Goal: Task Accomplishment & Management: Manage account settings

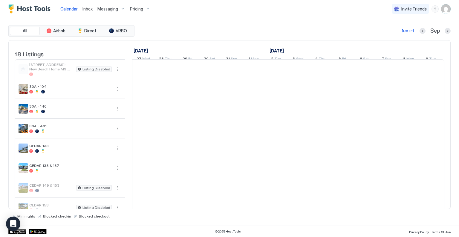
scroll to position [0, 332]
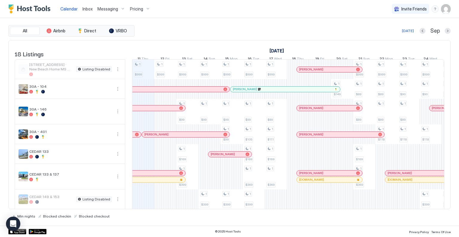
click at [445, 9] on img "User profile" at bounding box center [446, 9] width 10 height 10
click at [409, 31] on div "Settings" at bounding box center [413, 33] width 76 height 10
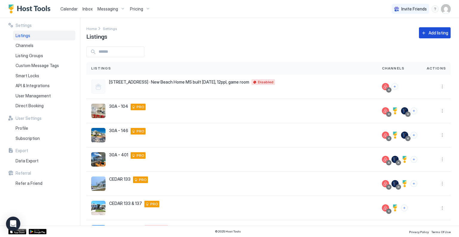
click at [421, 40] on div "Home Settings Listings Add listing" at bounding box center [268, 32] width 365 height 15
click at [429, 31] on div "Add listing" at bounding box center [439, 33] width 20 height 6
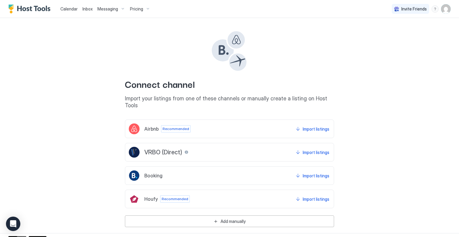
click at [151, 125] on div "Airbnb" at bounding box center [144, 128] width 30 height 11
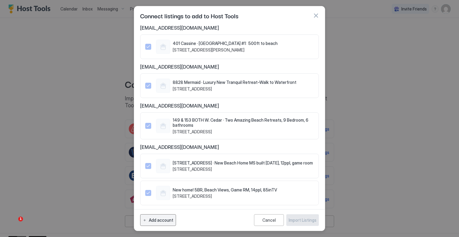
click at [168, 218] on div "Add account" at bounding box center [161, 220] width 25 height 6
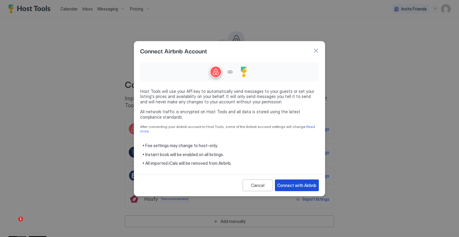
click at [295, 184] on div "Connect with Airbnb" at bounding box center [297, 185] width 39 height 6
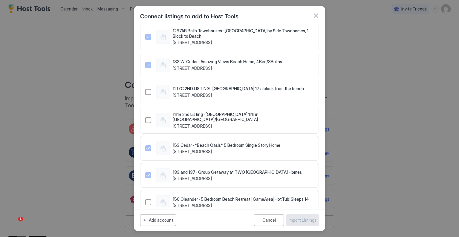
scroll to position [637, 0]
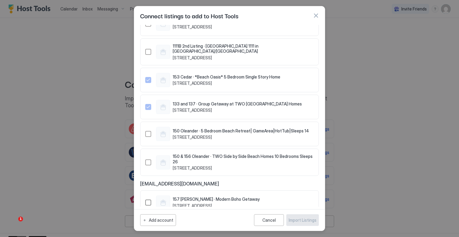
click at [149, 199] on div "760841651588573942" at bounding box center [148, 202] width 6 height 6
click at [313, 220] on div "Import Listings" at bounding box center [303, 220] width 28 height 6
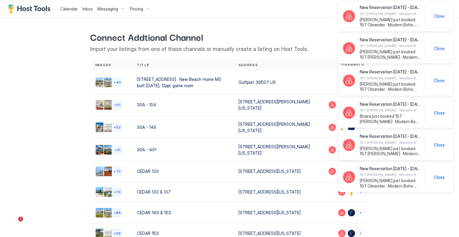
click at [439, 16] on span "Close" at bounding box center [439, 15] width 11 height 5
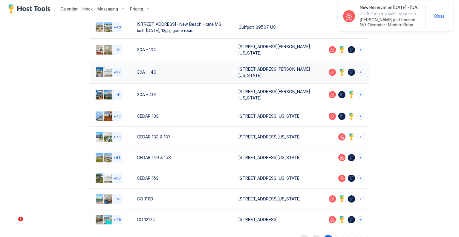
scroll to position [106, 0]
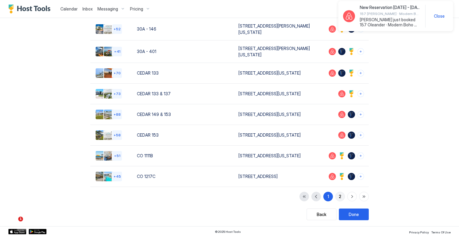
click at [339, 196] on div "2" at bounding box center [340, 196] width 2 height 6
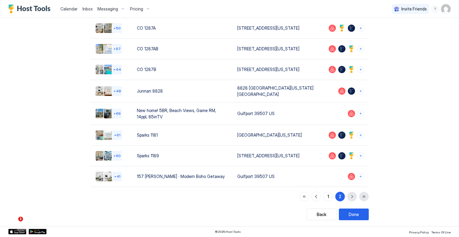
click at [416, 82] on div "Back Connect Addtional Channel Import your listings from one of these channels …" at bounding box center [230, 82] width 414 height 276
click at [358, 216] on button "Done" at bounding box center [354, 214] width 30 height 12
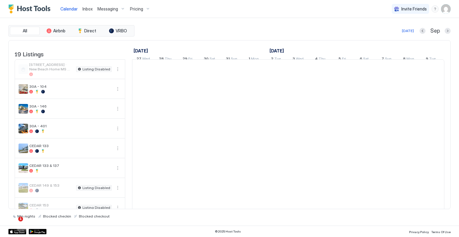
scroll to position [0, 332]
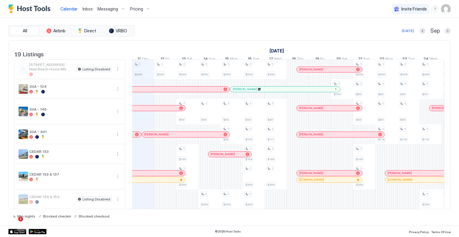
click at [449, 7] on img "User profile" at bounding box center [446, 9] width 10 height 10
click at [398, 32] on span "Settings" at bounding box center [392, 33] width 16 height 5
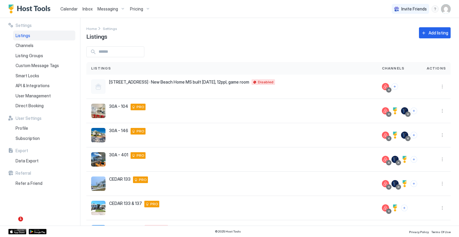
click at [197, 42] on div "Settings Home Settings Listings Add listing Listings Channels Actions 149 W. Ce…" at bounding box center [272, 121] width 373 height 207
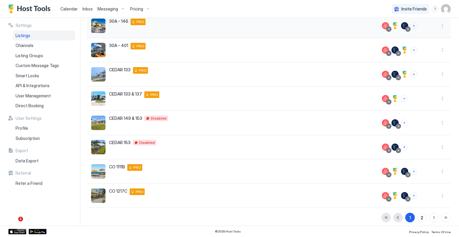
scroll to position [112, 0]
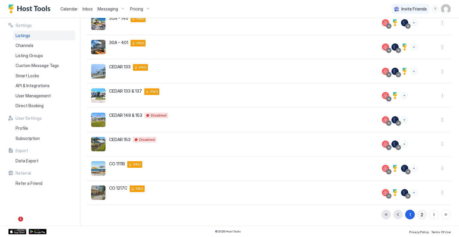
click at [421, 212] on button "2" at bounding box center [423, 214] width 10 height 10
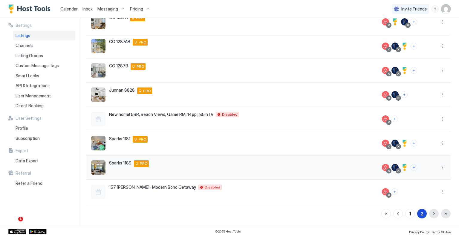
scroll to position [88, 0]
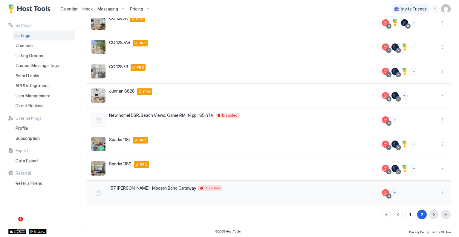
click at [276, 192] on div "157 Oleander · Modern Boho Getaway Gulfport 39507 US Disabled" at bounding box center [231, 192] width 281 height 14
click at [439, 192] on button "More options" at bounding box center [442, 192] width 7 height 7
click at [420, 156] on span "Listing Settings" at bounding box center [424, 154] width 27 height 4
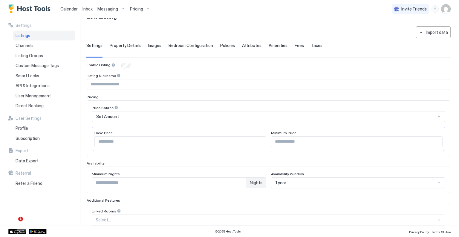
scroll to position [30, 0]
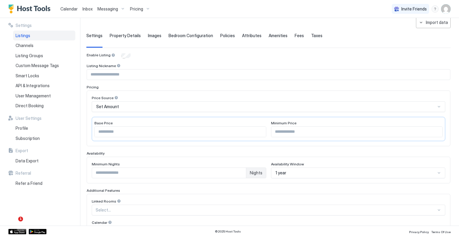
click at [114, 128] on input "***" at bounding box center [180, 132] width 171 height 10
drag, startPoint x: 114, startPoint y: 128, endPoint x: 101, endPoint y: 129, distance: 13.2
click at [101, 129] on input "***" at bounding box center [180, 132] width 171 height 10
type input "***"
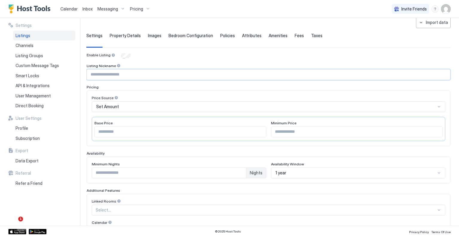
click at [116, 77] on input "Input Field" at bounding box center [268, 74] width 363 height 10
type input "*"
type input "**********"
click at [122, 82] on div "**********" at bounding box center [269, 187] width 364 height 269
click at [286, 130] on input "Input Field" at bounding box center [357, 132] width 171 height 10
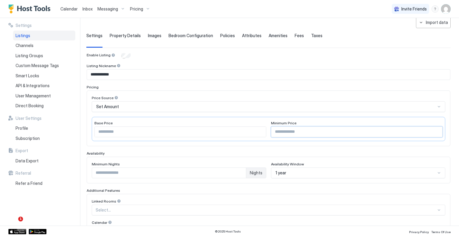
type input "***"
click at [233, 57] on div "Enable Listing" at bounding box center [269, 56] width 364 height 6
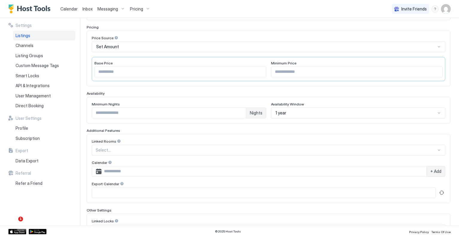
scroll to position [120, 0]
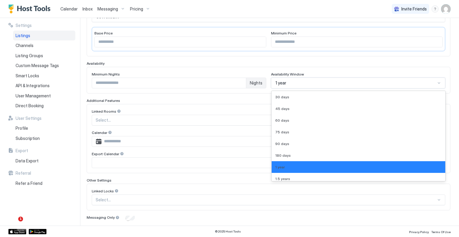
click at [297, 81] on div "1 year" at bounding box center [356, 82] width 161 height 5
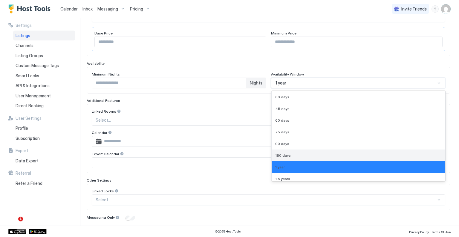
click at [297, 153] on div "180 days" at bounding box center [358, 155] width 167 height 4
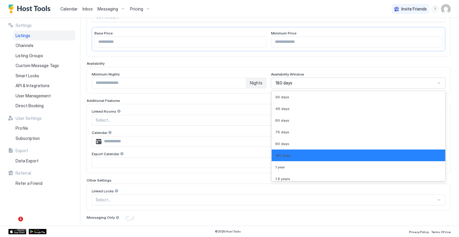
click at [319, 82] on div "180 days" at bounding box center [356, 82] width 161 height 5
click at [292, 165] on div "1 year" at bounding box center [358, 167] width 167 height 4
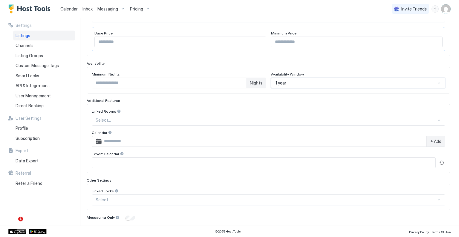
click at [152, 117] on div at bounding box center [266, 119] width 341 height 5
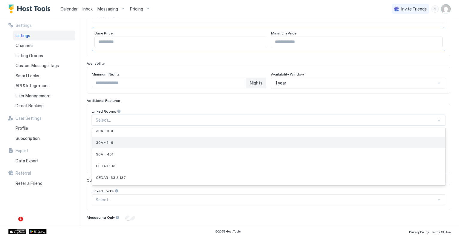
scroll to position [0, 0]
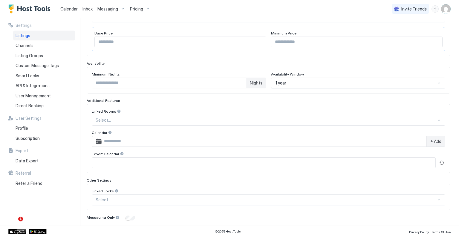
click at [161, 101] on div "Additional Features" at bounding box center [269, 100] width 364 height 4
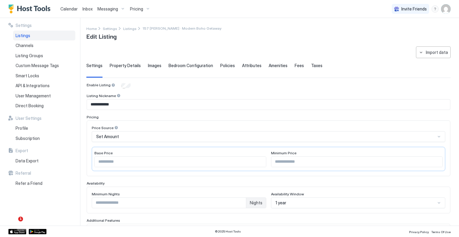
click at [128, 65] on span "Property Details" at bounding box center [125, 65] width 31 height 5
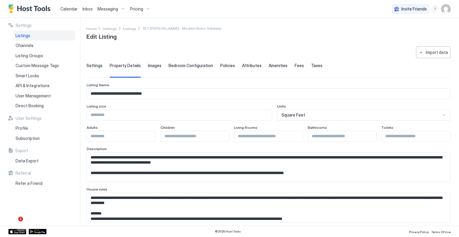
click at [160, 113] on input "Input Field" at bounding box center [179, 115] width 185 height 10
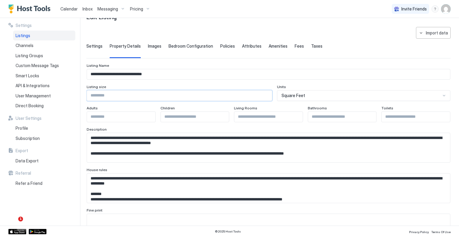
scroll to position [30, 0]
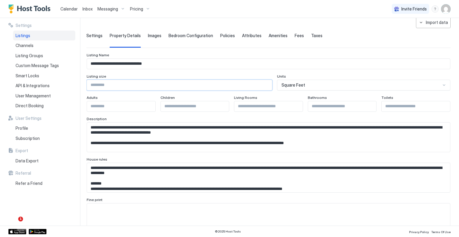
type input "****"
drag, startPoint x: 151, startPoint y: 127, endPoint x: 176, endPoint y: 123, distance: 25.5
click at [176, 123] on textarea "Input Field" at bounding box center [266, 136] width 359 height 29
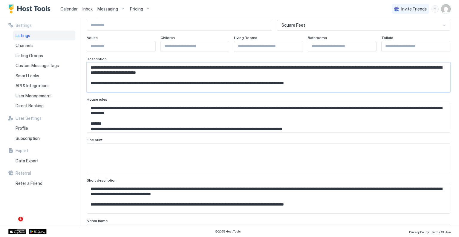
scroll to position [120, 0]
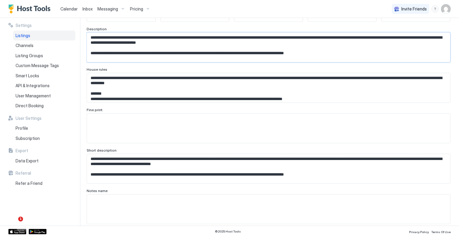
type textarea "**********"
click at [151, 159] on textarea "**********" at bounding box center [266, 168] width 359 height 29
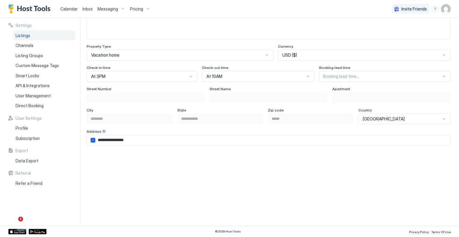
scroll to position [331, 0]
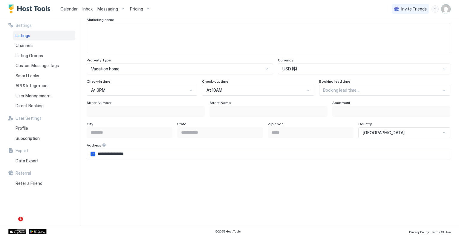
type textarea "**********"
click at [369, 88] on div at bounding box center [382, 89] width 118 height 5
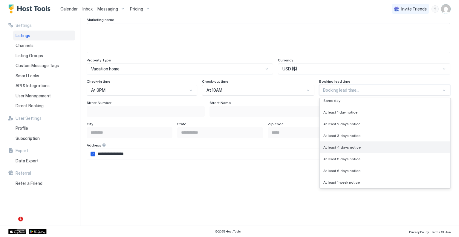
scroll to position [0, 0]
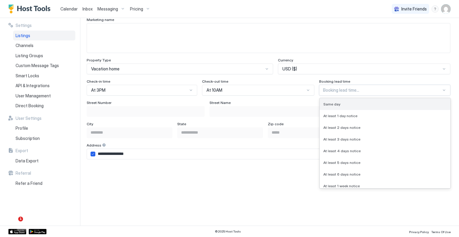
click at [341, 104] on div "Same day" at bounding box center [386, 104] width 124 height 4
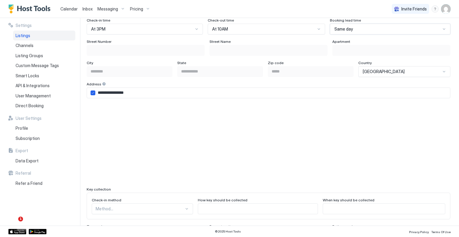
scroll to position [391, 0]
click at [93, 94] on icon "airbnbAddress" at bounding box center [93, 94] width 4 height 4
type input "**********"
click at [109, 50] on input "Input Field" at bounding box center [146, 51] width 118 height 10
type input "*"
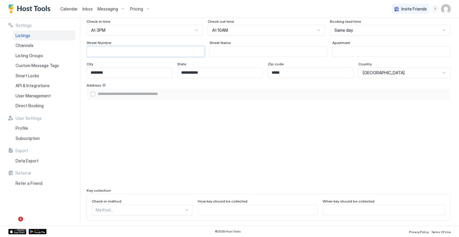
type input "**********"
type input "**"
type input "**********"
type input "***"
type input "**********"
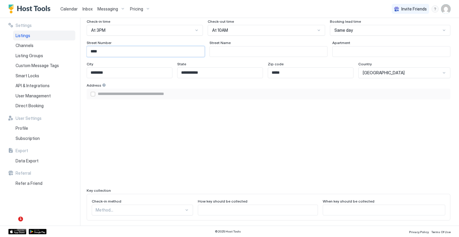
type input "*****"
type input "**********"
type input "******"
type input "**********"
type input "*******"
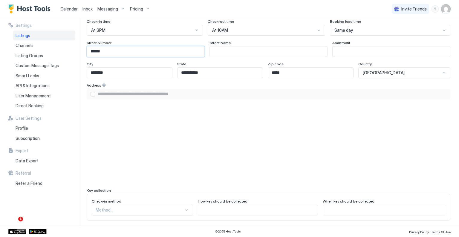
type input "**********"
type input "********"
type input "**********"
type input "*********"
type input "**********"
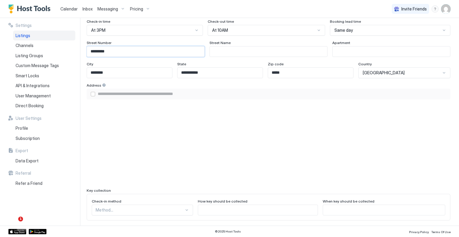
type input "**********"
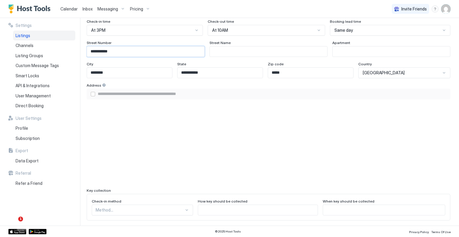
type input "**********"
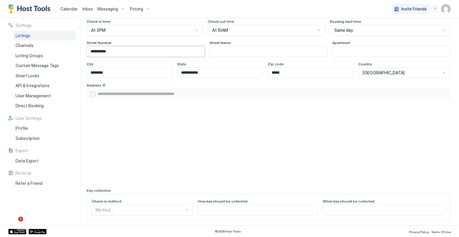
type input "*********"
type input "**********"
type input "********"
type input "**********"
type input "*******"
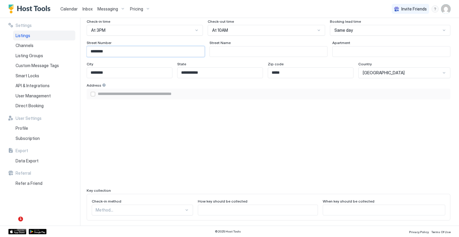
type input "**********"
type input "******"
type input "**********"
type input "*****"
type input "**********"
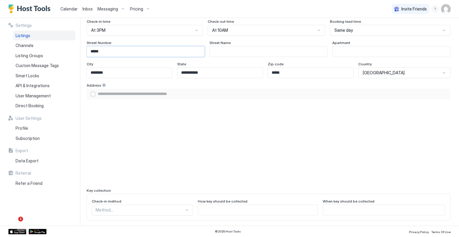
type input "***"
type input "**********"
type input "***"
type input "*"
type input "**********"
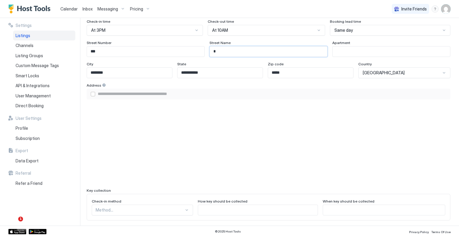
type input "**"
type input "**********"
type input "***"
type input "**********"
type input "****"
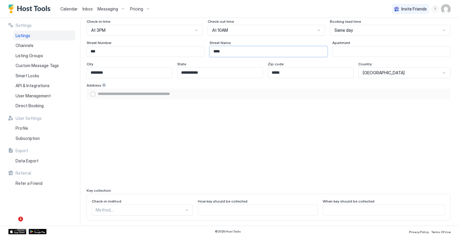
type input "**********"
type input "*****"
type input "**********"
type input "******"
type input "**********"
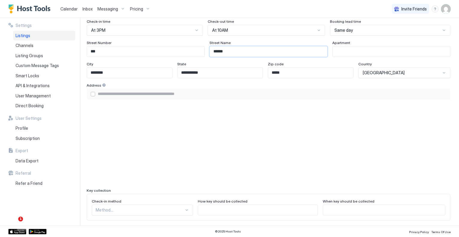
type input "*******"
type input "**********"
type input "********"
type input "**********"
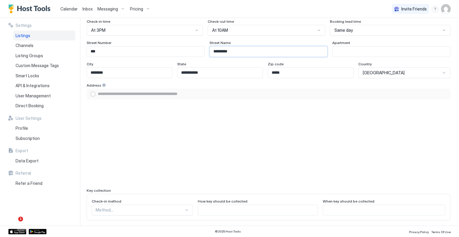
type input "**********"
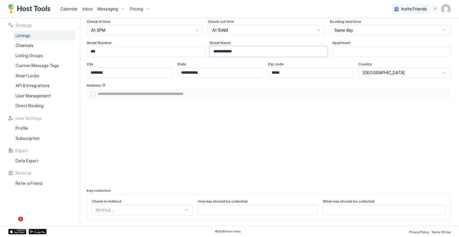
type input "**********"
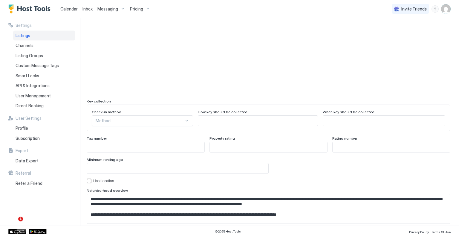
scroll to position [510, 0]
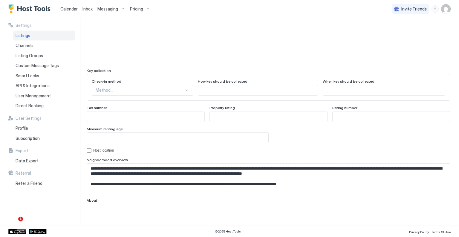
type input "**********"
click at [185, 89] on div at bounding box center [187, 90] width 5 height 5
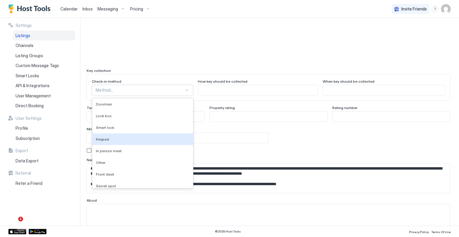
drag, startPoint x: 129, startPoint y: 138, endPoint x: 139, endPoint y: 135, distance: 10.4
click at [129, 138] on div "Keypad" at bounding box center [143, 139] width 94 height 4
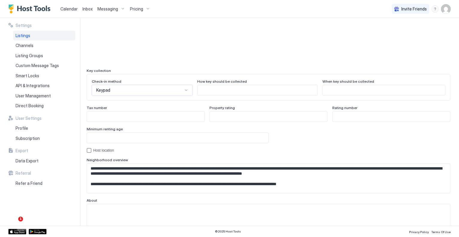
click at [238, 89] on input "Input Field" at bounding box center [258, 90] width 120 height 10
click at [91, 150] on div "hostLocation" at bounding box center [89, 150] width 5 height 5
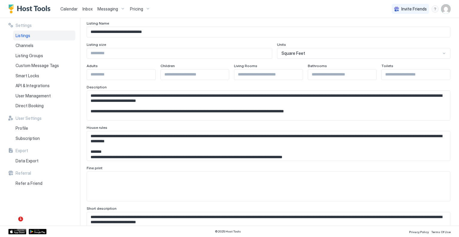
scroll to position [0, 0]
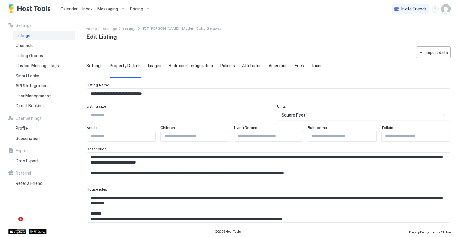
click at [152, 66] on span "Images" at bounding box center [154, 65] width 13 height 5
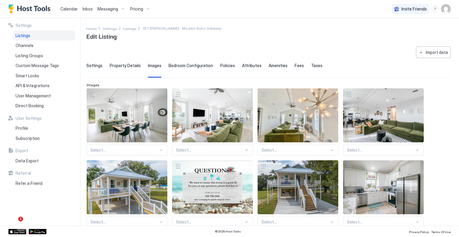
click at [201, 68] on div "Bedroom Configuration" at bounding box center [191, 70] width 45 height 15
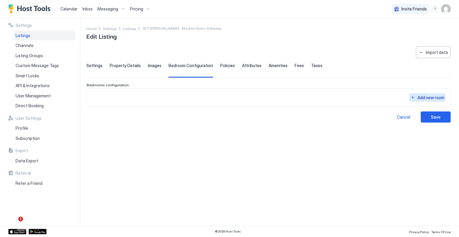
click at [416, 96] on button "Add new room" at bounding box center [428, 97] width 36 height 8
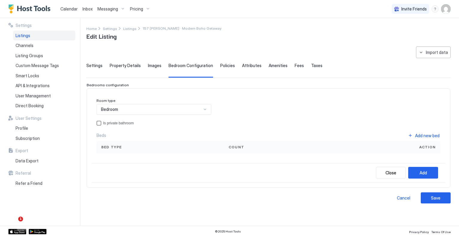
click at [97, 123] on div "privateBathroom" at bounding box center [99, 123] width 5 height 5
click at [101, 122] on div "privateBathroom" at bounding box center [99, 123] width 5 height 5
click at [99, 123] on div "privateBathroom" at bounding box center [99, 123] width 5 height 5
click at [418, 133] on div "Add new bed" at bounding box center [427, 135] width 25 height 6
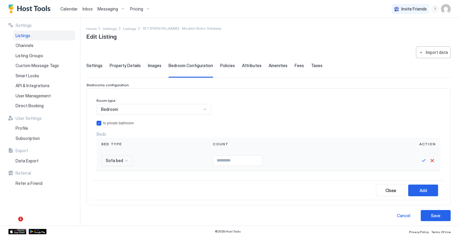
click at [124, 162] on div "Sofa bed" at bounding box center [116, 160] width 31 height 11
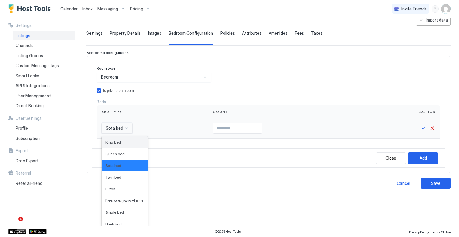
click at [117, 142] on span "King bed" at bounding box center [114, 142] width 16 height 4
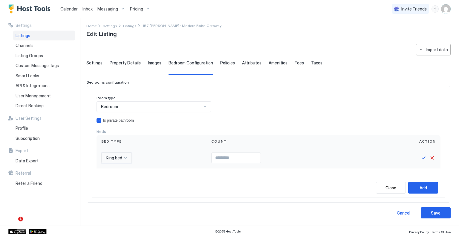
scroll to position [1, 0]
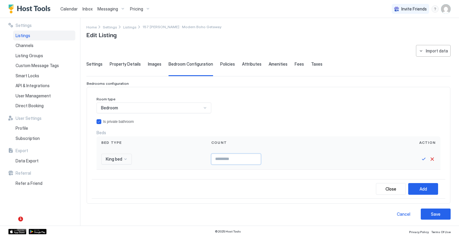
click at [218, 162] on input "Input Field" at bounding box center [236, 159] width 49 height 10
type input "*"
click at [420, 186] on div "Add" at bounding box center [423, 188] width 7 height 6
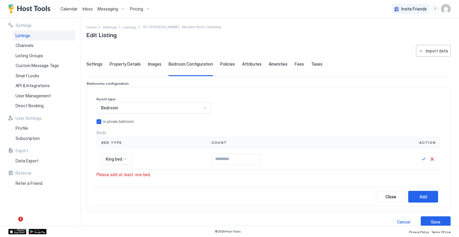
click at [127, 158] on div "King bed" at bounding box center [116, 158] width 31 height 11
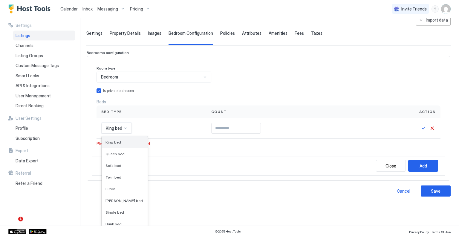
click at [121, 140] on div "King bed" at bounding box center [125, 142] width 39 height 4
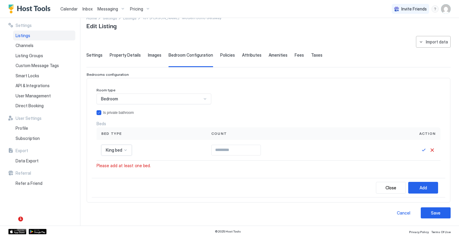
scroll to position [9, 0]
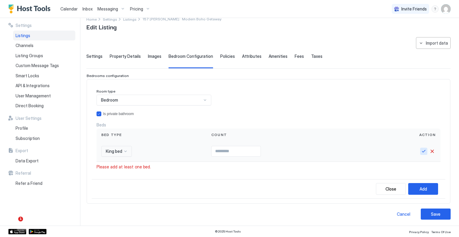
click at [421, 152] on button "Save" at bounding box center [424, 150] width 7 height 7
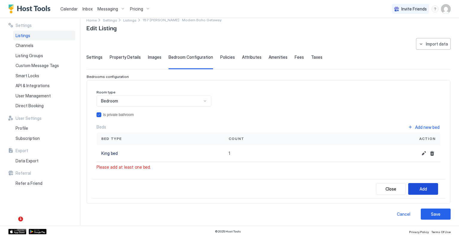
click at [420, 188] on div "Add" at bounding box center [423, 188] width 7 height 6
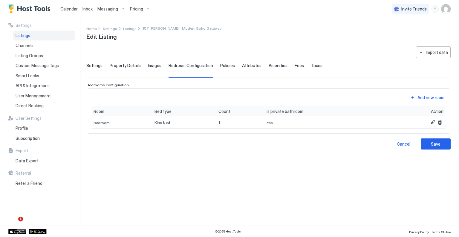
scroll to position [0, 0]
click at [426, 95] on div "Add new room" at bounding box center [431, 97] width 27 height 6
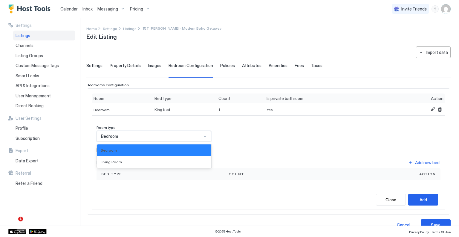
click at [147, 135] on div "Bedroom" at bounding box center [151, 135] width 101 height 5
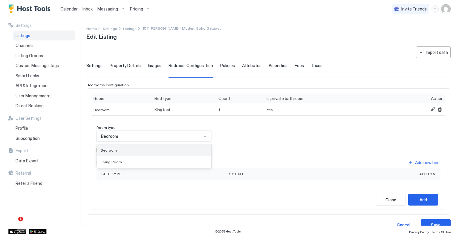
click at [114, 149] on span "Bedroom" at bounding box center [109, 150] width 16 height 4
click at [100, 149] on div "privateBathroom" at bounding box center [99, 149] width 5 height 5
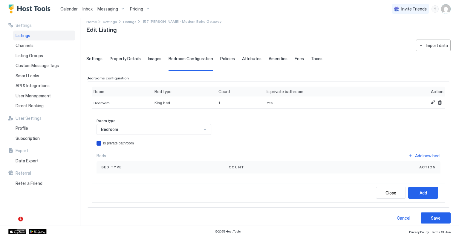
scroll to position [11, 0]
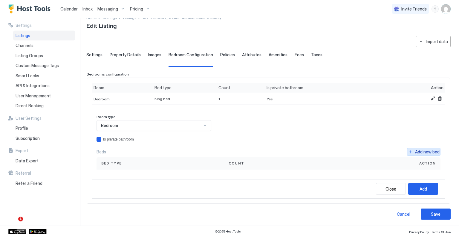
click at [419, 150] on div "Add new bed" at bounding box center [427, 151] width 25 height 6
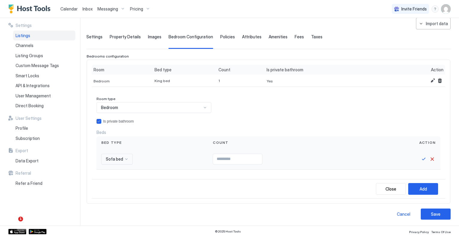
click at [124, 161] on div "Sofa bed" at bounding box center [116, 158] width 31 height 11
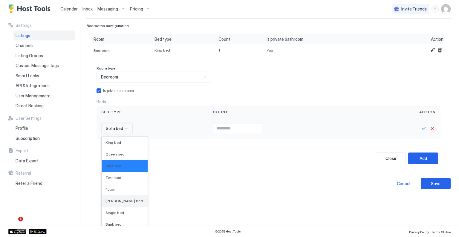
scroll to position [30, 0]
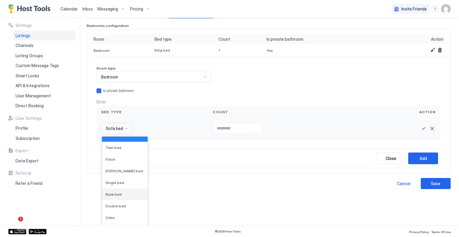
click at [119, 194] on span "Bunk bed" at bounding box center [114, 194] width 16 height 4
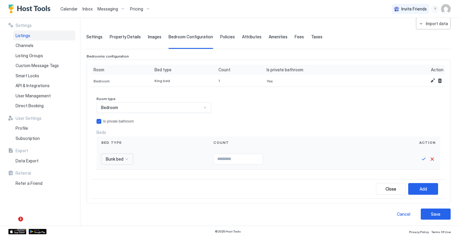
click at [223, 159] on input "Input Field" at bounding box center [238, 159] width 49 height 10
type input "*"
click at [421, 159] on button "Save" at bounding box center [424, 158] width 7 height 7
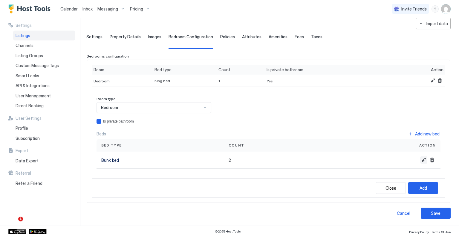
scroll to position [28, 0]
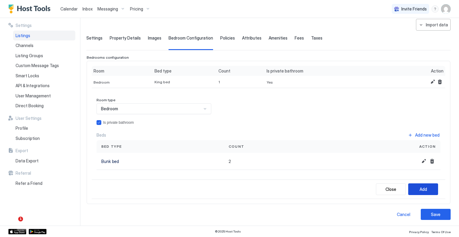
click at [420, 186] on div "Add" at bounding box center [423, 189] width 7 height 6
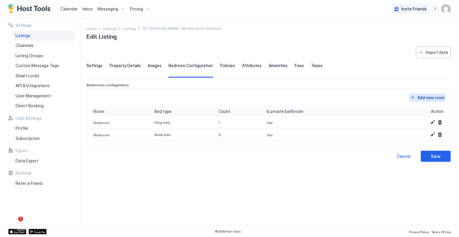
click at [416, 98] on button "Add new room" at bounding box center [428, 97] width 36 height 8
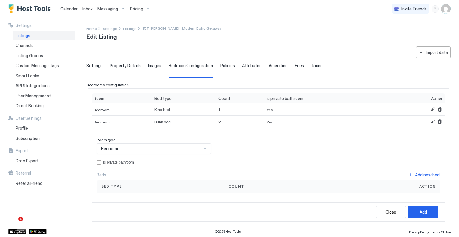
click at [156, 147] on div "Bedroom" at bounding box center [151, 148] width 101 height 5
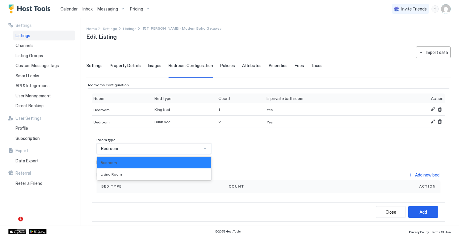
click at [261, 145] on div "Room type 2 results available. Use Up and Down to choose options, press Enter t…" at bounding box center [269, 164] width 344 height 55
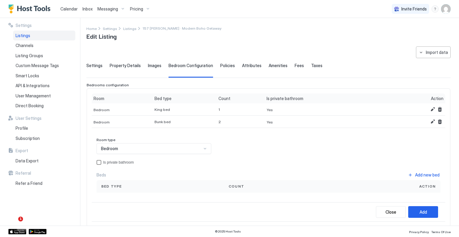
click at [108, 158] on div "Room type Bedroom Is private bathroom Beds Add new bed Bed type Count Action" at bounding box center [269, 164] width 344 height 55
click at [108, 162] on div "Is private bathroom" at bounding box center [118, 162] width 31 height 4
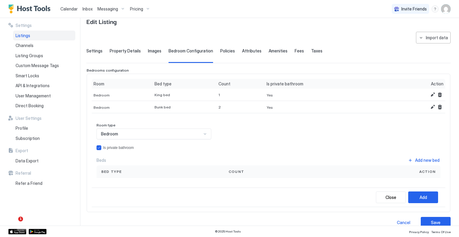
scroll to position [23, 0]
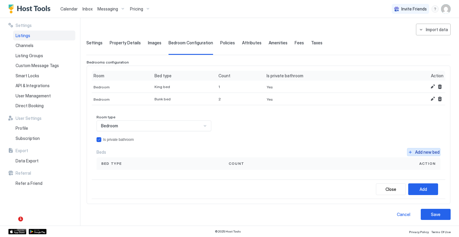
click at [417, 150] on div "Add new bed" at bounding box center [427, 152] width 25 height 6
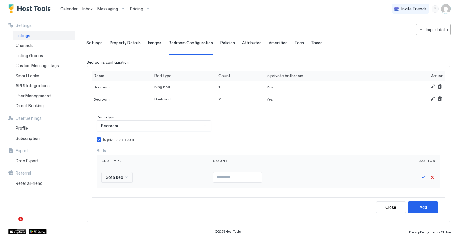
click at [122, 177] on div "Sofa bed" at bounding box center [116, 177] width 31 height 11
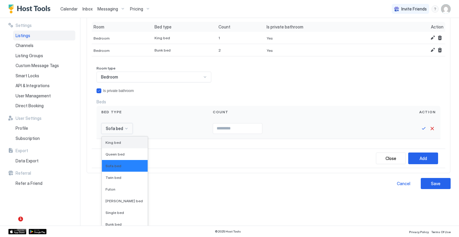
click at [116, 137] on div "King bed" at bounding box center [125, 142] width 46 height 12
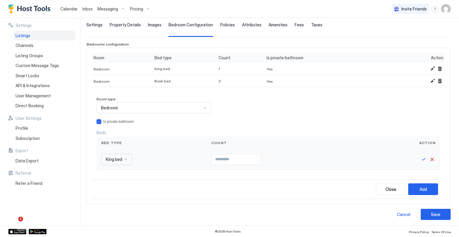
click at [221, 162] on input "Input Field" at bounding box center [236, 159] width 49 height 10
type input "*"
click at [421, 159] on button "Save" at bounding box center [424, 159] width 7 height 7
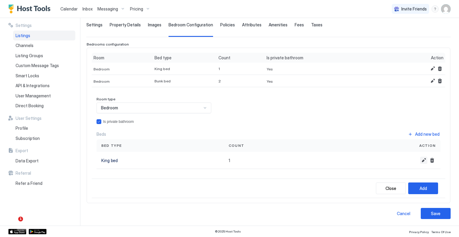
scroll to position [40, 0]
click at [412, 188] on button "Add" at bounding box center [424, 189] width 30 height 12
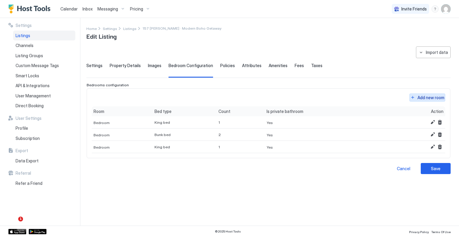
click at [426, 97] on div "Add new room" at bounding box center [431, 97] width 27 height 6
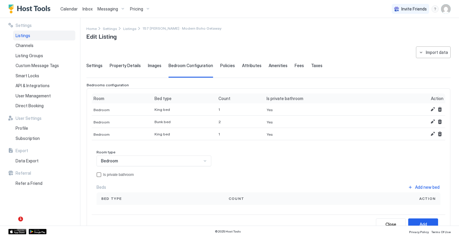
click at [128, 161] on div "Bedroom" at bounding box center [151, 160] width 101 height 5
click at [235, 160] on div "Room type Bedroom Is private bathroom Beds Add new bed Bed type Count Action" at bounding box center [269, 177] width 344 height 55
click at [100, 174] on div "privateBathroom" at bounding box center [99, 174] width 5 height 5
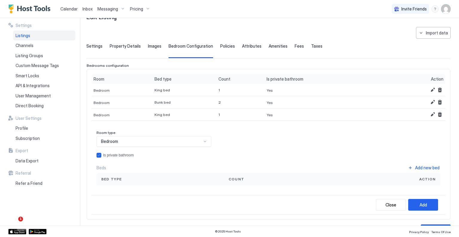
scroll to position [30, 0]
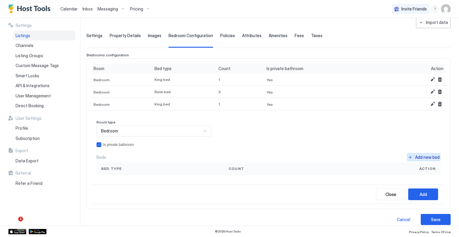
click at [418, 156] on div "Add new bed" at bounding box center [427, 157] width 25 height 6
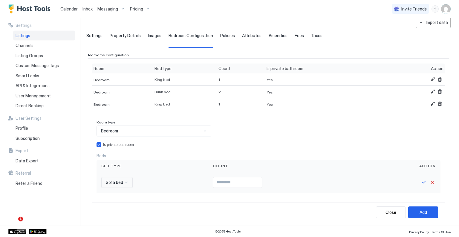
click at [115, 186] on div "Sofa bed" at bounding box center [116, 182] width 31 height 11
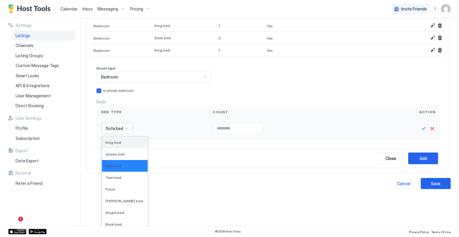
click at [117, 140] on span "King bed" at bounding box center [114, 142] width 16 height 4
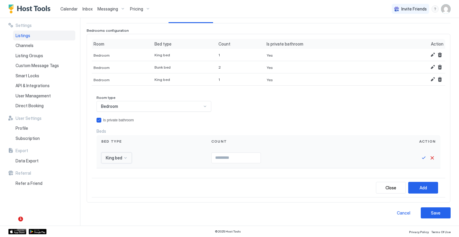
scroll to position [53, 0]
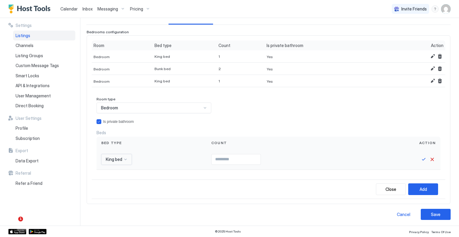
click at [214, 159] on input "Input Field" at bounding box center [236, 159] width 49 height 10
type input "*"
click at [421, 156] on button "Save" at bounding box center [424, 159] width 7 height 7
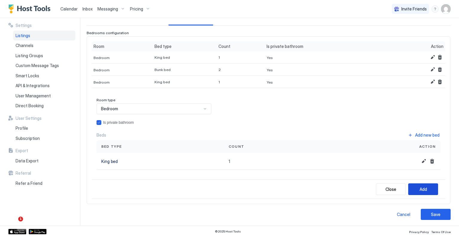
click at [420, 186] on div "Add" at bounding box center [423, 189] width 7 height 6
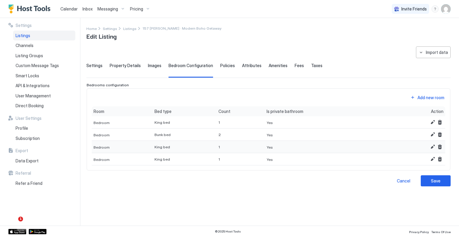
scroll to position [0, 0]
click at [434, 178] on div "Save" at bounding box center [436, 180] width 10 height 6
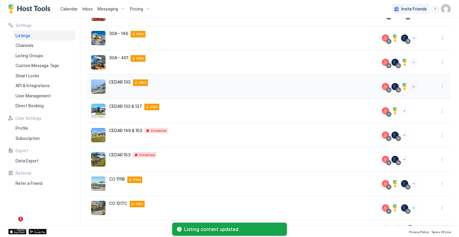
scroll to position [112, 0]
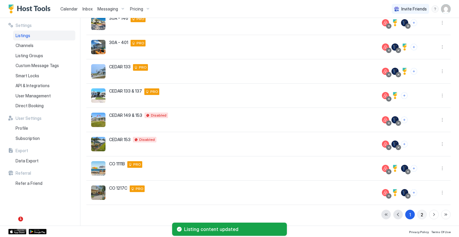
click at [421, 211] on button "2" at bounding box center [423, 214] width 10 height 10
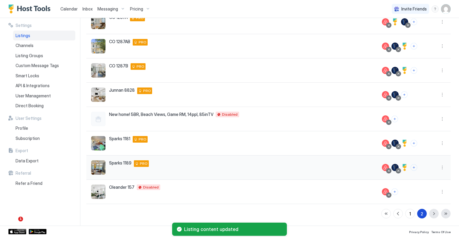
scroll to position [88, 0]
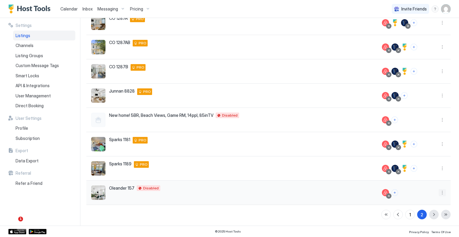
click at [441, 189] on button "More options" at bounding box center [442, 192] width 7 height 7
click at [418, 154] on span "Listing Settings" at bounding box center [424, 154] width 27 height 4
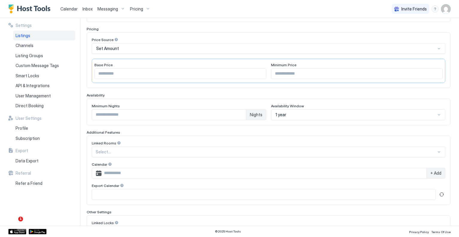
type input "**********"
type input "***"
type input "****"
type input "*"
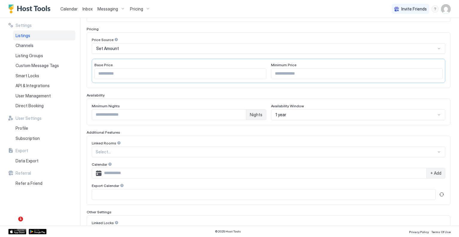
type input "**********"
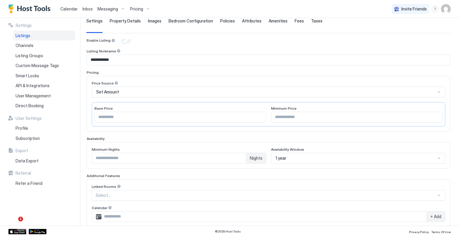
type textarea "**********"
type input "***"
type input "**********"
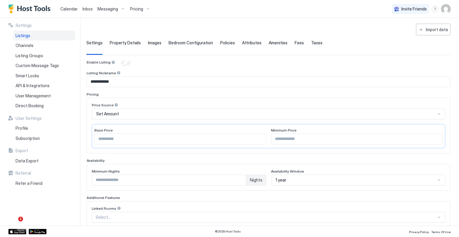
scroll to position [0, 0]
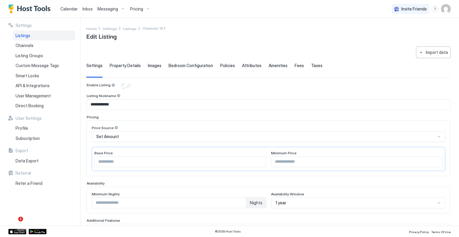
click at [220, 66] on span "Policies" at bounding box center [227, 65] width 15 height 5
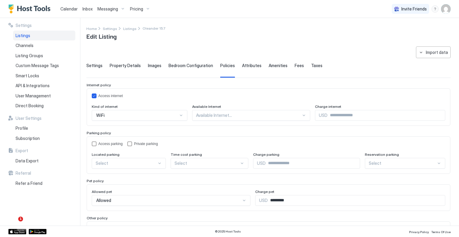
scroll to position [30, 0]
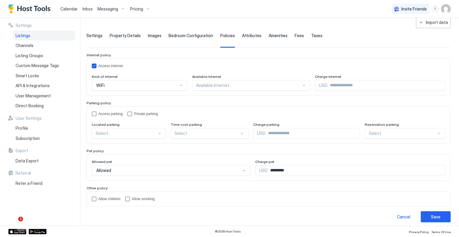
click at [235, 86] on div at bounding box center [249, 85] width 106 height 5
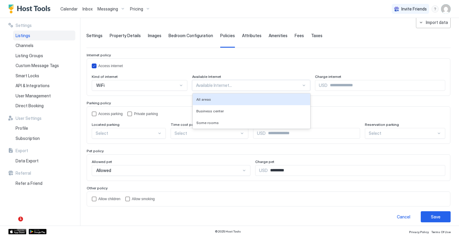
click at [234, 65] on div "Access internet" at bounding box center [269, 65] width 354 height 5
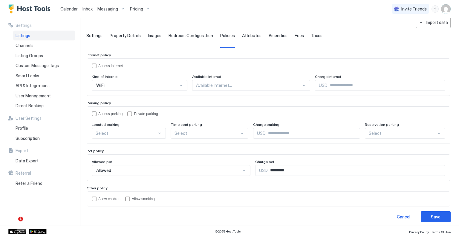
click at [96, 113] on div "accessParking" at bounding box center [94, 113] width 5 height 5
click at [145, 134] on div at bounding box center [126, 132] width 61 height 5
click at [133, 145] on div "On Site" at bounding box center [129, 147] width 66 height 4
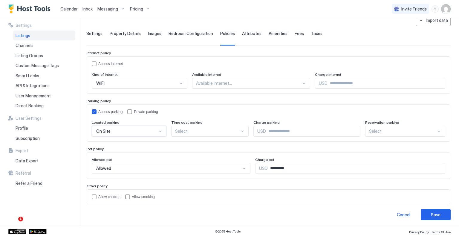
scroll to position [32, 0]
click at [289, 167] on input "*********" at bounding box center [357, 168] width 178 height 10
drag, startPoint x: 289, startPoint y: 167, endPoint x: 274, endPoint y: 167, distance: 15.6
click at [274, 167] on input "*********" at bounding box center [357, 168] width 178 height 10
type input "***"
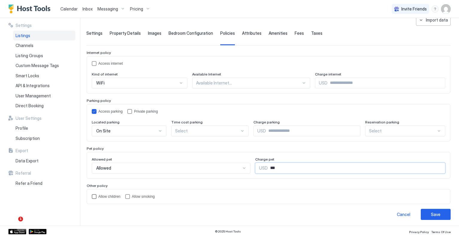
click at [98, 196] on div "Allow children" at bounding box center [106, 196] width 29 height 5
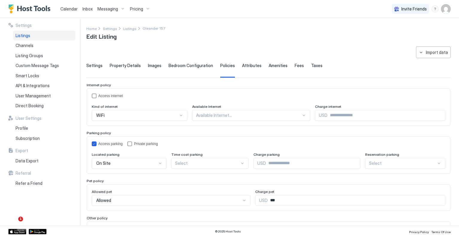
click at [246, 66] on span "Attributes" at bounding box center [251, 65] width 19 height 5
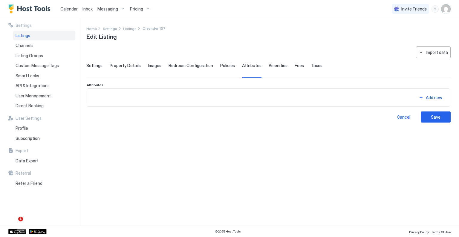
click at [272, 68] on span "Amenities" at bounding box center [278, 65] width 19 height 5
click at [295, 67] on span "Fees" at bounding box center [299, 65] width 9 height 5
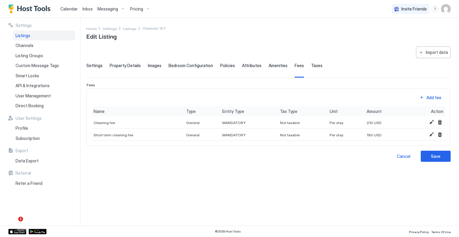
click at [312, 67] on span "Taxes" at bounding box center [316, 65] width 11 height 5
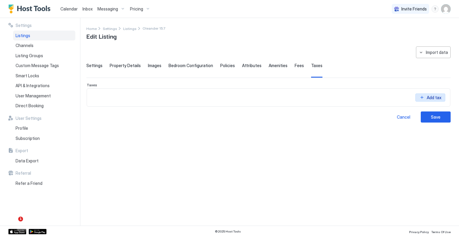
click at [423, 98] on button "Add tax" at bounding box center [431, 97] width 30 height 8
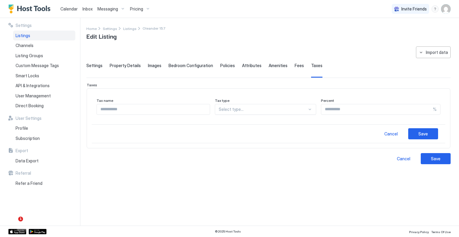
click at [297, 69] on div "Fees" at bounding box center [299, 70] width 9 height 15
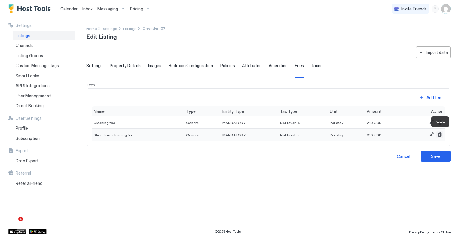
click at [441, 134] on button "Delete" at bounding box center [440, 134] width 7 height 7
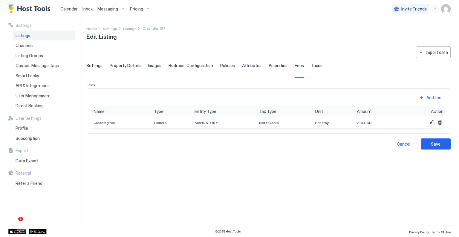
click at [202, 150] on div "**********" at bounding box center [268, 132] width 365 height 172
click at [422, 98] on button "Add fee" at bounding box center [431, 97] width 30 height 8
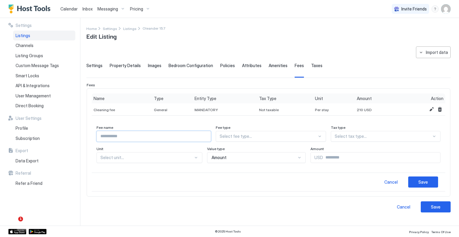
click at [120, 137] on input "Input Field" at bounding box center [154, 136] width 114 height 10
type input "*******"
click at [239, 133] on div at bounding box center [268, 135] width 97 height 5
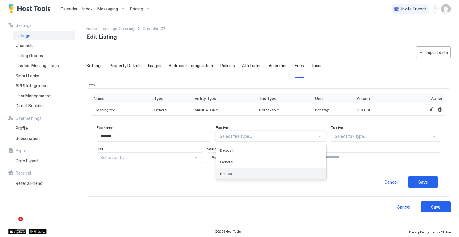
click at [242, 170] on div "Pet fee" at bounding box center [271, 174] width 109 height 12
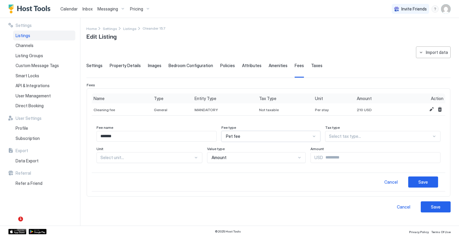
click at [133, 160] on div "Select unit..." at bounding box center [150, 157] width 106 height 11
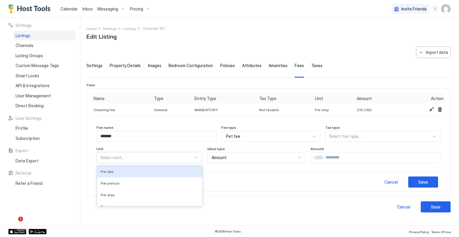
click at [355, 136] on div at bounding box center [380, 135] width 103 height 5
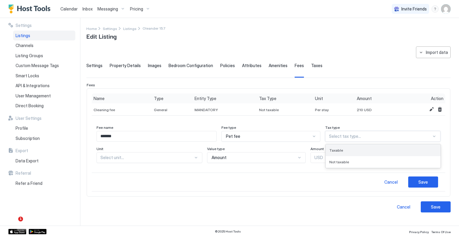
click at [352, 149] on div "Taxable" at bounding box center [384, 150] width 108 height 4
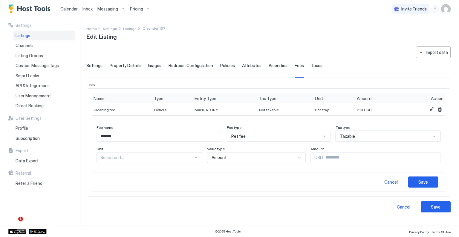
click at [122, 160] on div "Select unit..." at bounding box center [150, 157] width 106 height 11
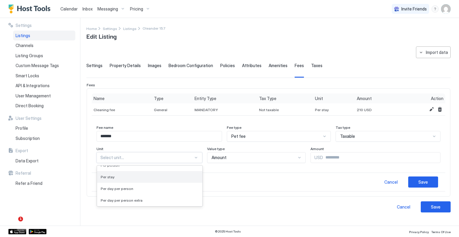
click at [121, 178] on div "Per stay" at bounding box center [150, 176] width 98 height 4
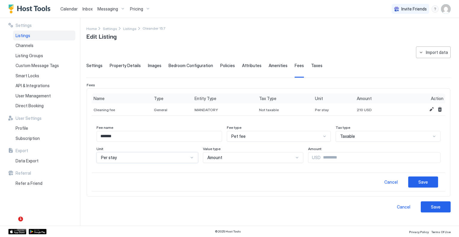
click at [190, 156] on div at bounding box center [192, 157] width 5 height 5
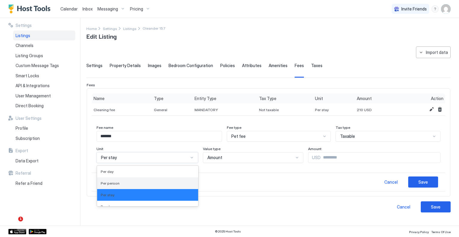
click at [125, 181] on div "Per person" at bounding box center [148, 183] width 94 height 4
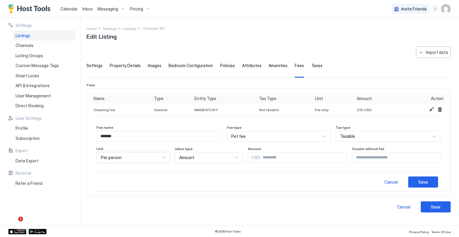
click at [146, 161] on div "Per person" at bounding box center [134, 157] width 74 height 11
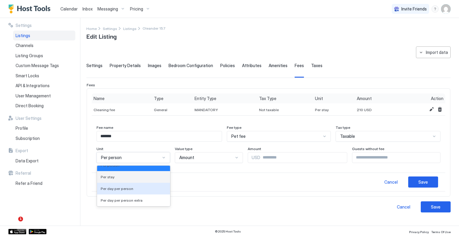
scroll to position [0, 0]
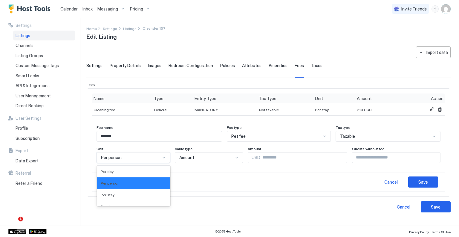
click at [218, 157] on div "Amount" at bounding box center [206, 157] width 54 height 5
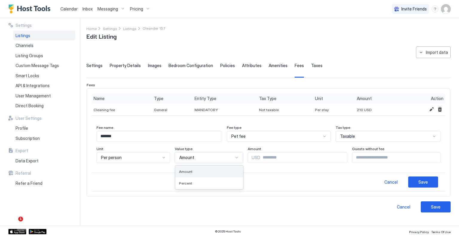
click at [198, 173] on div "Amount" at bounding box center [209, 171] width 67 height 12
click at [261, 158] on input "Input Field" at bounding box center [304, 157] width 87 height 10
type input "***"
click at [395, 156] on input "Input Field" at bounding box center [397, 157] width 88 height 10
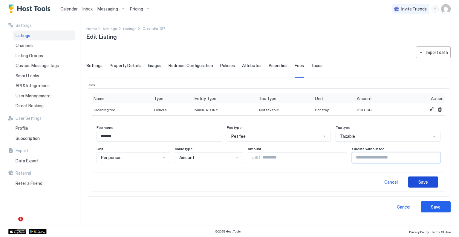
click at [421, 184] on div "Save" at bounding box center [424, 182] width 10 height 6
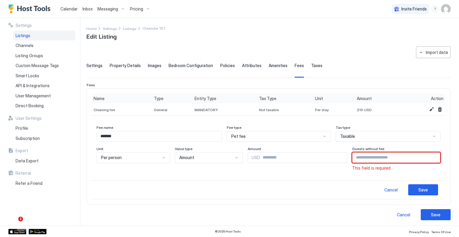
click at [391, 158] on input "Input Field" at bounding box center [397, 157] width 88 height 10
type input "**"
click at [430, 158] on input "**" at bounding box center [397, 157] width 88 height 10
click at [381, 158] on input "**" at bounding box center [394, 157] width 91 height 10
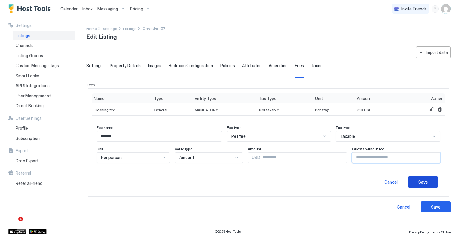
type input "*"
click at [417, 178] on button "Save" at bounding box center [424, 181] width 30 height 11
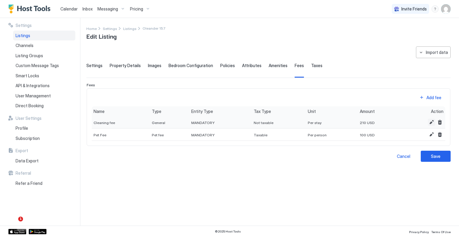
click at [433, 124] on button "Edit" at bounding box center [431, 121] width 7 height 7
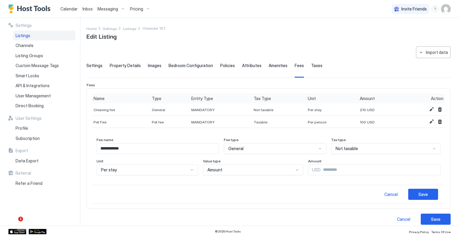
click at [268, 147] on div "General" at bounding box center [273, 148] width 88 height 5
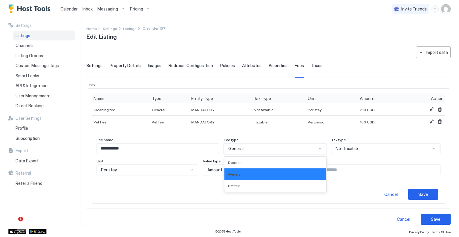
click at [360, 146] on div "Not taxable" at bounding box center [383, 148] width 95 height 5
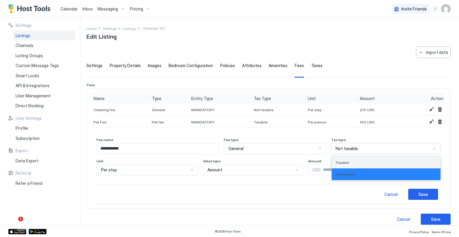
click at [358, 159] on div "Taxable" at bounding box center [386, 162] width 109 height 12
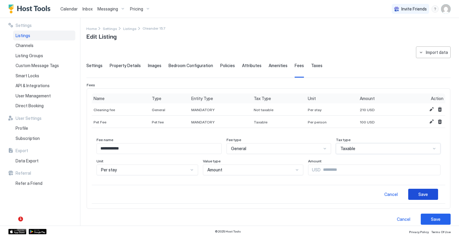
click at [423, 193] on div "Save" at bounding box center [424, 194] width 10 height 6
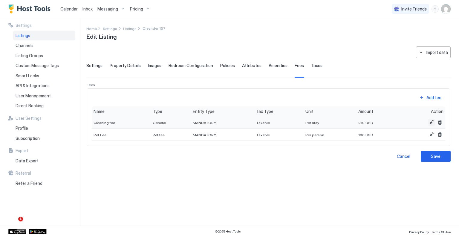
click at [429, 124] on button "Edit" at bounding box center [431, 121] width 7 height 7
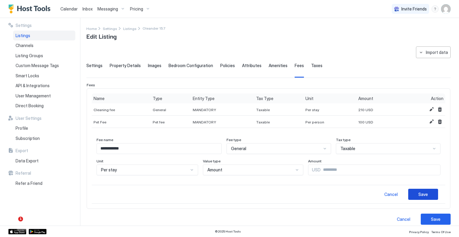
click at [419, 196] on div "Save" at bounding box center [424, 194] width 10 height 6
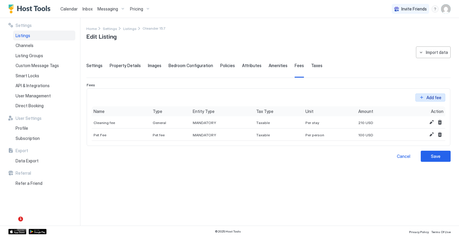
click at [431, 96] on div "Add fee" at bounding box center [434, 97] width 15 height 6
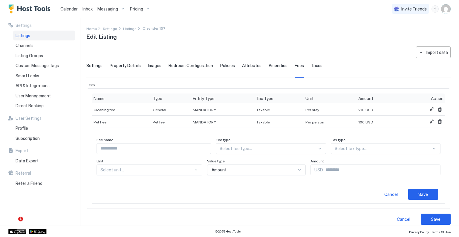
scroll to position [5, 0]
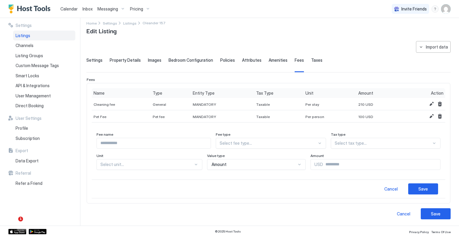
click at [153, 142] on input "Input Field" at bounding box center [154, 143] width 114 height 10
type input "**********"
click at [261, 140] on div at bounding box center [268, 142] width 97 height 5
click at [246, 156] on div "Deposit" at bounding box center [271, 157] width 102 height 4
click at [338, 142] on div at bounding box center [381, 142] width 102 height 5
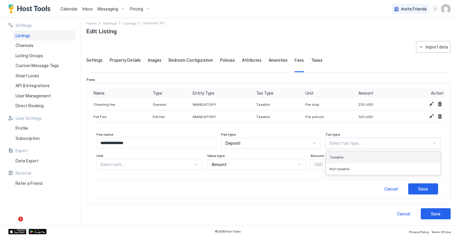
click at [338, 155] on span "Taxable" at bounding box center [337, 157] width 14 height 4
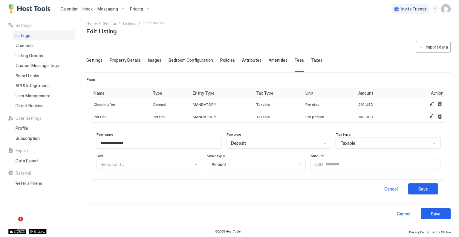
click at [150, 164] on div "Unit Select unit..." at bounding box center [150, 161] width 106 height 16
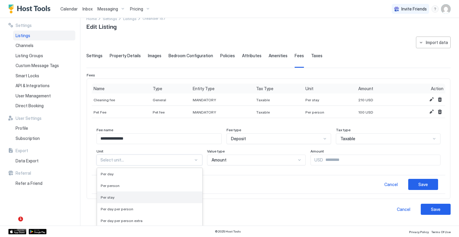
click at [131, 191] on div "Per stay" at bounding box center [149, 197] width 105 height 12
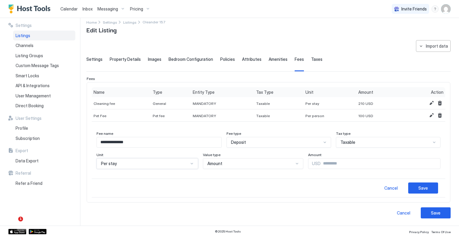
scroll to position [5, 0]
click at [236, 165] on div "Amount" at bounding box center [251, 164] width 87 height 5
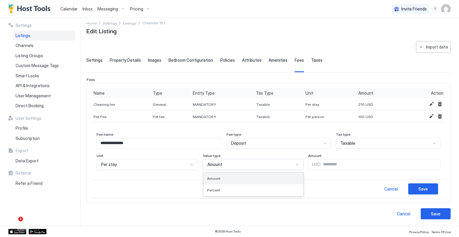
click at [238, 176] on div "Amount" at bounding box center [253, 178] width 93 height 4
click at [312, 164] on span "USD" at bounding box center [316, 164] width 9 height 5
click at [321, 164] on input "Input Field" at bounding box center [381, 164] width 120 height 10
type input "*"
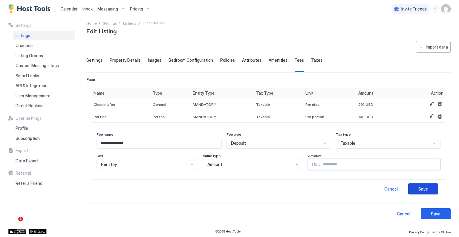
type input "***"
click at [418, 192] on button "Save" at bounding box center [424, 188] width 30 height 11
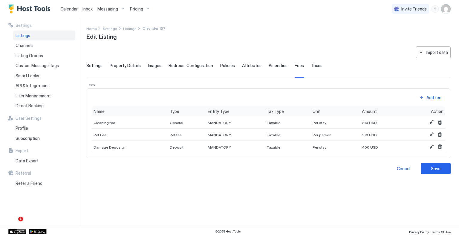
scroll to position [0, 0]
click at [433, 146] on button "Edit" at bounding box center [431, 146] width 7 height 7
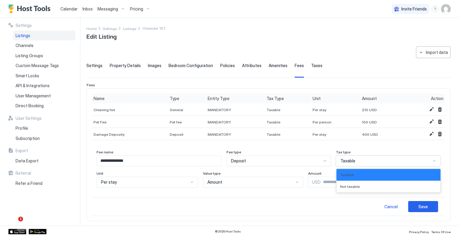
click at [383, 158] on div "Taxable" at bounding box center [386, 160] width 91 height 5
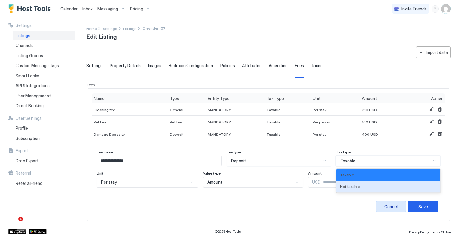
click at [392, 206] on div "Cancel" at bounding box center [391, 206] width 13 height 6
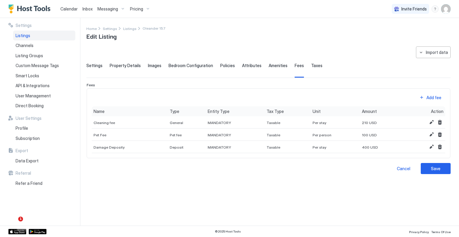
click at [337, 176] on div "**********" at bounding box center [268, 132] width 365 height 172
click at [313, 66] on span "Taxes" at bounding box center [316, 65] width 11 height 5
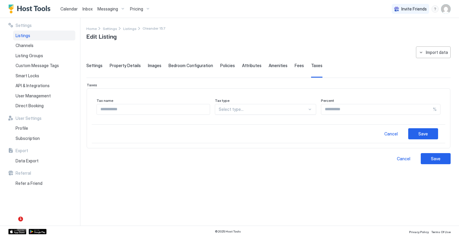
click at [168, 109] on input "Input Field" at bounding box center [153, 109] width 113 height 10
click at [157, 111] on input "Input Field" at bounding box center [153, 109] width 113 height 10
type input "**********"
click at [267, 100] on div "Tax type" at bounding box center [266, 101] width 102 height 6
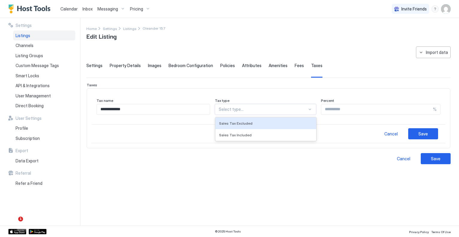
click at [260, 107] on div at bounding box center [263, 108] width 89 height 5
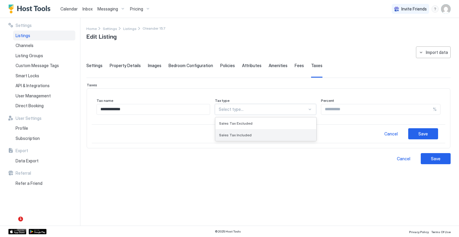
click at [255, 135] on div "Sales Tax Included" at bounding box center [266, 135] width 94 height 4
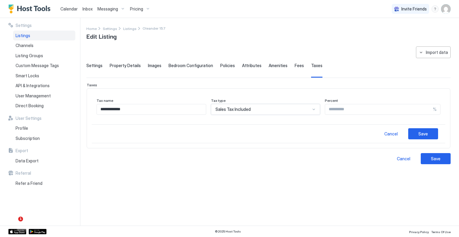
click at [269, 106] on div "Sales Tax Included" at bounding box center [263, 108] width 95 height 5
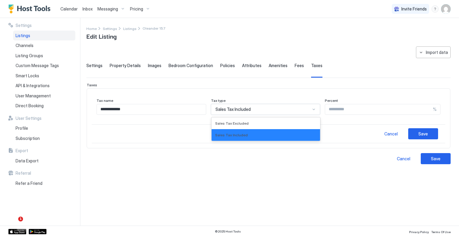
click at [356, 110] on input "Input Field" at bounding box center [379, 109] width 108 height 10
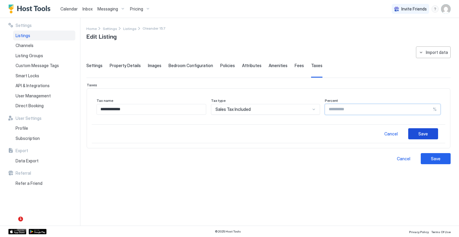
type input "**"
click at [430, 131] on button "Save" at bounding box center [424, 133] width 30 height 11
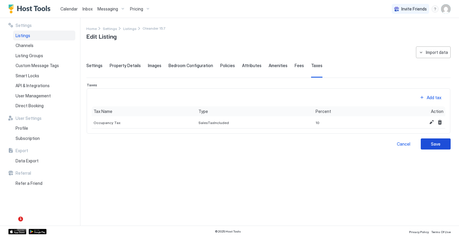
click at [444, 144] on button "Save" at bounding box center [436, 143] width 30 height 11
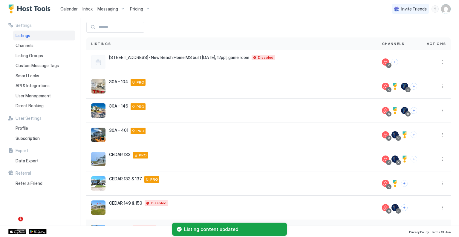
scroll to position [112, 0]
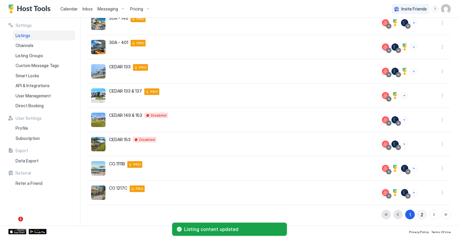
click at [420, 216] on button "2" at bounding box center [423, 214] width 10 height 10
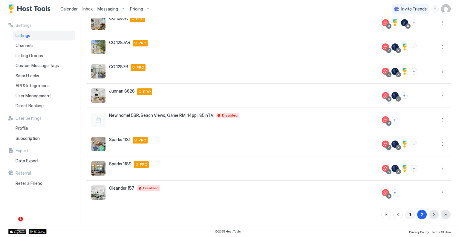
click at [406, 212] on button "1" at bounding box center [411, 214] width 10 height 10
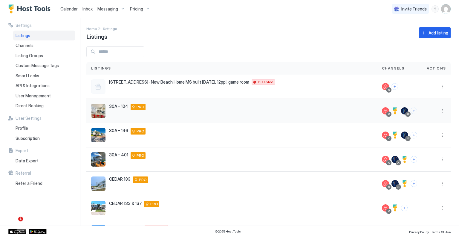
scroll to position [112, 0]
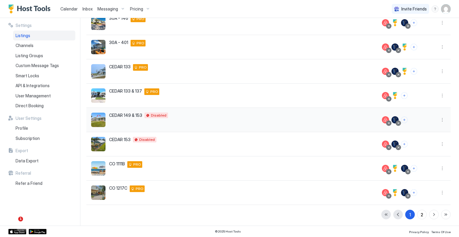
click at [128, 119] on div "CEDAR 149 & 153 149 West Cedar Drive Gulfport Mississippi 39507 United States D…" at bounding box center [231, 119] width 281 height 14
click at [439, 95] on button "More options" at bounding box center [442, 95] width 7 height 7
click at [421, 119] on div "Listing Settings" at bounding box center [422, 123] width 41 height 10
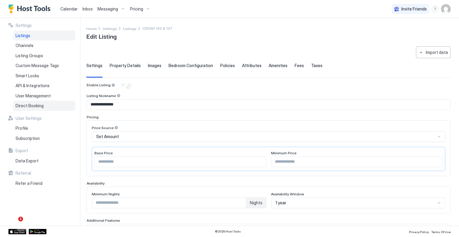
click at [34, 108] on span "Direct Booking" at bounding box center [30, 105] width 28 height 5
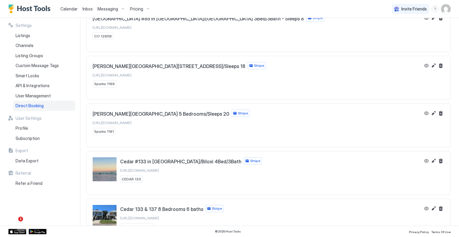
scroll to position [431, 0]
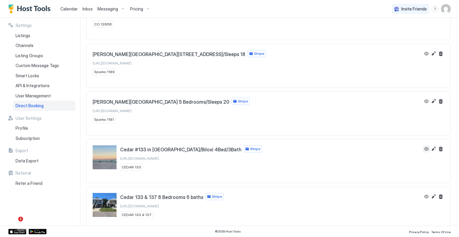
click at [423, 145] on button "View" at bounding box center [426, 148] width 7 height 7
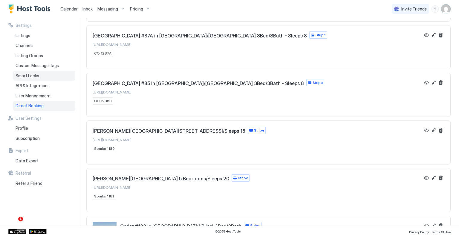
scroll to position [311, 0]
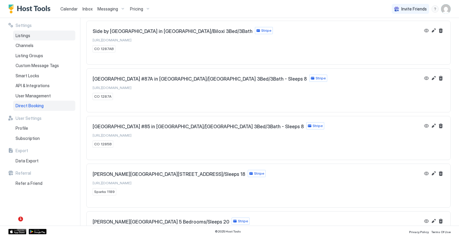
click at [31, 39] on div "Listings" at bounding box center [44, 36] width 62 height 10
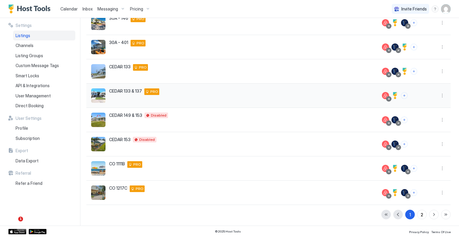
scroll to position [82, 0]
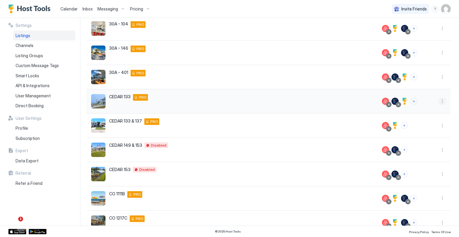
click at [439, 103] on button "More options" at bounding box center [442, 101] width 7 height 7
click at [415, 129] on span "Listing Settings" at bounding box center [424, 128] width 27 height 4
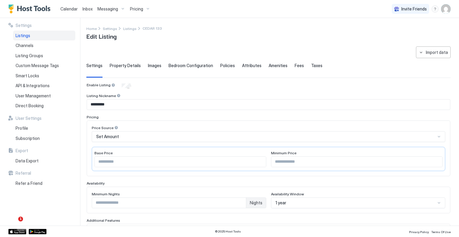
click at [295, 64] on span "Fees" at bounding box center [299, 65] width 9 height 5
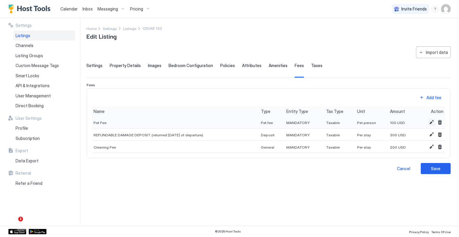
click at [433, 121] on button "Edit" at bounding box center [431, 121] width 7 height 7
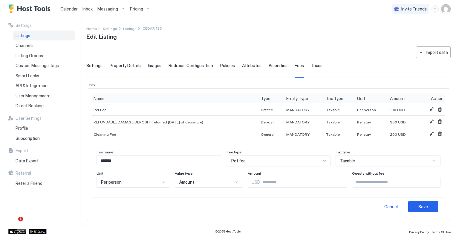
click at [142, 181] on div "Per person" at bounding box center [134, 181] width 74 height 11
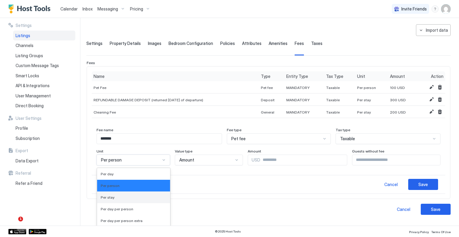
click at [105, 196] on span "Per stay" at bounding box center [108, 197] width 14 height 4
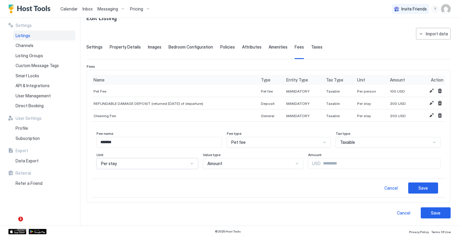
scroll to position [18, 0]
click at [419, 188] on div "Save" at bounding box center [424, 188] width 10 height 6
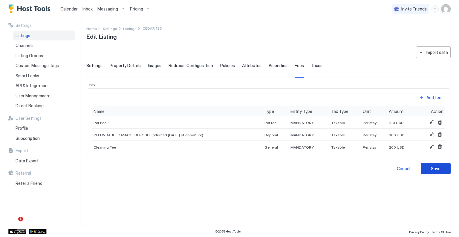
click at [436, 165] on div "Save" at bounding box center [436, 168] width 10 height 6
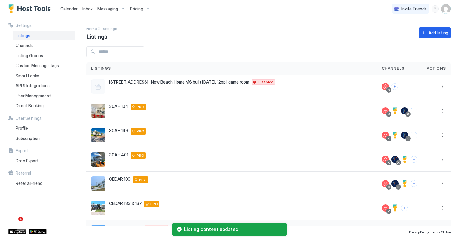
scroll to position [60, 0]
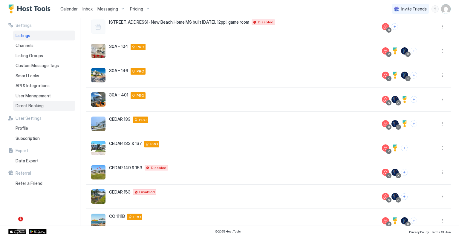
click at [39, 105] on span "Direct Booking" at bounding box center [30, 105] width 28 height 5
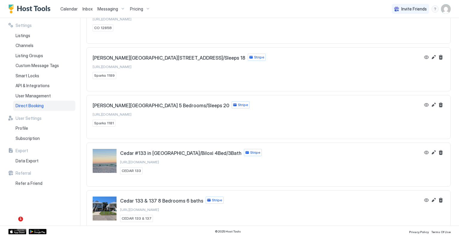
scroll to position [431, 0]
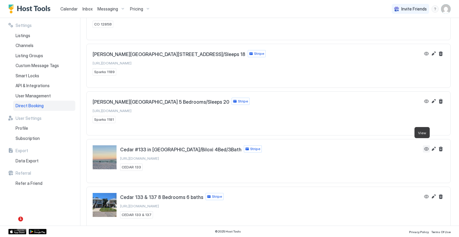
click at [423, 146] on button "View" at bounding box center [426, 148] width 7 height 7
click at [33, 38] on div "Listings" at bounding box center [44, 36] width 62 height 10
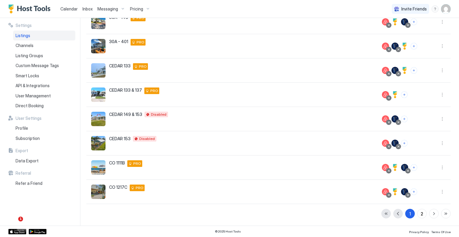
scroll to position [112, 0]
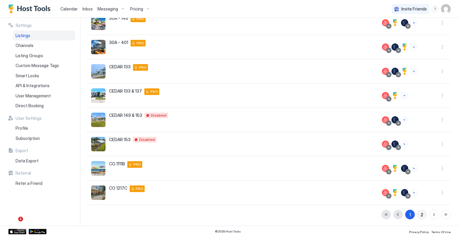
click at [421, 213] on div "2" at bounding box center [422, 214] width 2 height 6
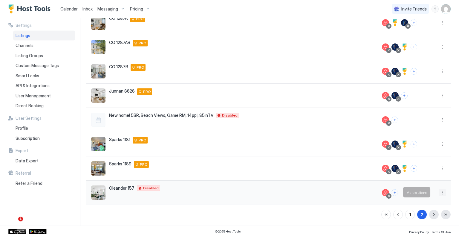
click at [439, 194] on button "More options" at bounding box center [442, 192] width 7 height 7
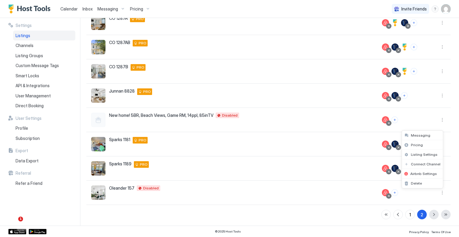
click at [267, 188] on div at bounding box center [229, 118] width 459 height 237
click at [440, 193] on button "More options" at bounding box center [442, 192] width 7 height 7
click at [274, 192] on div at bounding box center [229, 118] width 459 height 237
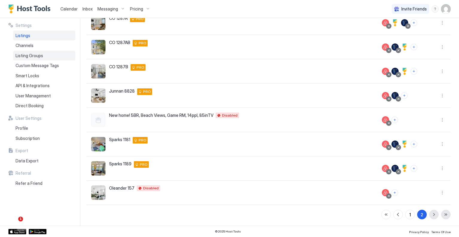
click at [33, 57] on span "Listing Groups" at bounding box center [30, 55] width 28 height 5
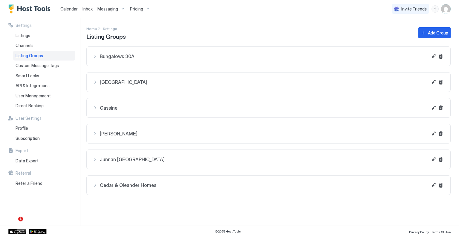
click at [127, 184] on span "Cedar & Oleander Homes" at bounding box center [264, 185] width 328 height 6
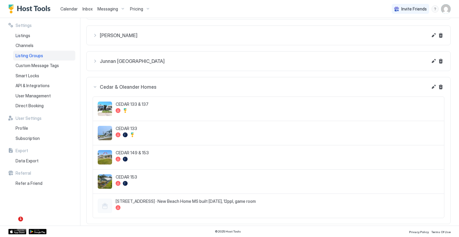
scroll to position [103, 0]
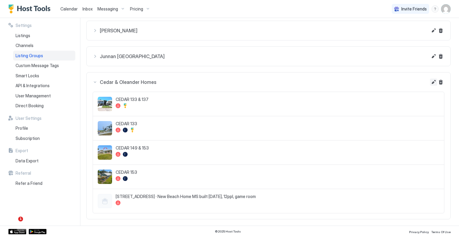
click at [430, 82] on button "Edit" at bounding box center [433, 81] width 7 height 7
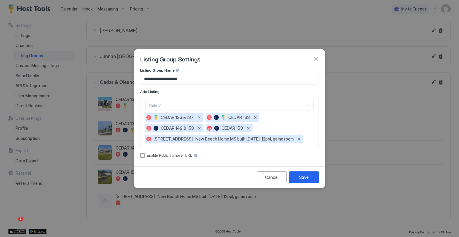
click at [163, 108] on div "Select..." at bounding box center [229, 105] width 169 height 11
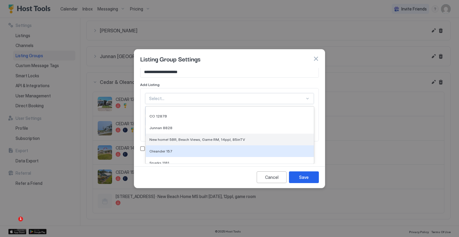
scroll to position [106, 0]
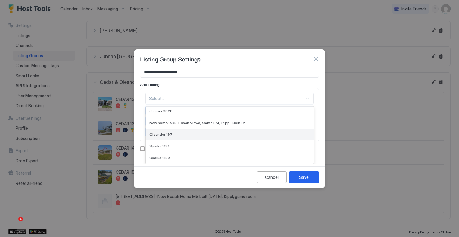
click at [185, 135] on div "Oleander 157" at bounding box center [230, 134] width 161 height 4
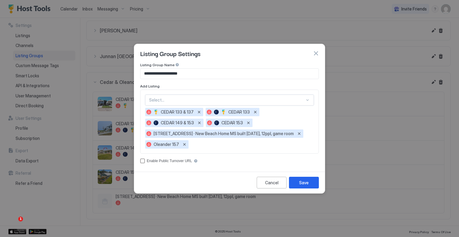
scroll to position [0, 0]
click at [311, 178] on button "Save" at bounding box center [304, 182] width 30 height 12
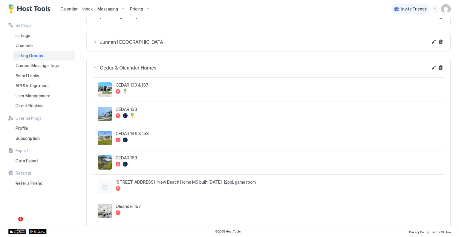
scroll to position [127, 0]
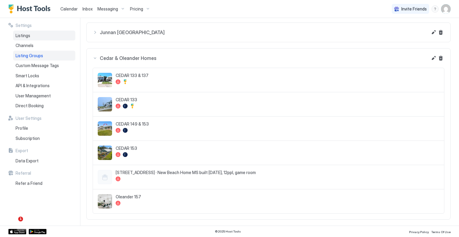
click at [24, 33] on span "Listings" at bounding box center [23, 35] width 15 height 5
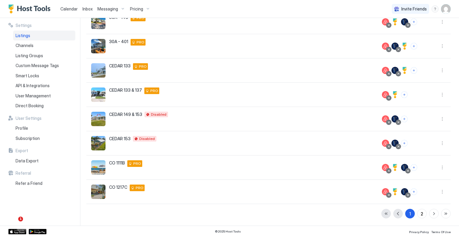
scroll to position [112, 0]
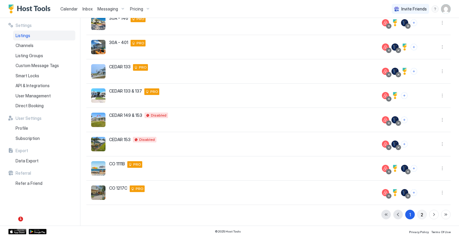
click at [418, 212] on button "2" at bounding box center [423, 214] width 10 height 10
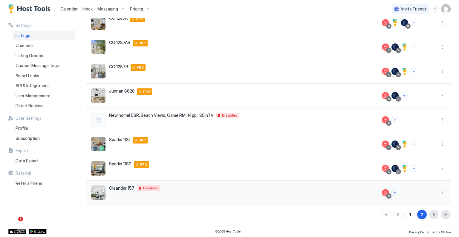
click at [118, 190] on div "Oleander 157 157 Oleander Drive Gulfport Mississippi 39507 United States Disabl…" at bounding box center [231, 192] width 281 height 14
click at [439, 190] on button "More options" at bounding box center [442, 192] width 7 height 7
click at [422, 133] on span "Messaging" at bounding box center [420, 135] width 19 height 4
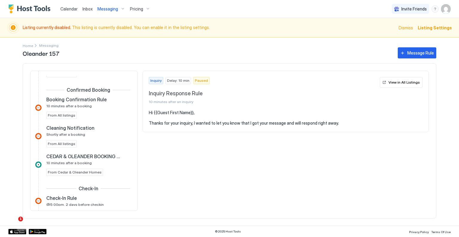
scroll to position [150, 0]
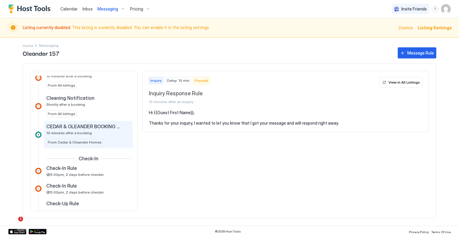
click at [89, 127] on span "CEDAR & OLEANDER BOOKING CONFIRMED" at bounding box center [83, 126] width 74 height 6
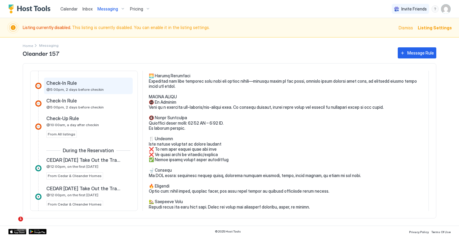
scroll to position [269, 0]
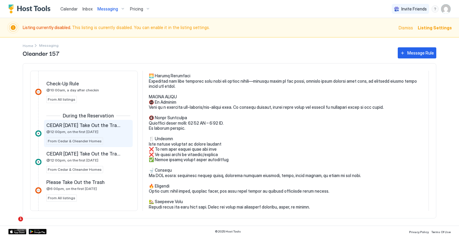
click at [98, 130] on div "CEDAR SUNDAY Take Out the Trash @12:00pm, on the first Sunday" at bounding box center [84, 128] width 76 height 12
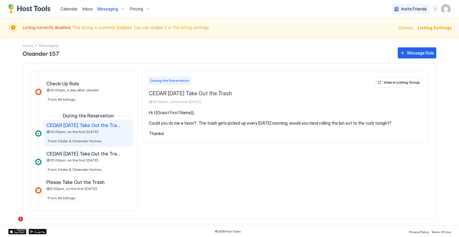
scroll to position [299, 0]
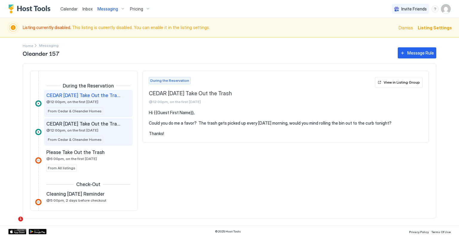
click at [105, 128] on div "CEDAR WEDNESDAY Take Out the Trash @12:00pm, on the first Wednesday" at bounding box center [84, 127] width 76 height 12
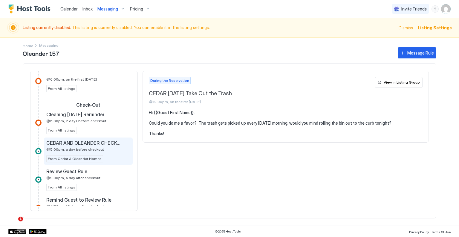
scroll to position [389, 0]
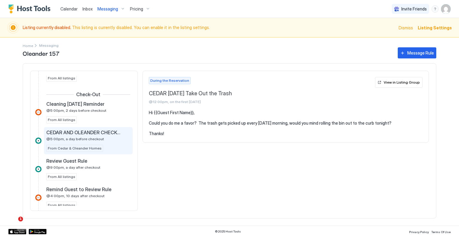
click at [109, 138] on div "CEDAR AND OLEANDER CHECKOUT @5:00pm, a day before checkout" at bounding box center [84, 135] width 76 height 12
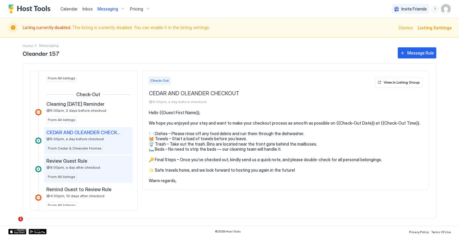
click at [94, 161] on div "Review Guest Rule" at bounding box center [84, 161] width 76 height 6
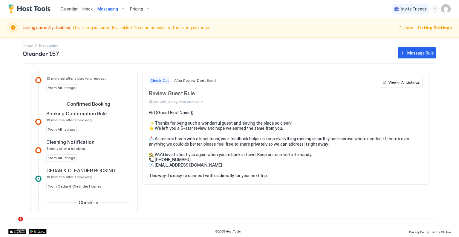
scroll to position [120, 0]
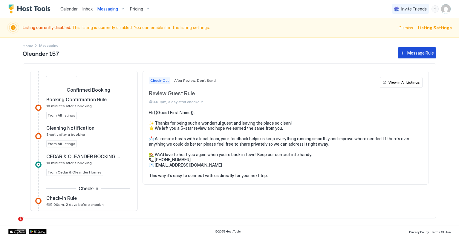
click at [429, 55] on div "Message Rule" at bounding box center [421, 53] width 27 height 6
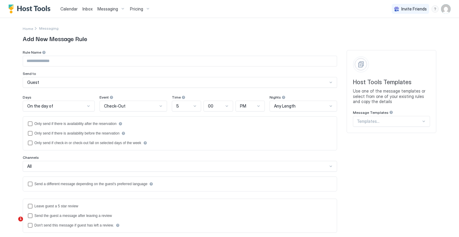
click at [43, 59] on input "Input Field" at bounding box center [180, 61] width 314 height 10
click at [369, 118] on div at bounding box center [389, 120] width 64 height 5
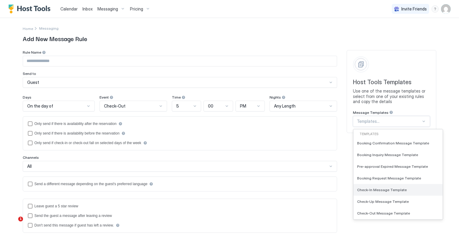
click at [380, 189] on span "Check-In Message Template" at bounding box center [382, 189] width 50 height 4
type input "**********"
type textarea "**********"
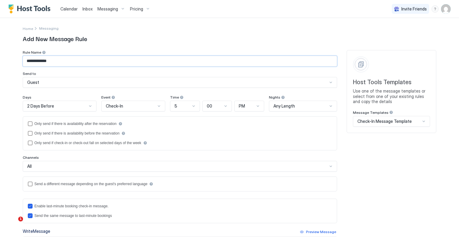
click at [82, 65] on input "**********" at bounding box center [180, 61] width 314 height 10
click at [24, 61] on input "**********" at bounding box center [180, 61] width 314 height 10
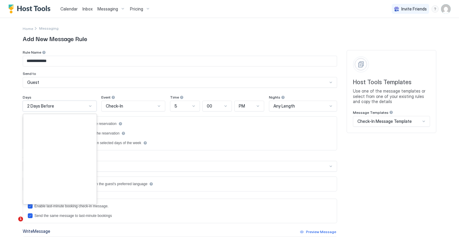
click at [64, 107] on div "2 Days Before" at bounding box center [57, 105] width 60 height 5
click at [52, 60] on input "**********" at bounding box center [180, 61] width 314 height 10
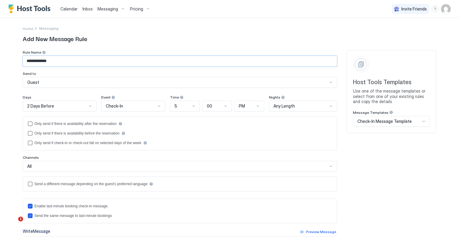
click at [52, 60] on input "**********" at bounding box center [180, 61] width 314 height 10
type input "**********"
click at [92, 106] on div "2 Days Before" at bounding box center [60, 106] width 74 height 11
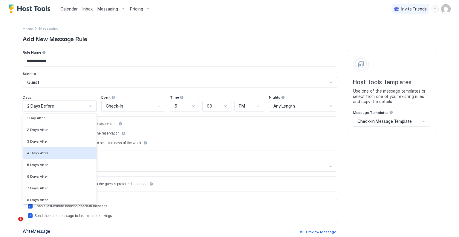
scroll to position [960, 0]
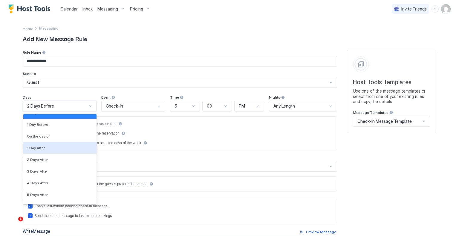
click at [63, 149] on div "1 Day After" at bounding box center [60, 147] width 66 height 4
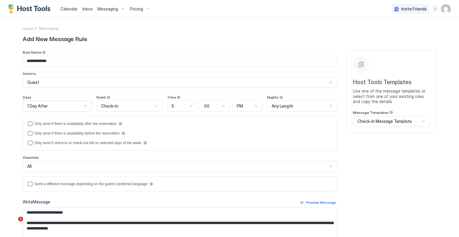
click at [181, 105] on div "5" at bounding box center [180, 105] width 16 height 5
click at [66, 105] on div "1 Day After" at bounding box center [54, 105] width 55 height 5
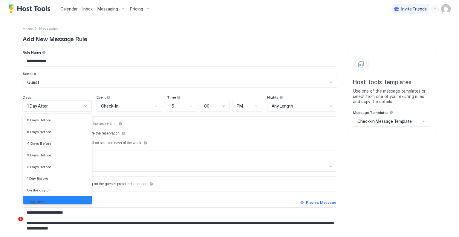
scroll to position [901, 0]
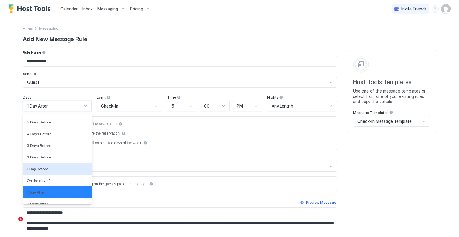
click at [45, 168] on div "1 Day Before" at bounding box center [57, 168] width 61 height 4
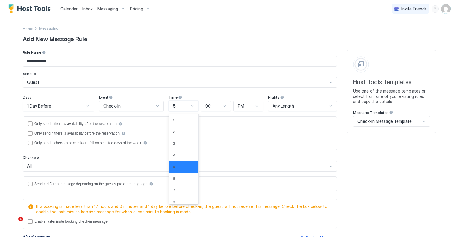
click at [190, 106] on div at bounding box center [192, 105] width 5 height 5
click at [173, 176] on div "6" at bounding box center [184, 178] width 22 height 4
click at [283, 106] on span "Any Length" at bounding box center [284, 105] width 22 height 5
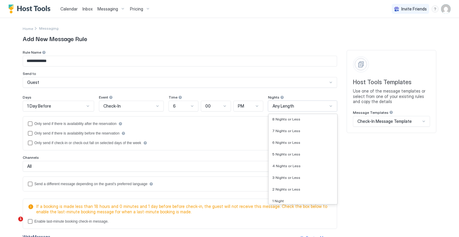
scroll to position [547, 0]
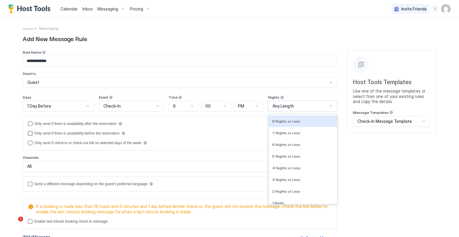
click at [229, 133] on div "Only send if there is availability before the reservation" at bounding box center [180, 133] width 304 height 5
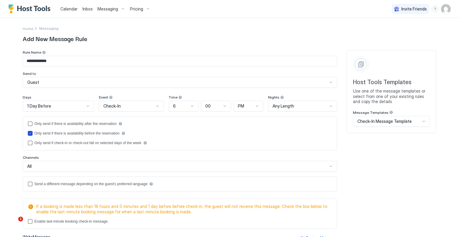
click at [28, 132] on icon "beforeReservation" at bounding box center [30, 133] width 4 height 4
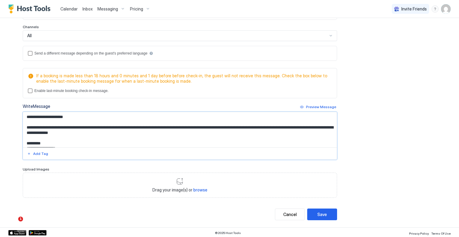
scroll to position [74, 0]
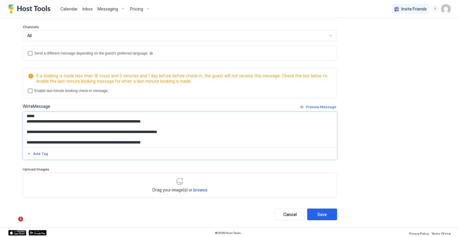
drag, startPoint x: 23, startPoint y: 116, endPoint x: 198, endPoint y: 142, distance: 176.9
click at [198, 142] on textarea "**********" at bounding box center [180, 129] width 314 height 35
paste textarea "**********"
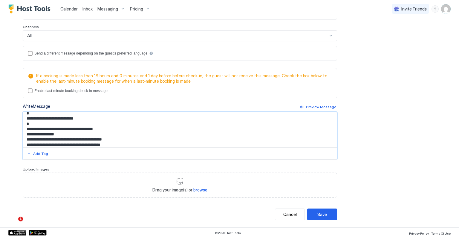
scroll to position [30, 0]
click at [109, 131] on textarea "Input Field" at bounding box center [180, 129] width 314 height 35
click at [73, 131] on textarea "Input Field" at bounding box center [180, 129] width 314 height 35
click at [67, 138] on textarea "Input Field" at bounding box center [180, 129] width 314 height 35
click at [105, 143] on textarea "Input Field" at bounding box center [180, 129] width 314 height 35
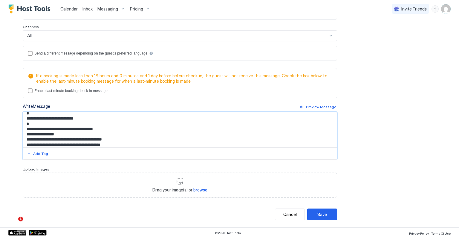
click at [105, 143] on textarea "Input Field" at bounding box center [180, 129] width 314 height 35
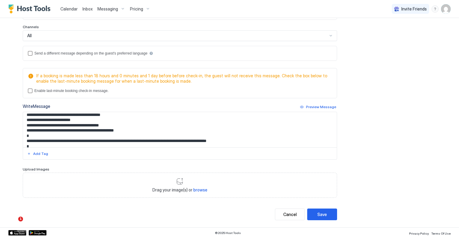
click at [121, 120] on textarea "Input Field" at bounding box center [180, 129] width 314 height 35
click at [119, 113] on textarea "Input Field" at bounding box center [180, 129] width 314 height 35
paste textarea "**********"
click at [118, 125] on textarea "Input Field" at bounding box center [180, 129] width 314 height 35
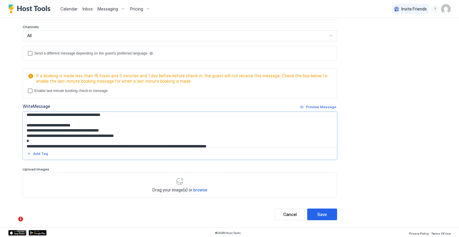
drag, startPoint x: 68, startPoint y: 124, endPoint x: 74, endPoint y: 124, distance: 5.7
click at [74, 124] on textarea "Input Field" at bounding box center [180, 129] width 314 height 35
click at [97, 133] on textarea "Input Field" at bounding box center [180, 129] width 314 height 35
click at [80, 134] on textarea "Input Field" at bounding box center [180, 129] width 314 height 35
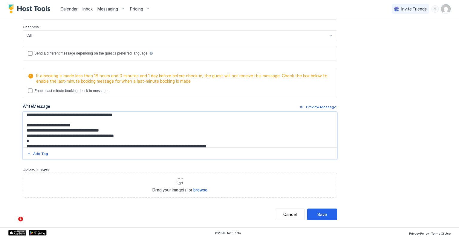
paste textarea "Input Field"
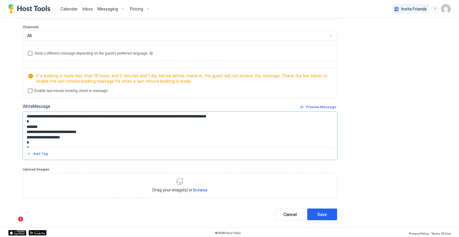
click at [177, 127] on textarea "Input Field" at bounding box center [180, 129] width 314 height 35
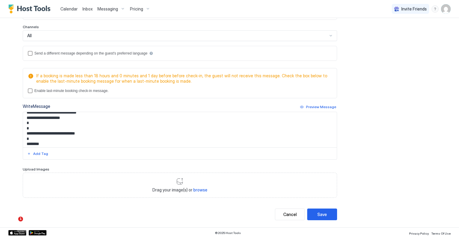
scroll to position [120, 0]
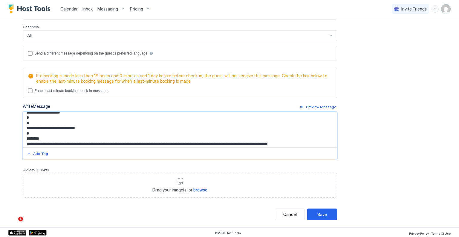
drag, startPoint x: 33, startPoint y: 117, endPoint x: 22, endPoint y: 115, distance: 10.6
click at [23, 115] on textarea "Input Field" at bounding box center [180, 129] width 314 height 35
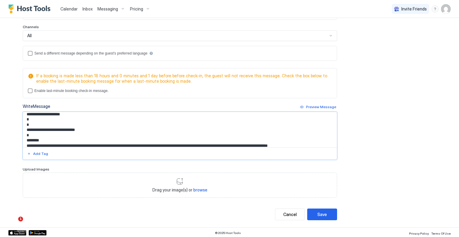
click at [66, 124] on textarea "Input Field" at bounding box center [180, 129] width 314 height 35
drag, startPoint x: 72, startPoint y: 123, endPoint x: 24, endPoint y: 119, distance: 48.9
click at [24, 119] on textarea "Input Field" at bounding box center [180, 129] width 314 height 35
paste textarea "**********"
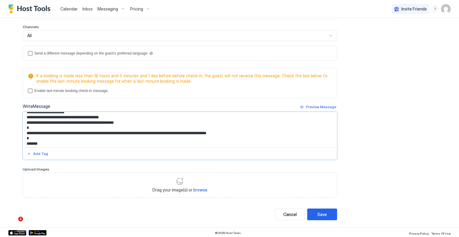
scroll to position [83, 0]
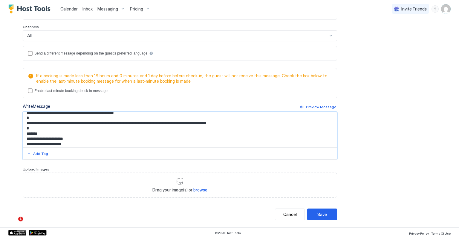
click at [175, 131] on textarea "Input Field" at bounding box center [180, 129] width 314 height 35
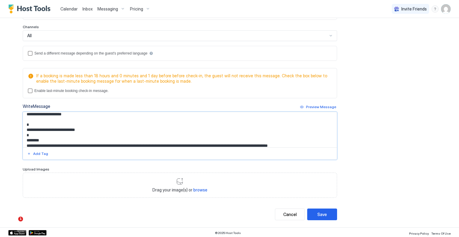
scroll to position [143, 0]
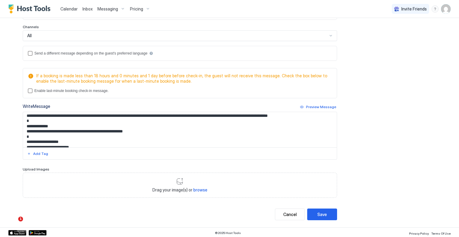
click at [98, 125] on textarea "Input Field" at bounding box center [180, 129] width 314 height 35
click at [302, 127] on textarea "Input Field" at bounding box center [180, 129] width 314 height 35
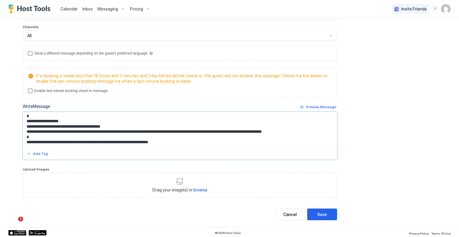
scroll to position [231, 0]
drag, startPoint x: 112, startPoint y: 141, endPoint x: 137, endPoint y: 143, distance: 25.8
click at [137, 143] on textarea "Input Field" at bounding box center [180, 129] width 314 height 35
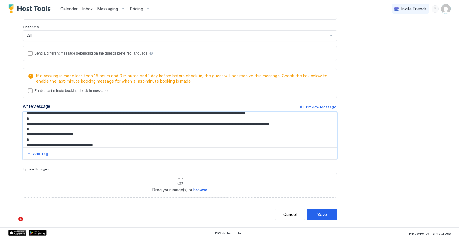
scroll to position [0, 0]
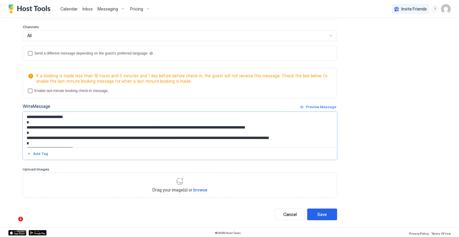
drag, startPoint x: 201, startPoint y: 136, endPoint x: 272, endPoint y: 135, distance: 70.3
click at [272, 135] on textarea "Input Field" at bounding box center [180, 129] width 314 height 35
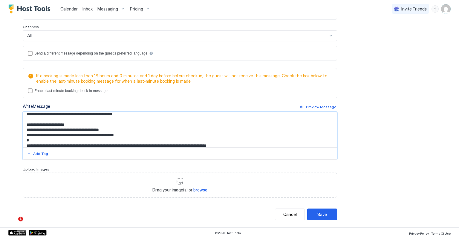
scroll to position [72, 0]
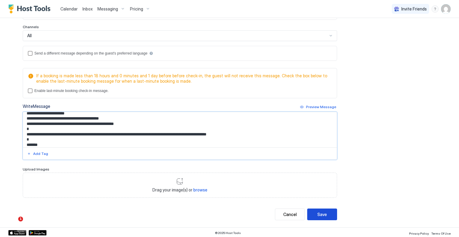
type textarea "**********"
click at [313, 214] on button "Save" at bounding box center [322, 214] width 30 height 12
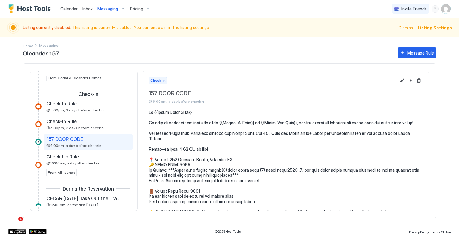
click at [28, 46] on div "Oleander 157 Message Rule Inquiry Inquiry Response Rule 10 minutes after an inq…" at bounding box center [230, 135] width 414 height 179
click at [28, 45] on span "Home" at bounding box center [28, 45] width 10 height 4
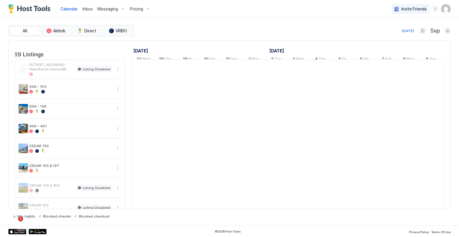
scroll to position [0, 332]
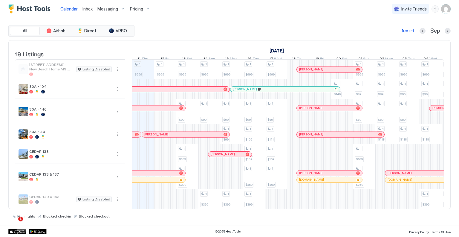
click at [450, 9] on img "User profile" at bounding box center [446, 9] width 10 height 10
click at [395, 34] on span "Settings" at bounding box center [392, 33] width 16 height 5
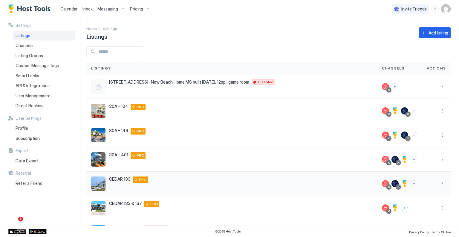
scroll to position [112, 0]
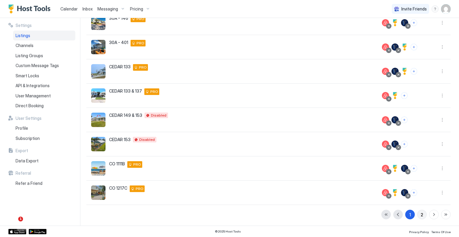
click at [418, 214] on button "2" at bounding box center [423, 214] width 10 height 10
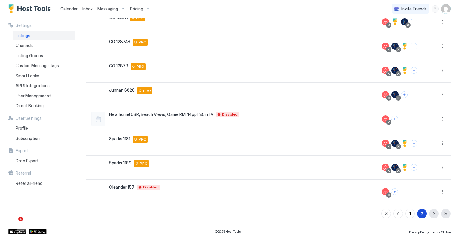
scroll to position [88, 0]
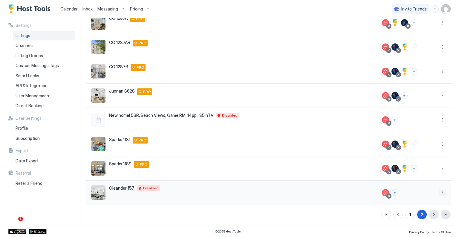
click at [439, 189] on button "More options" at bounding box center [442, 192] width 7 height 7
click at [425, 144] on div "Pricing" at bounding box center [422, 145] width 41 height 10
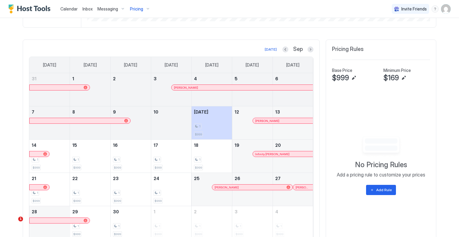
scroll to position [205, 0]
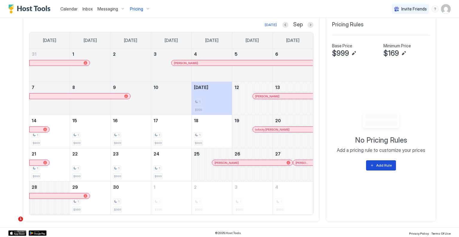
click at [382, 164] on div "Add Rule" at bounding box center [385, 164] width 16 height 5
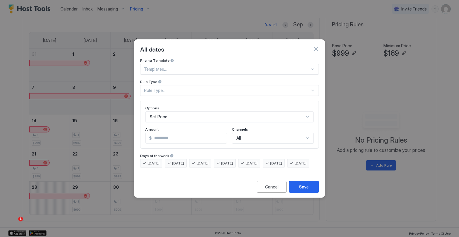
click at [313, 67] on div at bounding box center [312, 69] width 5 height 5
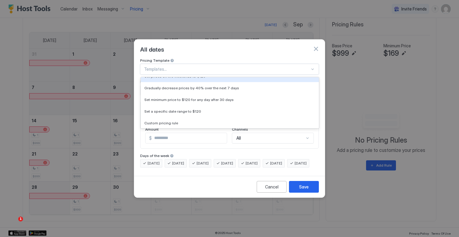
scroll to position [22, 0]
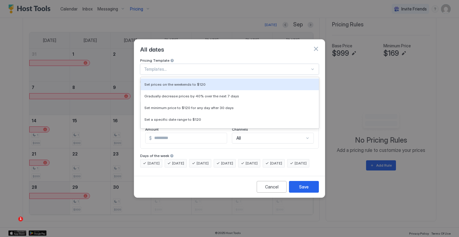
click at [245, 50] on div "All dates" at bounding box center [229, 48] width 191 height 19
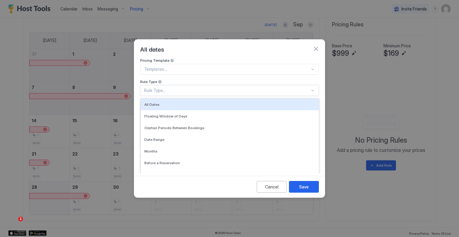
click at [188, 88] on div "Rule Type..." at bounding box center [227, 90] width 166 height 5
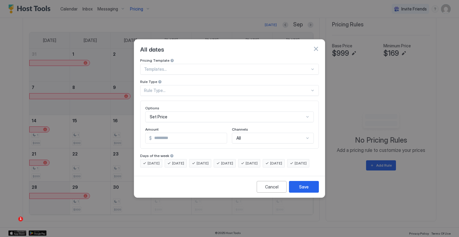
click at [314, 46] on button "button" at bounding box center [316, 49] width 6 height 6
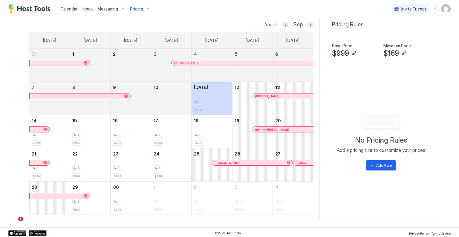
click at [138, 99] on div at bounding box center [131, 101] width 40 height 17
click at [139, 93] on div at bounding box center [131, 93] width 40 height 1
click at [212, 102] on div "1" at bounding box center [212, 102] width 36 height 6
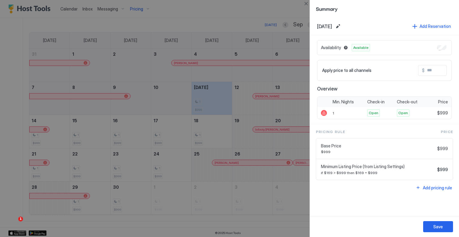
click at [249, 19] on div at bounding box center [229, 118] width 459 height 237
click at [274, 8] on div at bounding box center [229, 118] width 459 height 237
click at [362, 5] on span "Summary" at bounding box center [384, 8] width 137 height 7
click at [442, 224] on div "Save" at bounding box center [439, 226] width 10 height 6
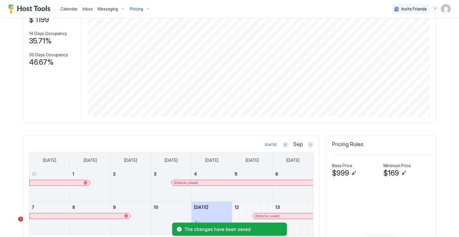
scroll to position [205, 0]
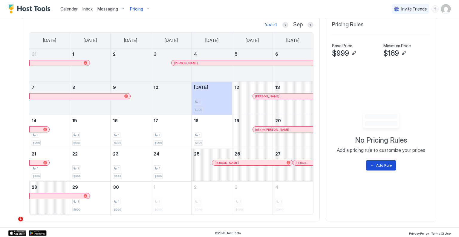
click at [380, 166] on div "Add Rule" at bounding box center [385, 164] width 16 height 5
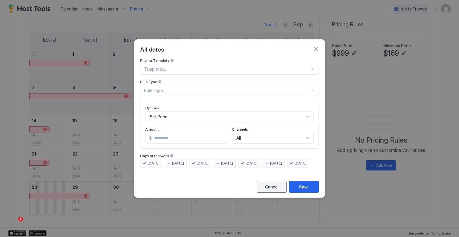
click at [267, 190] on div "Cancel" at bounding box center [271, 186] width 13 height 6
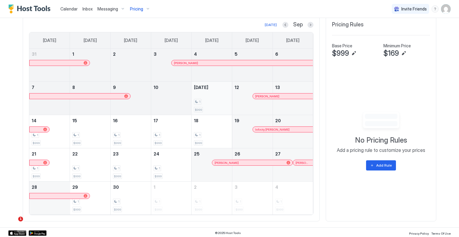
click at [222, 105] on div "1 $999" at bounding box center [212, 98] width 36 height 28
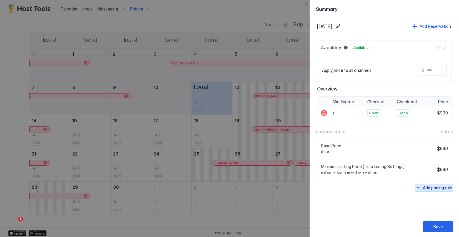
click at [435, 185] on div "Add pricing rule" at bounding box center [437, 187] width 29 height 6
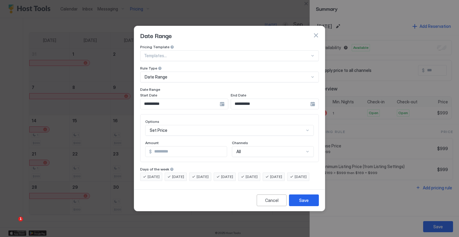
click at [316, 99] on div "**********" at bounding box center [275, 103] width 88 height 11
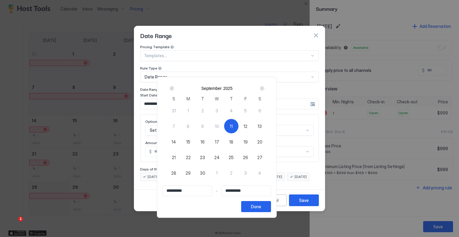
click at [307, 91] on div at bounding box center [229, 118] width 459 height 237
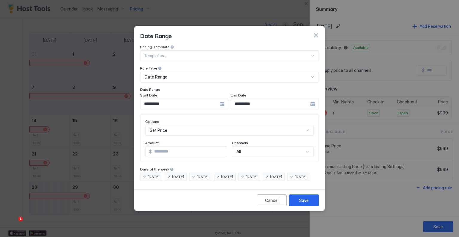
click at [313, 98] on div "**********" at bounding box center [275, 103] width 88 height 11
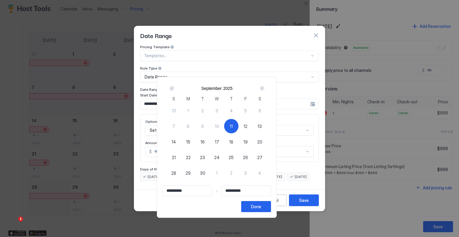
click at [265, 89] on div "Next" at bounding box center [262, 88] width 5 height 5
click at [176, 87] on div "Prev" at bounding box center [171, 88] width 7 height 7
click at [265, 89] on div "Next" at bounding box center [262, 88] width 5 height 5
click at [218, 109] on span "1" at bounding box center [216, 110] width 1 height 6
type input "**********"
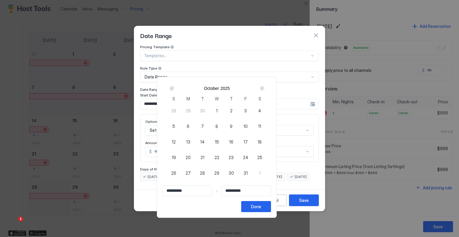
type input "**********"
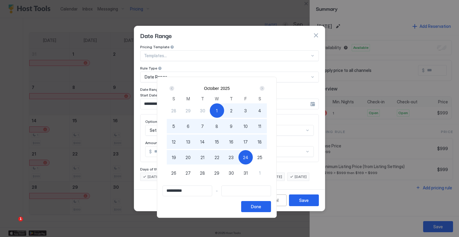
type input "**********"
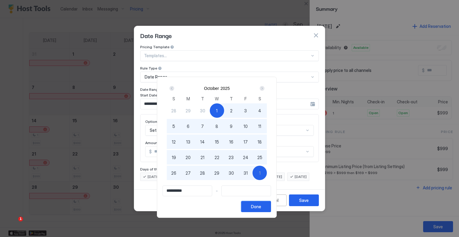
click at [261, 205] on div "Done" at bounding box center [256, 206] width 10 height 6
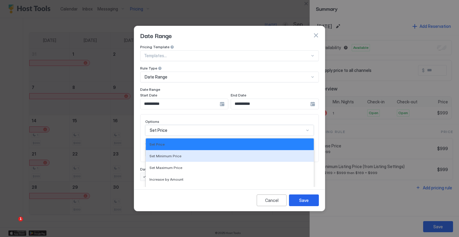
click at [214, 125] on div "17 results available. Use Up and Down to choose options, press Enter to select …" at bounding box center [229, 130] width 169 height 11
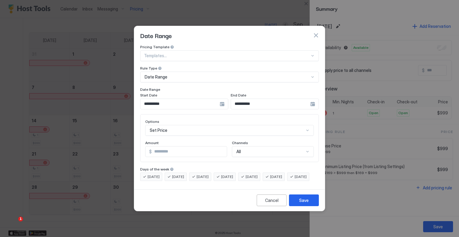
click at [201, 82] on div "**********" at bounding box center [229, 113] width 179 height 136
click at [210, 148] on input "*" at bounding box center [189, 151] width 75 height 10
click at [184, 148] on input "*" at bounding box center [189, 151] width 75 height 10
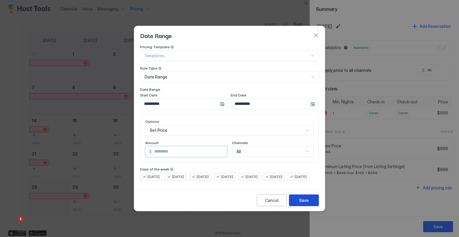
type input "***"
click at [311, 202] on button "Save" at bounding box center [304, 200] width 30 height 12
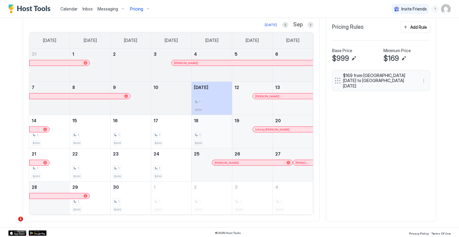
click at [215, 135] on div "1" at bounding box center [212, 135] width 36 height 6
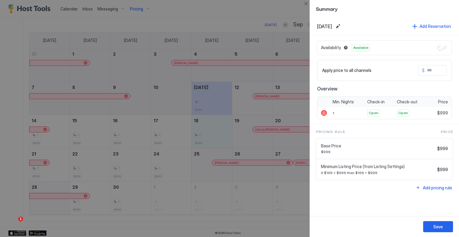
click at [256, 15] on div at bounding box center [229, 118] width 459 height 237
click at [304, 4] on button "Close" at bounding box center [306, 3] width 7 height 7
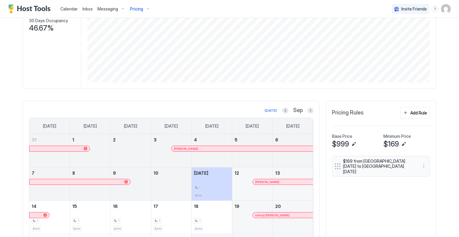
scroll to position [205, 0]
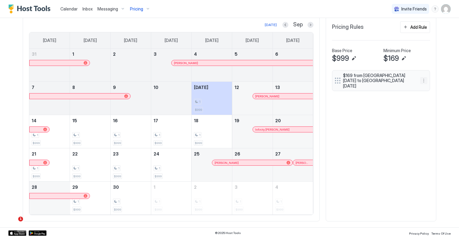
click at [422, 79] on button "More options" at bounding box center [424, 80] width 7 height 7
click at [429, 87] on span "Edit" at bounding box center [431, 85] width 7 height 4
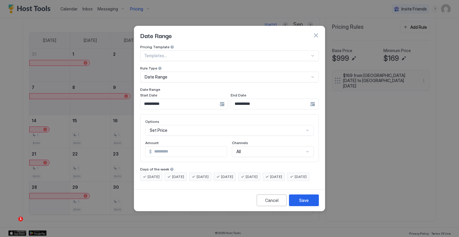
click at [222, 98] on div "**********" at bounding box center [184, 103] width 88 height 11
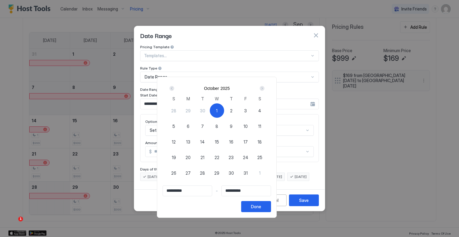
click at [174, 89] on div "Prev" at bounding box center [172, 88] width 5 height 5
click at [233, 127] on span "11" at bounding box center [231, 126] width 3 height 6
type input "**********"
click at [274, 213] on div "**********" at bounding box center [217, 147] width 120 height 141
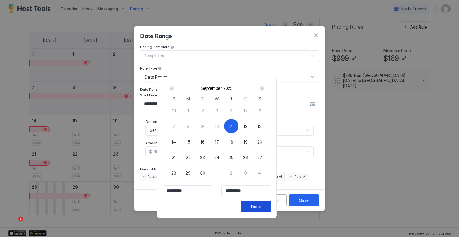
click at [271, 208] on button "Done" at bounding box center [256, 206] width 30 height 11
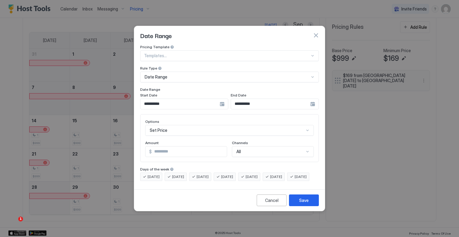
click at [265, 99] on input "**********" at bounding box center [270, 104] width 79 height 10
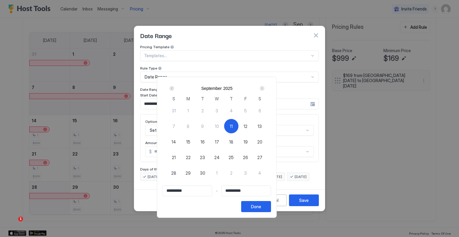
click at [205, 171] on span "30" at bounding box center [202, 173] width 5 height 6
type input "**********"
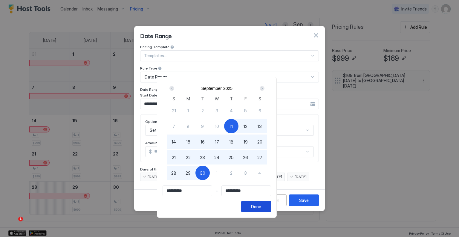
click at [270, 201] on button "Done" at bounding box center [256, 206] width 30 height 11
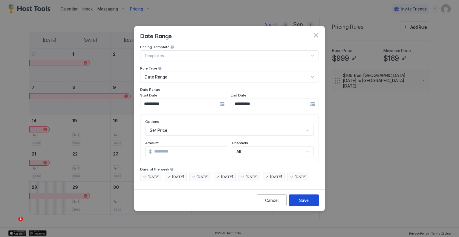
click at [306, 203] on div "Save" at bounding box center [304, 200] width 10 height 6
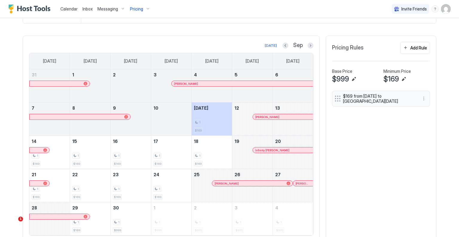
scroll to position [205, 0]
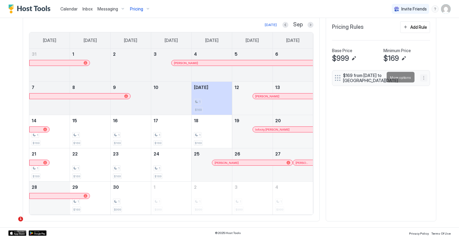
click at [422, 78] on button "More options" at bounding box center [424, 77] width 7 height 7
click at [427, 86] on div "Edit" at bounding box center [427, 85] width 13 height 4
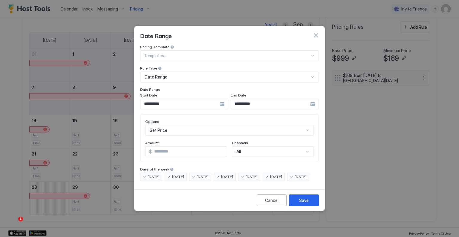
click at [314, 100] on div "**********" at bounding box center [275, 103] width 88 height 11
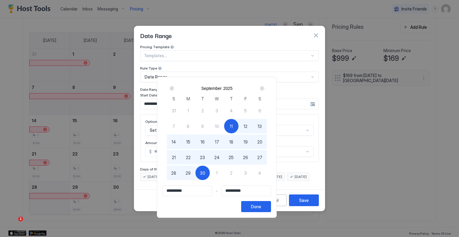
click at [266, 86] on div "Next" at bounding box center [262, 88] width 7 height 7
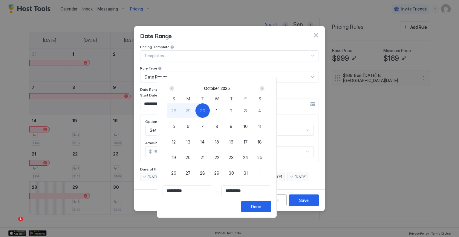
click at [224, 112] on div "1" at bounding box center [217, 110] width 14 height 14
type input "**********"
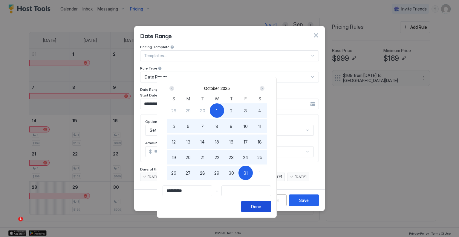
click at [271, 208] on button "Done" at bounding box center [256, 206] width 30 height 11
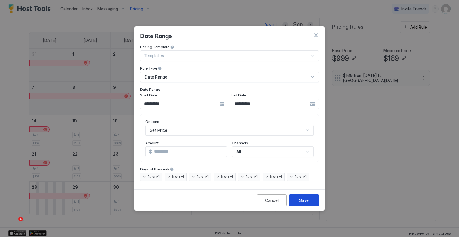
click at [310, 206] on button "Save" at bounding box center [304, 200] width 30 height 12
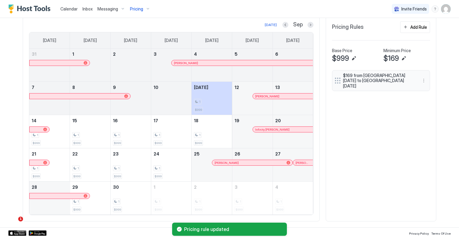
click at [449, 54] on div "Calendar Inbox Messaging Pricing Invite Friends TF Listing currently disabled. …" at bounding box center [229, 118] width 459 height 237
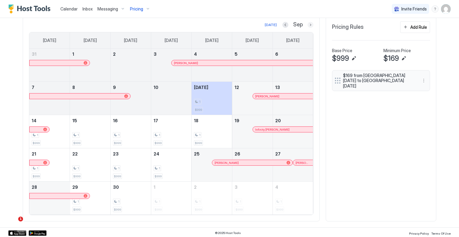
click at [308, 23] on button "Next month" at bounding box center [311, 25] width 6 height 6
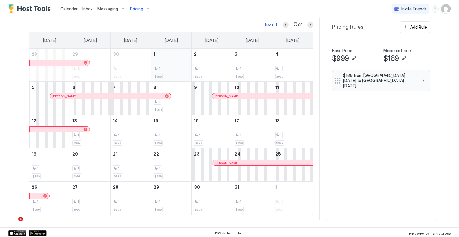
click at [170, 71] on div "1 $999" at bounding box center [172, 65] width 36 height 28
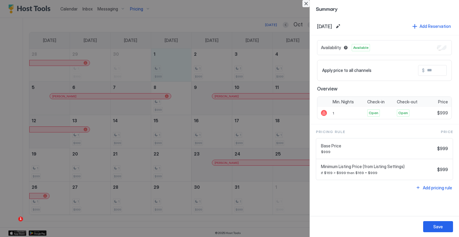
click at [307, 4] on button "Close" at bounding box center [306, 3] width 7 height 7
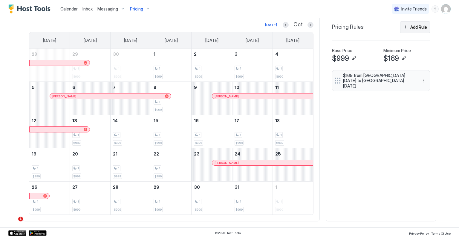
click at [418, 28] on div "Add Rule" at bounding box center [419, 27] width 17 height 6
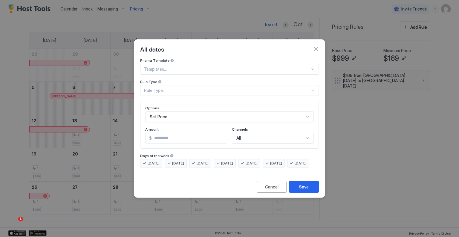
click at [316, 46] on button "button" at bounding box center [316, 49] width 6 height 6
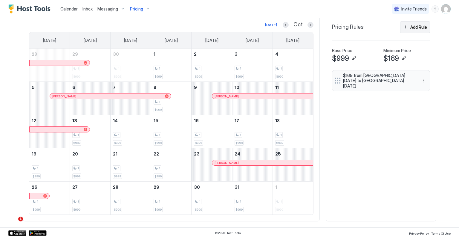
click at [411, 28] on div "Add Rule" at bounding box center [419, 27] width 17 height 6
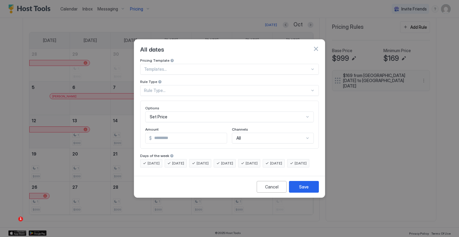
click at [184, 111] on div "Set Price" at bounding box center [229, 116] width 169 height 11
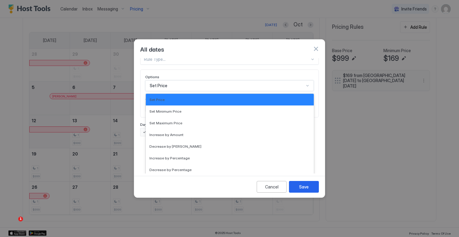
click at [316, 46] on button "button" at bounding box center [316, 49] width 6 height 6
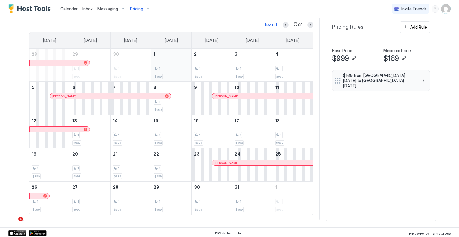
click at [173, 63] on div "1 $999" at bounding box center [172, 65] width 36 height 28
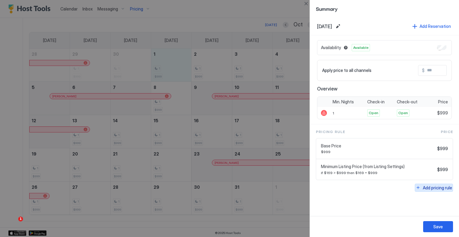
click at [443, 186] on div "Add pricing rule" at bounding box center [437, 187] width 29 height 6
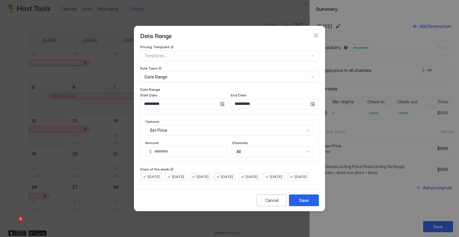
click at [315, 100] on div "**********" at bounding box center [275, 103] width 88 height 11
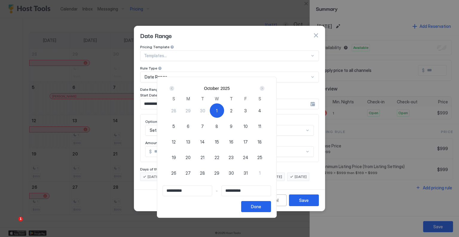
click at [265, 88] on div "Next" at bounding box center [262, 88] width 5 height 5
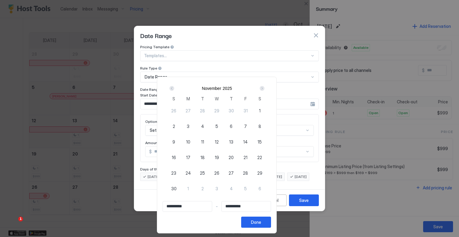
click at [267, 109] on div "1" at bounding box center [260, 110] width 14 height 14
type input "**********"
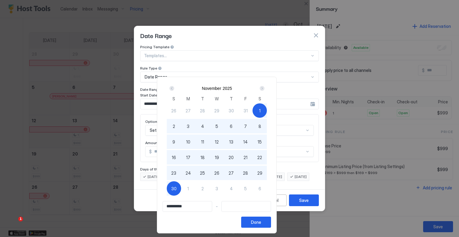
click at [171, 209] on input "**********" at bounding box center [187, 206] width 49 height 10
type input "**********"
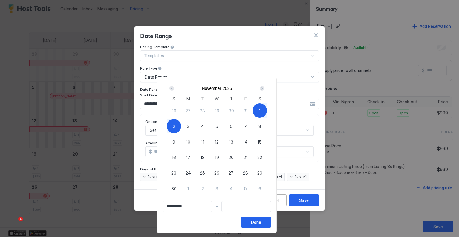
click at [176, 86] on div "Prev" at bounding box center [171, 88] width 7 height 7
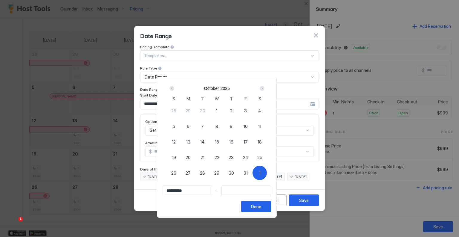
click at [224, 109] on div "1" at bounding box center [217, 110] width 14 height 14
type input "**********"
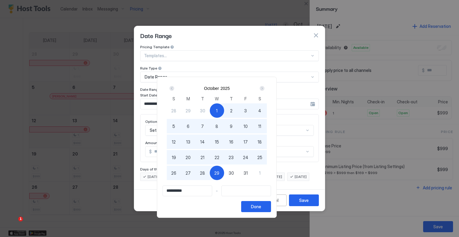
click at [243, 186] on input "Input Field" at bounding box center [246, 190] width 49 height 10
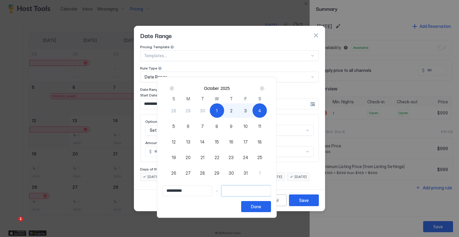
click at [266, 91] on div "Next" at bounding box center [262, 88] width 7 height 7
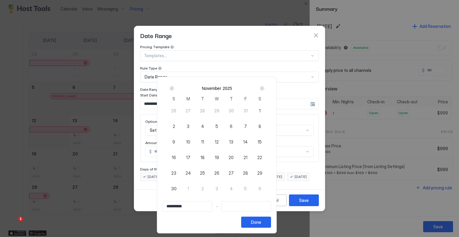
type input "**********"
click at [267, 110] on div "1" at bounding box center [260, 110] width 14 height 14
type input "**********"
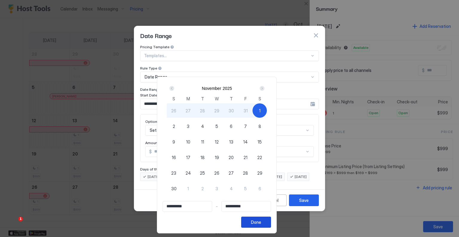
click at [271, 218] on button "Done" at bounding box center [256, 221] width 30 height 11
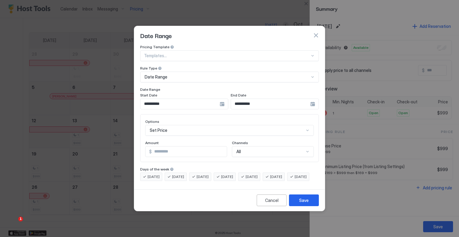
click at [185, 146] on input "*" at bounding box center [189, 151] width 75 height 10
click at [279, 174] on span "[DATE]" at bounding box center [276, 176] width 12 height 5
click at [295, 179] on span "[DATE]" at bounding box center [301, 176] width 12 height 5
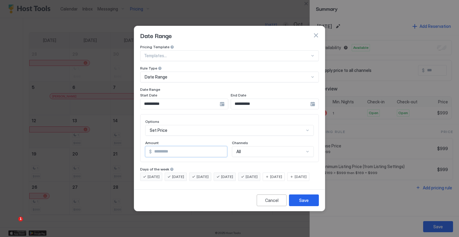
click at [169, 146] on input "*" at bounding box center [189, 151] width 75 height 10
type input "***"
click at [295, 179] on span "[DATE]" at bounding box center [301, 176] width 12 height 5
click at [255, 172] on div "[DATE]" at bounding box center [249, 176] width 22 height 8
click at [303, 203] on div "Save" at bounding box center [304, 200] width 10 height 6
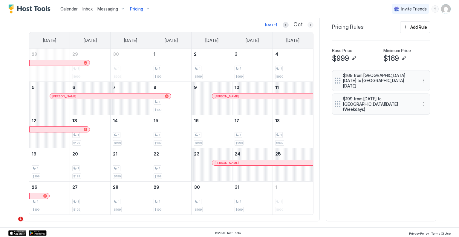
click at [308, 25] on button "Next month" at bounding box center [311, 25] width 6 height 6
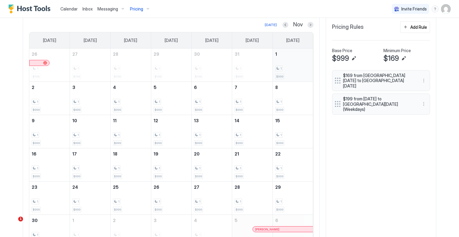
click at [291, 68] on div "1" at bounding box center [293, 69] width 36 height 6
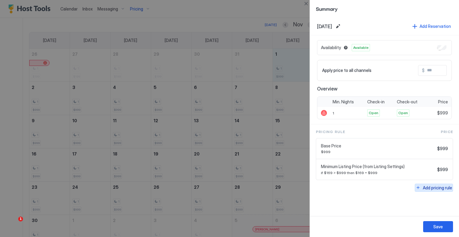
click at [428, 186] on div "Add pricing rule" at bounding box center [437, 187] width 29 height 6
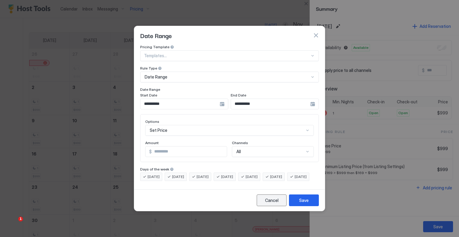
click at [268, 202] on div "Cancel" at bounding box center [271, 200] width 13 height 6
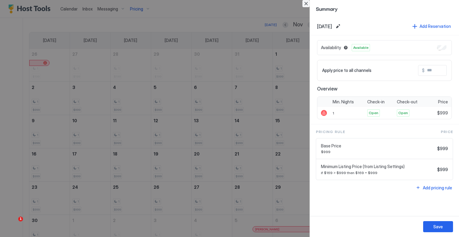
click at [305, 4] on button "Close" at bounding box center [306, 3] width 7 height 7
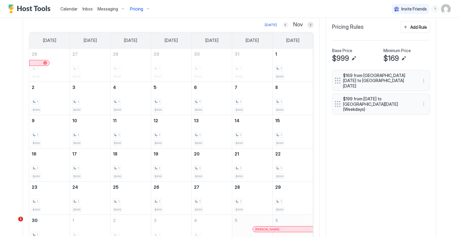
click at [283, 22] on button "Previous month" at bounding box center [286, 25] width 6 height 6
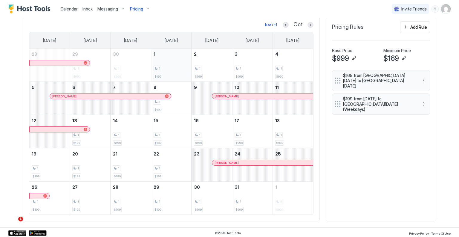
click at [176, 58] on div "1 $199" at bounding box center [172, 65] width 36 height 28
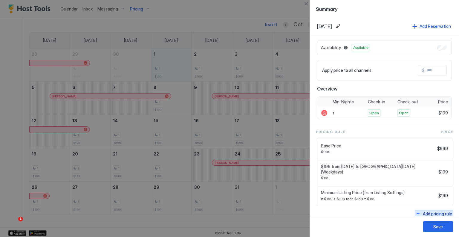
click at [428, 210] on div "Add pricing rule" at bounding box center [437, 213] width 29 height 6
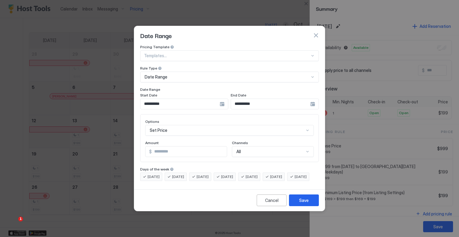
click at [218, 101] on input "**********" at bounding box center [180, 104] width 79 height 10
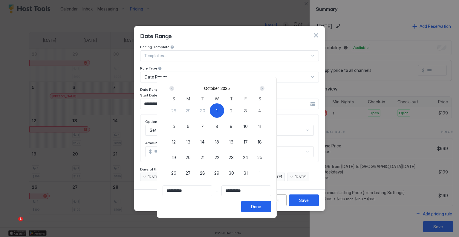
click at [224, 110] on div "1" at bounding box center [217, 110] width 14 height 14
click at [248, 171] on span "31" at bounding box center [246, 173] width 4 height 6
type input "**********"
click at [224, 109] on div "1" at bounding box center [217, 110] width 14 height 14
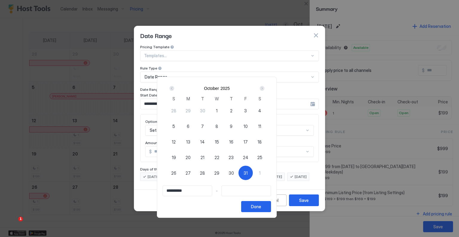
type input "**********"
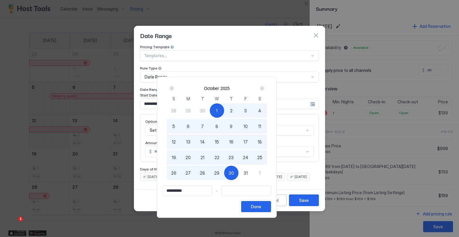
click at [251, 196] on div at bounding box center [247, 190] width 50 height 11
click at [252, 192] on input "Input Field" at bounding box center [246, 190] width 49 height 10
type input "**********"
click at [253, 178] on div "31" at bounding box center [246, 172] width 14 height 14
type input "**********"
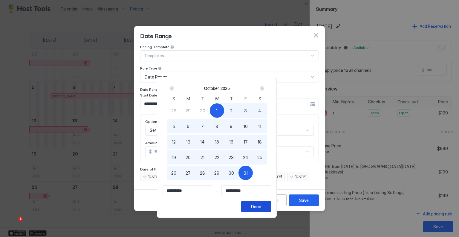
click at [261, 204] on div "Done" at bounding box center [256, 206] width 10 height 6
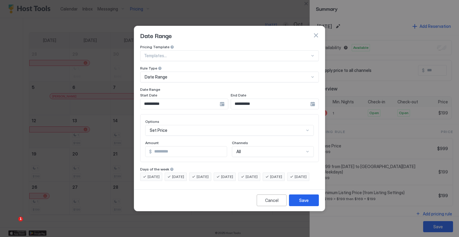
click at [317, 98] on div "**********" at bounding box center [275, 103] width 88 height 11
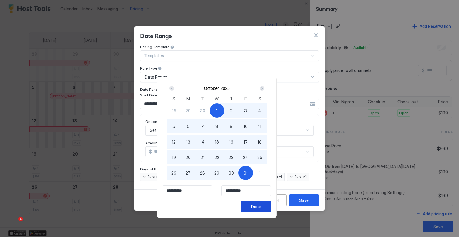
click at [271, 201] on button "Done" at bounding box center [256, 206] width 30 height 11
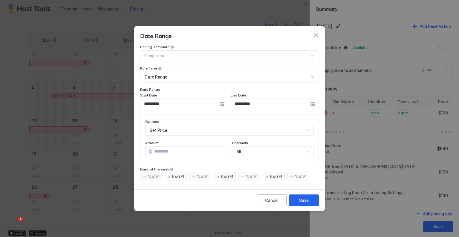
click at [191, 125] on div "Set Price" at bounding box center [229, 130] width 169 height 11
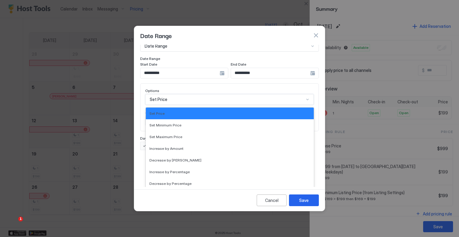
click at [214, 84] on div "**********" at bounding box center [229, 82] width 179 height 136
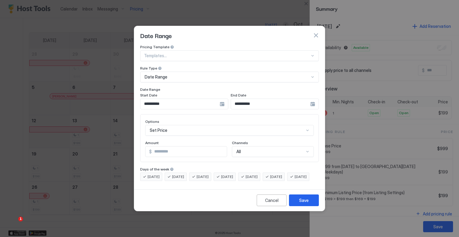
click at [173, 146] on input "*" at bounding box center [189, 151] width 75 height 10
type input "***"
click at [153, 174] on span "[DATE]" at bounding box center [154, 176] width 12 height 5
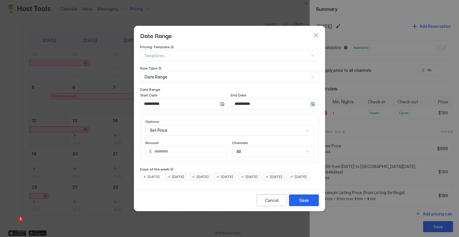
click at [168, 172] on div "[DATE]" at bounding box center [176, 176] width 22 height 8
click at [193, 172] on div "[DATE]" at bounding box center [200, 176] width 22 height 8
click at [226, 172] on div "[DATE]" at bounding box center [225, 176] width 22 height 8
click at [287, 181] on div "[DATE]" at bounding box center [298, 176] width 22 height 8
click at [294, 205] on button "Save" at bounding box center [304, 200] width 30 height 12
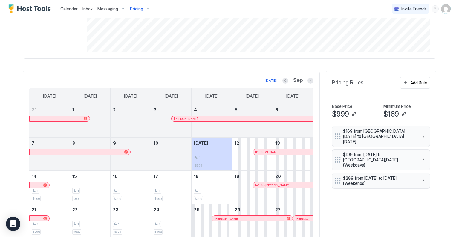
scroll to position [205, 0]
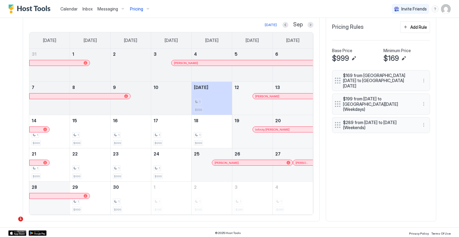
click at [308, 26] on button "Next month" at bounding box center [311, 25] width 6 height 6
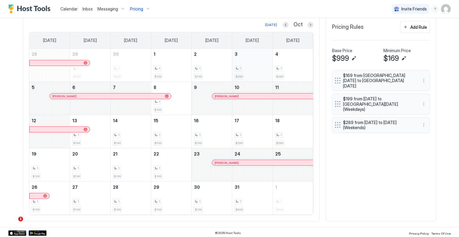
click at [261, 70] on div "1 $289" at bounding box center [253, 65] width 36 height 28
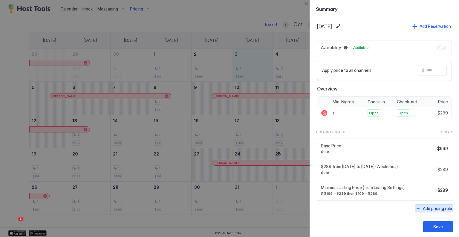
click at [424, 210] on div "Add pricing rule" at bounding box center [437, 208] width 29 height 6
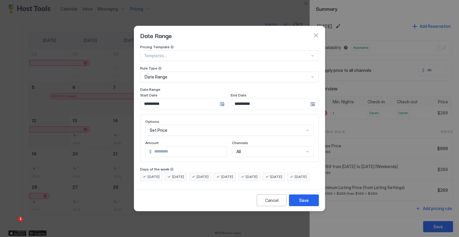
click at [313, 101] on div "**********" at bounding box center [275, 103] width 88 height 11
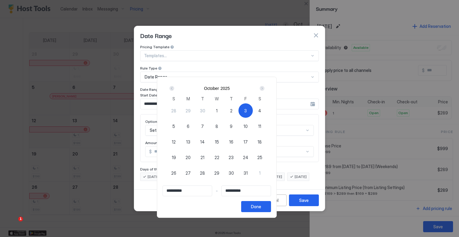
click at [239, 125] on div "9" at bounding box center [231, 126] width 14 height 14
type input "**********"
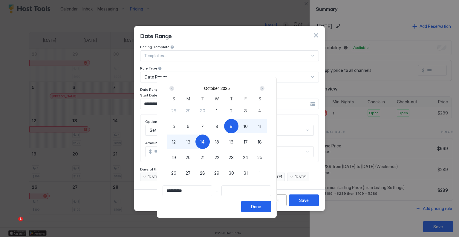
click at [253, 109] on div "3" at bounding box center [246, 110] width 14 height 14
type input "**********"
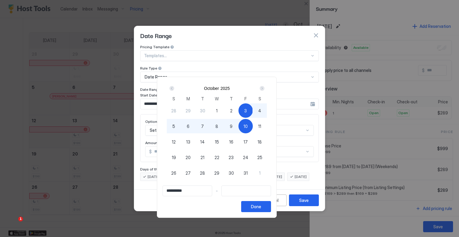
type input "**********"
click at [233, 123] on span "9" at bounding box center [231, 126] width 3 height 6
type input "**********"
click at [261, 205] on div "Done" at bounding box center [256, 206] width 10 height 6
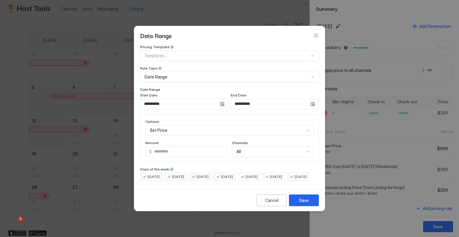
click at [155, 146] on input "*" at bounding box center [189, 151] width 75 height 10
type input "***"
click at [298, 202] on button "Save" at bounding box center [304, 200] width 30 height 12
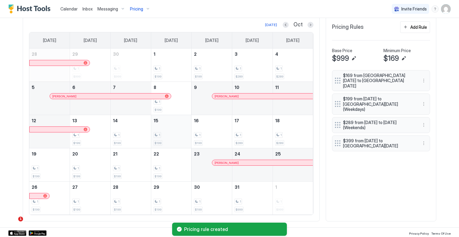
click at [159, 132] on div "1" at bounding box center [172, 135] width 36 height 6
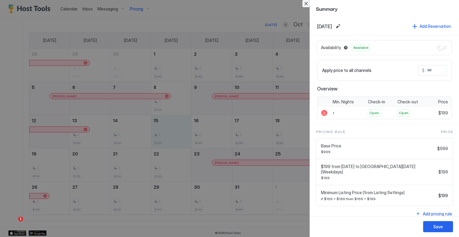
click at [305, 4] on button "Close" at bounding box center [306, 3] width 7 height 7
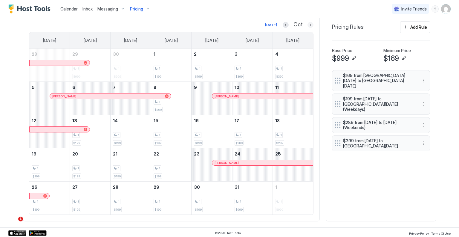
click at [310, 24] on button "Next month" at bounding box center [311, 25] width 6 height 6
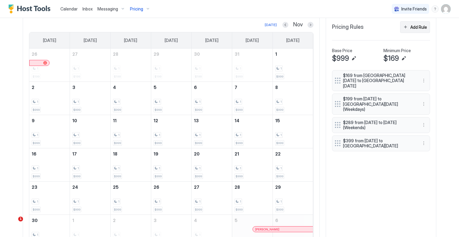
click at [422, 24] on div "Add Rule" at bounding box center [419, 27] width 17 height 6
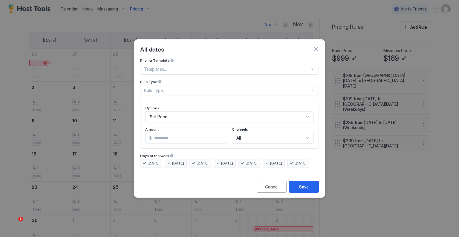
click at [287, 66] on div at bounding box center [227, 68] width 166 height 5
click at [286, 52] on div "All dates" at bounding box center [229, 48] width 191 height 19
click at [211, 88] on div "Rule Type..." at bounding box center [227, 90] width 166 height 5
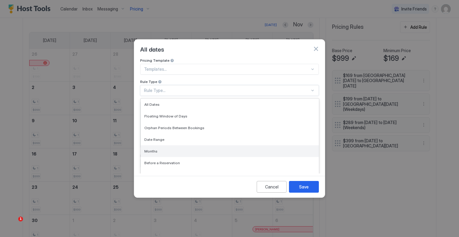
click at [184, 149] on div "Months" at bounding box center [229, 151] width 171 height 4
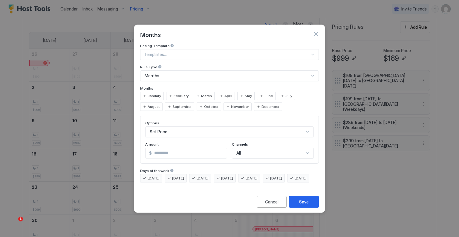
click at [231, 104] on span "November" at bounding box center [240, 106] width 18 height 5
click at [262, 104] on span "December" at bounding box center [271, 106] width 18 height 5
click at [188, 127] on div "Set Price" at bounding box center [229, 131] width 169 height 11
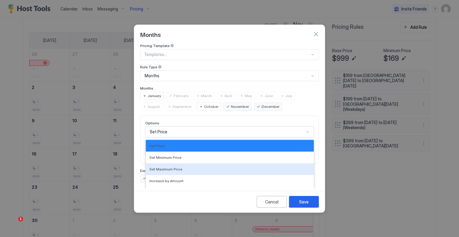
scroll to position [31, 0]
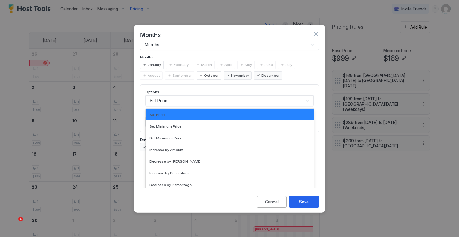
click at [205, 83] on div "Pricing Template Templates... Rule Type Months Months January February March Ap…" at bounding box center [229, 81] width 179 height 139
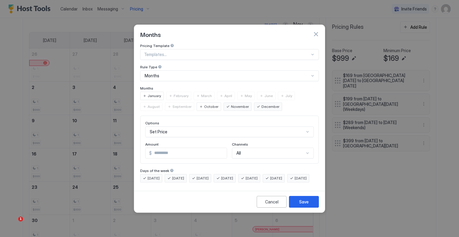
click at [171, 148] on input "*" at bounding box center [189, 153] width 75 height 10
click at [188, 149] on input "*" at bounding box center [189, 153] width 75 height 10
type input "***"
click at [258, 175] on span "[DATE]" at bounding box center [252, 177] width 12 height 5
click at [282, 175] on span "[DATE]" at bounding box center [276, 177] width 12 height 5
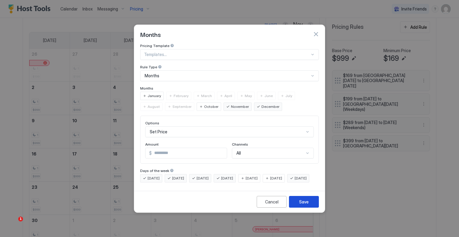
click at [303, 203] on div "Save" at bounding box center [304, 201] width 10 height 6
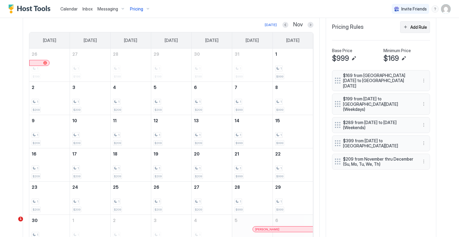
click at [411, 27] on div "Add Rule" at bounding box center [419, 27] width 17 height 6
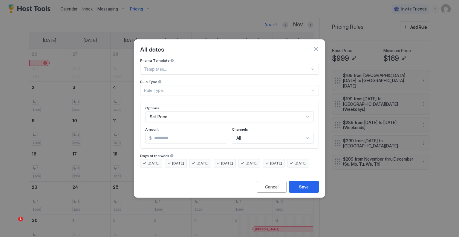
click at [179, 88] on div "Rule Type..." at bounding box center [227, 90] width 166 height 5
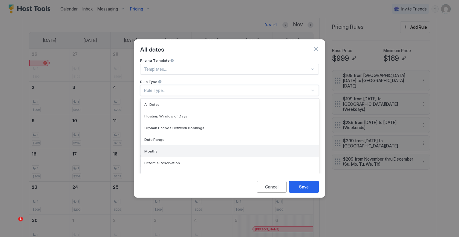
click at [169, 145] on div "Months" at bounding box center [230, 151] width 178 height 12
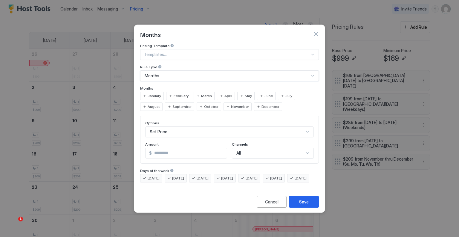
click at [231, 104] on span "November" at bounding box center [240, 106] width 18 height 5
click at [262, 104] on span "December" at bounding box center [271, 106] width 18 height 5
click at [153, 175] on span "[DATE]" at bounding box center [154, 177] width 12 height 5
click at [180, 175] on span "[DATE]" at bounding box center [178, 177] width 12 height 5
click at [202, 175] on span "[DATE]" at bounding box center [203, 177] width 12 height 5
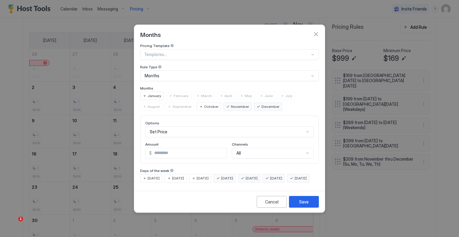
click at [233, 175] on span "[DATE]" at bounding box center [227, 177] width 12 height 5
click at [295, 181] on span "[DATE]" at bounding box center [301, 177] width 12 height 5
click at [175, 148] on input "*" at bounding box center [189, 153] width 75 height 10
type input "***"
click at [300, 204] on div "Save" at bounding box center [304, 201] width 10 height 6
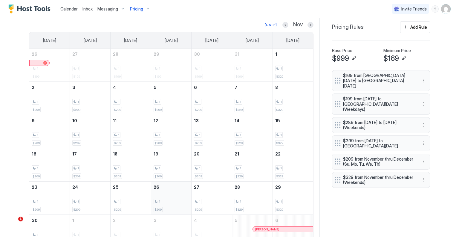
click at [157, 193] on div "1 $209" at bounding box center [172, 198] width 36 height 28
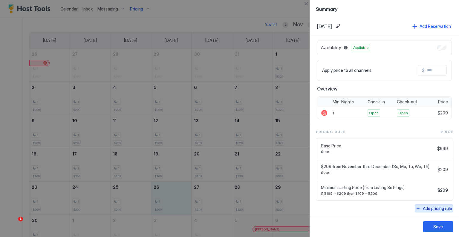
click at [432, 205] on div "Add pricing rule" at bounding box center [437, 208] width 29 height 6
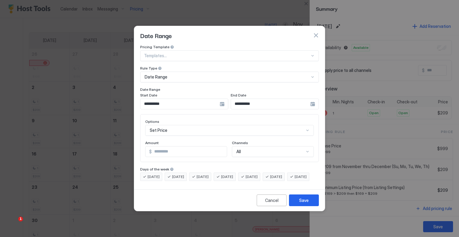
click at [222, 102] on div "**********" at bounding box center [184, 103] width 88 height 11
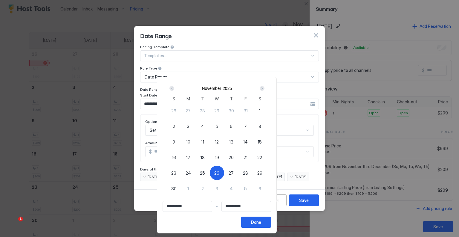
click at [224, 168] on div "26" at bounding box center [217, 172] width 14 height 14
click at [220, 172] on span "26" at bounding box center [216, 173] width 5 height 6
type input "**********"
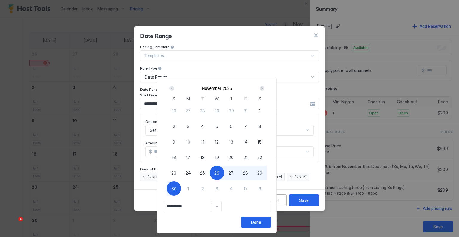
click at [177, 188] on span "30" at bounding box center [173, 188] width 5 height 6
type input "**********"
click at [271, 219] on button "Done" at bounding box center [256, 221] width 30 height 11
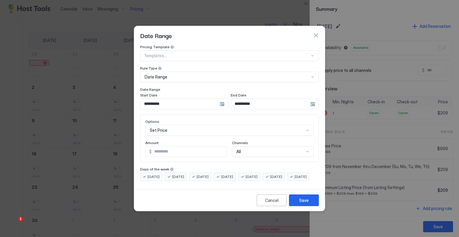
click at [191, 146] on input "*" at bounding box center [189, 151] width 75 height 10
type input "*"
type input "***"
click at [306, 203] on div "Save" at bounding box center [304, 200] width 10 height 6
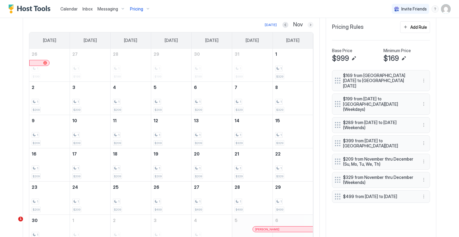
click at [309, 25] on button "Next month" at bounding box center [311, 25] width 6 height 6
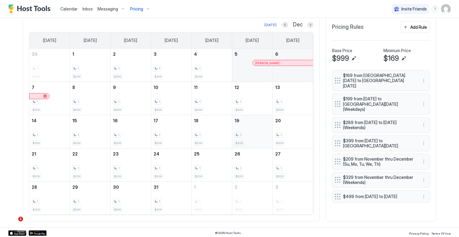
click at [246, 124] on div "1 $329" at bounding box center [253, 131] width 36 height 28
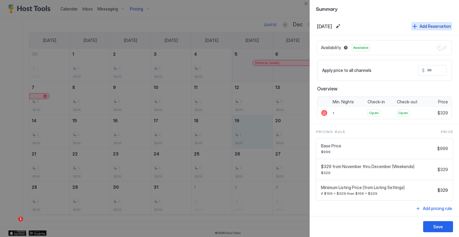
click at [425, 22] on button "Add Reservation" at bounding box center [432, 26] width 40 height 8
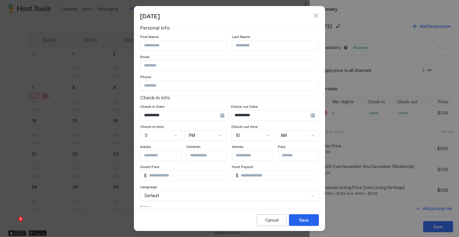
click at [309, 114] on div "**********" at bounding box center [275, 115] width 88 height 11
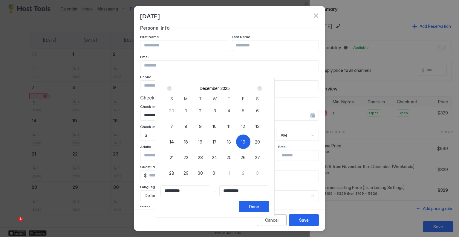
click at [188, 46] on div at bounding box center [229, 118] width 459 height 237
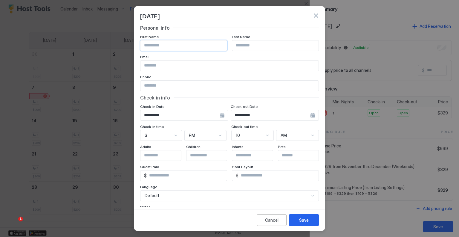
click at [167, 42] on input "Input Field" at bounding box center [184, 45] width 86 height 10
click at [160, 46] on input "**********" at bounding box center [184, 45] width 86 height 10
type input "**********"
click at [310, 116] on div "**********" at bounding box center [275, 115] width 88 height 11
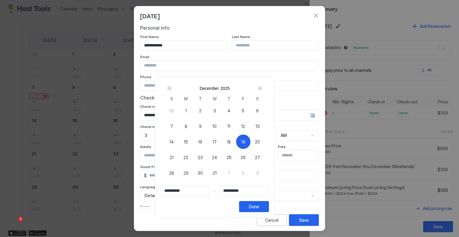
click at [174, 170] on span "28" at bounding box center [171, 173] width 5 height 6
type input "**********"
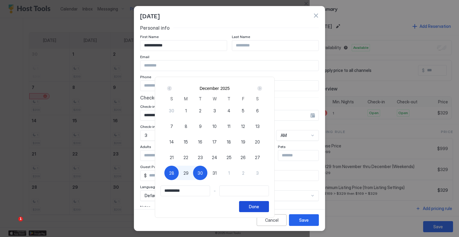
type input "**********"
click at [251, 142] on div "19" at bounding box center [243, 141] width 14 height 14
type input "**********"
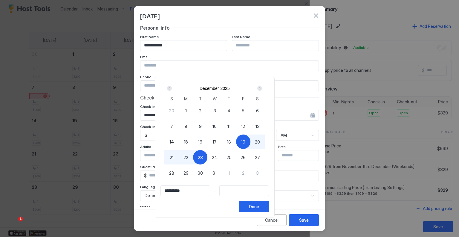
type input "**********"
click at [174, 174] on span "28" at bounding box center [171, 173] width 5 height 6
type input "**********"
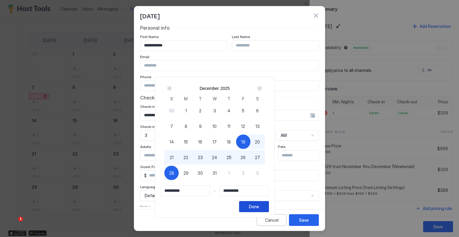
click at [259, 204] on div "Done" at bounding box center [254, 206] width 10 height 6
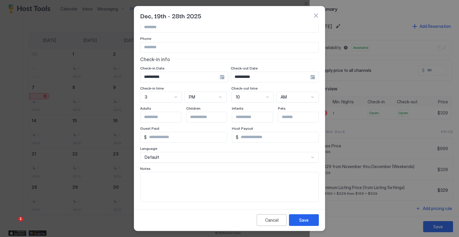
scroll to position [39, 0]
click at [179, 177] on textarea "Input Field" at bounding box center [230, 186] width 178 height 29
type textarea "*"
type textarea "**********"
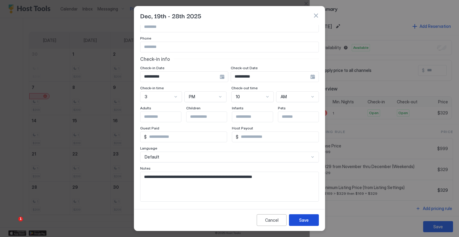
click at [302, 219] on div "Save" at bounding box center [304, 220] width 10 height 6
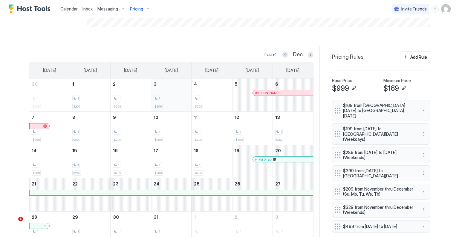
scroll to position [205, 0]
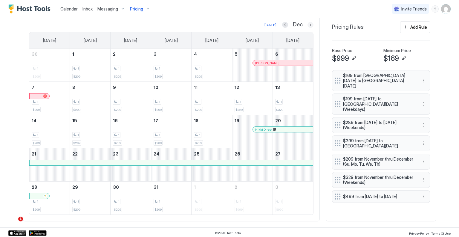
click at [309, 24] on button "Next month" at bounding box center [311, 25] width 6 height 6
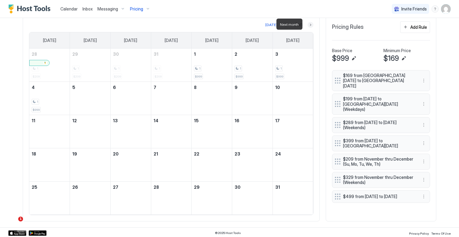
click at [309, 24] on button "Next month" at bounding box center [311, 25] width 6 height 6
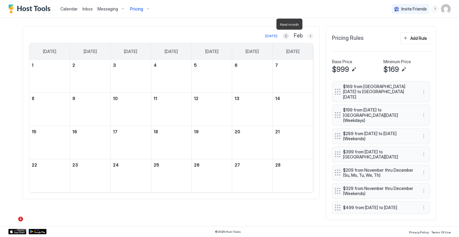
scroll to position [185, 0]
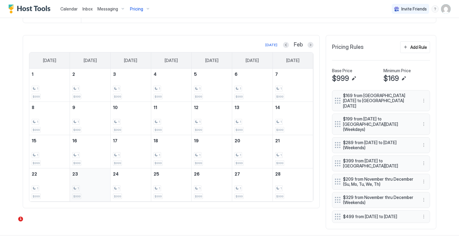
click at [91, 181] on div "1 $999" at bounding box center [90, 184] width 36 height 28
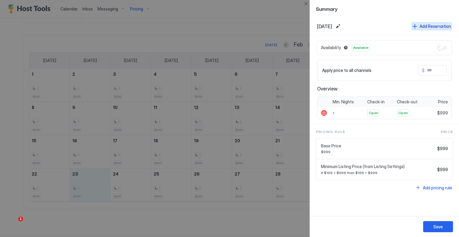
click at [440, 27] on div "Add Reservation" at bounding box center [435, 26] width 31 height 6
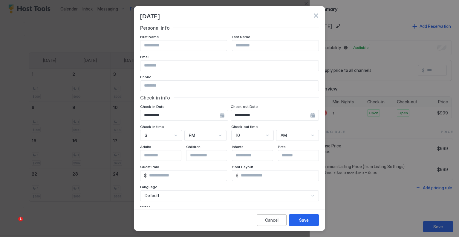
click at [311, 115] on div "**********" at bounding box center [275, 115] width 88 height 11
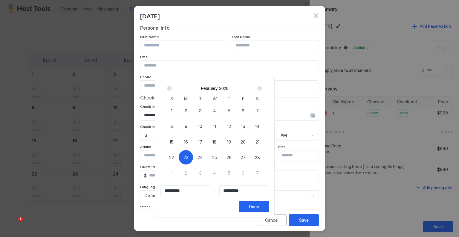
click at [264, 91] on div "Next" at bounding box center [259, 88] width 7 height 7
click at [173, 111] on span "1" at bounding box center [171, 110] width 1 height 6
type input "**********"
click at [172, 87] on div "Prev" at bounding box center [169, 88] width 5 height 5
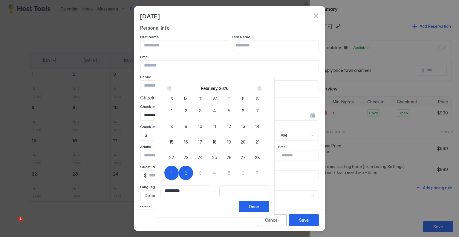
type input "**********"
click at [189, 156] on span "23" at bounding box center [186, 157] width 5 height 6
type input "**********"
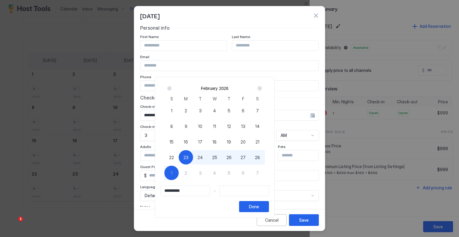
click at [179, 171] on div "1" at bounding box center [172, 172] width 14 height 14
type input "**********"
click at [259, 206] on div "Done" at bounding box center [254, 206] width 10 height 6
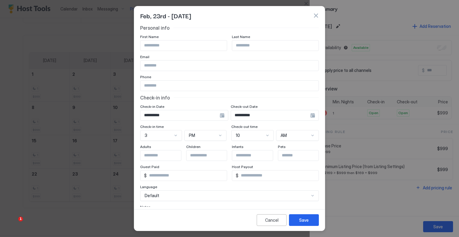
click at [170, 46] on input "Input Field" at bounding box center [184, 45] width 86 height 10
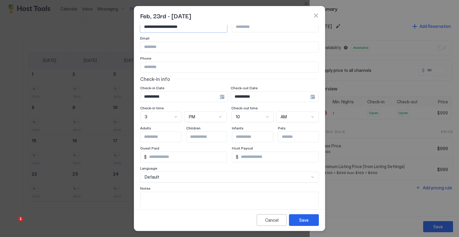
scroll to position [39, 0]
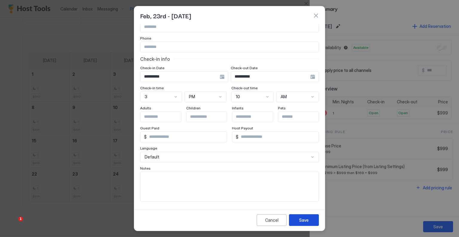
type input "**********"
click at [305, 219] on div "Save" at bounding box center [304, 220] width 10 height 6
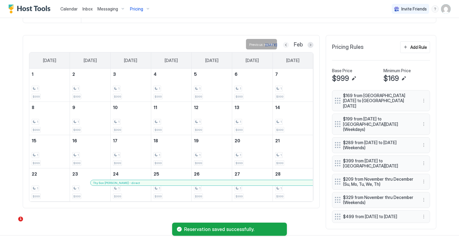
click at [284, 44] on button "Previous month" at bounding box center [286, 45] width 6 height 6
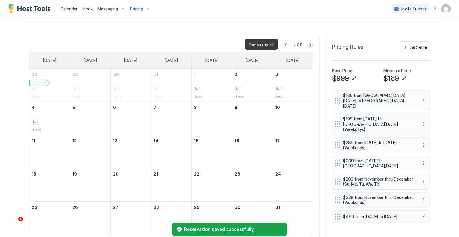
click at [284, 44] on button "Previous month" at bounding box center [286, 45] width 6 height 6
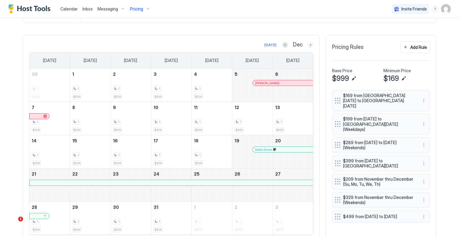
click at [308, 45] on button "Next month" at bounding box center [311, 45] width 6 height 6
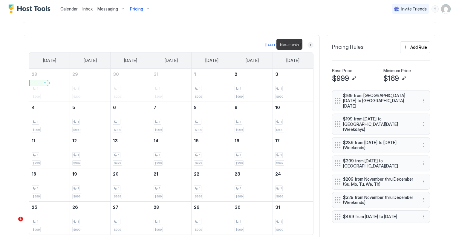
click at [308, 45] on button "Next month" at bounding box center [311, 45] width 6 height 6
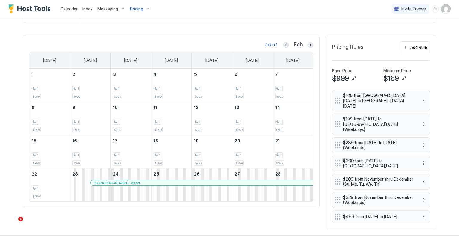
click at [287, 43] on div "Feb" at bounding box center [298, 44] width 31 height 7
click at [284, 43] on button "Previous month" at bounding box center [286, 45] width 6 height 6
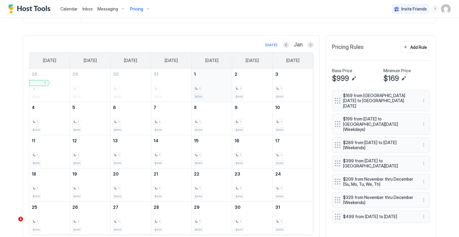
click at [211, 86] on div "1" at bounding box center [212, 89] width 36 height 6
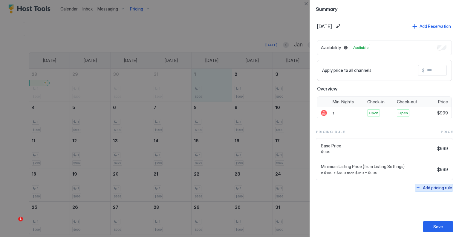
click at [441, 188] on div "Add pricing rule" at bounding box center [437, 187] width 29 height 6
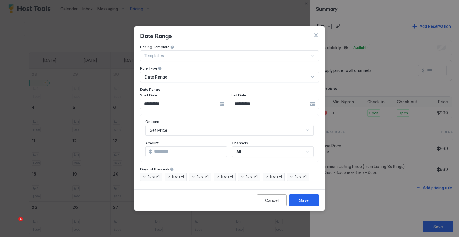
click at [319, 32] on button "button" at bounding box center [316, 35] width 6 height 6
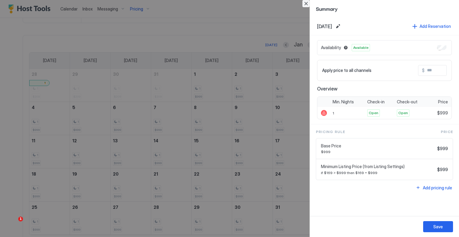
click at [306, 1] on button "Close" at bounding box center [306, 3] width 7 height 7
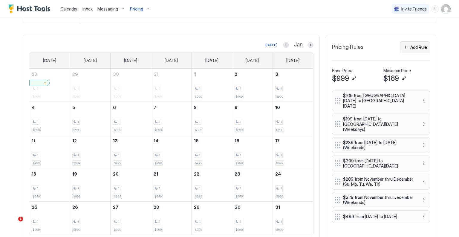
click at [411, 45] on div "Add Rule" at bounding box center [419, 47] width 17 height 6
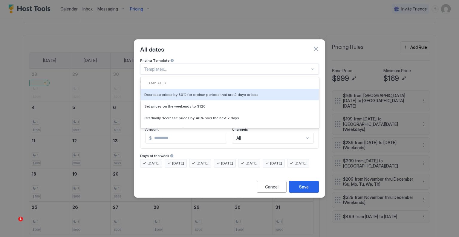
click at [200, 66] on div at bounding box center [227, 68] width 166 height 5
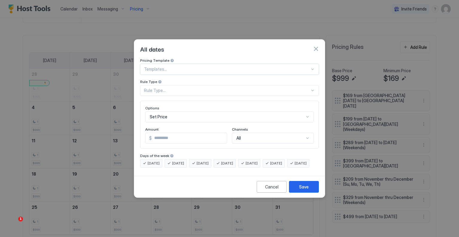
click at [200, 66] on div at bounding box center [227, 68] width 166 height 5
click at [197, 90] on div "Rule Type..." at bounding box center [229, 90] width 179 height 11
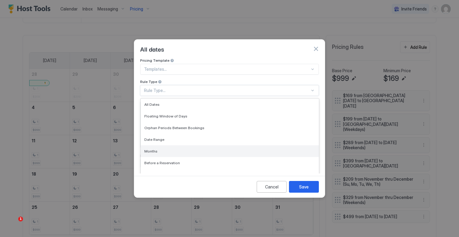
click at [175, 149] on div "Months" at bounding box center [229, 151] width 171 height 4
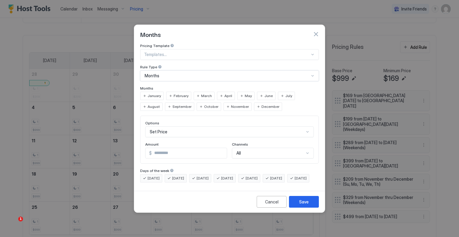
click at [154, 93] on span "January" at bounding box center [154, 95] width 13 height 5
click at [189, 92] on div "February" at bounding box center [178, 96] width 25 height 8
click at [258, 175] on span "Friday" at bounding box center [252, 177] width 12 height 5
click at [282, 175] on span "Saturday" at bounding box center [276, 177] width 12 height 5
click at [180, 149] on input "*" at bounding box center [189, 153] width 75 height 10
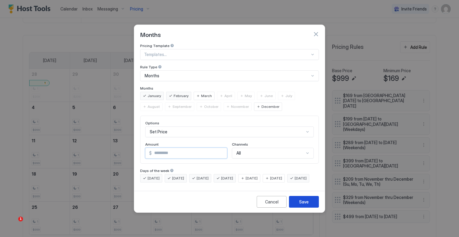
type input "***"
click at [300, 205] on div "Save" at bounding box center [304, 201] width 10 height 6
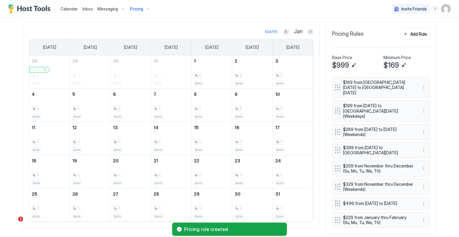
scroll to position [205, 0]
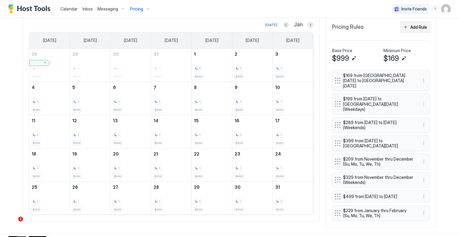
click at [422, 28] on div "Add Rule" at bounding box center [419, 27] width 17 height 6
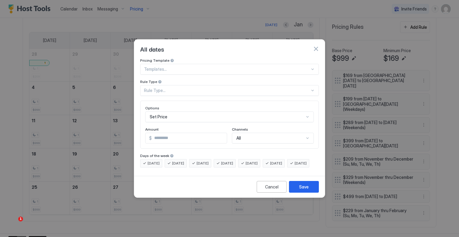
click at [185, 66] on div at bounding box center [227, 68] width 166 height 5
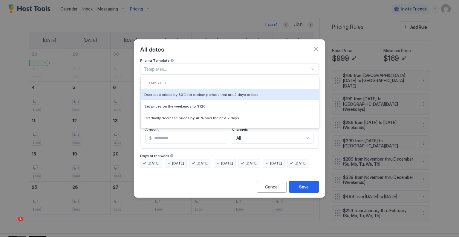
click at [194, 58] on div "Pricing Template" at bounding box center [229, 61] width 179 height 6
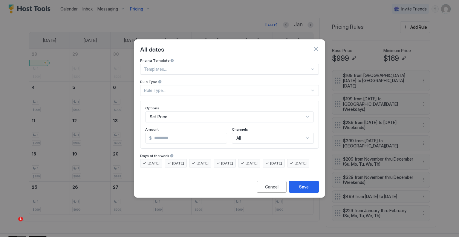
click at [181, 88] on div "Rule Type..." at bounding box center [227, 90] width 166 height 5
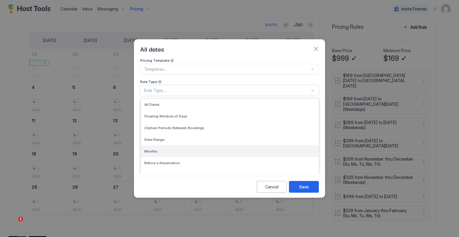
click at [166, 149] on div "Months" at bounding box center [229, 151] width 171 height 4
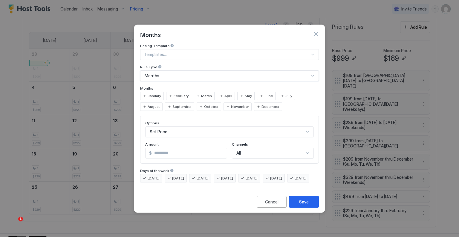
click at [154, 93] on span "January" at bounding box center [154, 95] width 13 height 5
click at [180, 93] on span "February" at bounding box center [181, 95] width 15 height 5
click at [185, 127] on div "Set Price" at bounding box center [229, 131] width 169 height 11
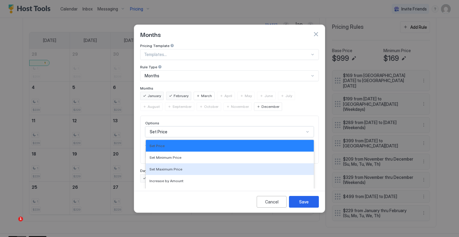
scroll to position [31, 0]
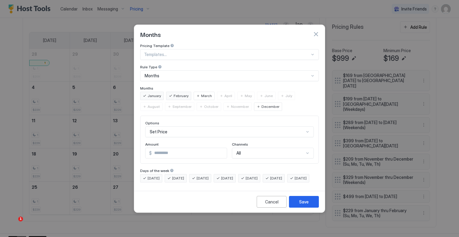
click at [196, 83] on div "Pricing Template Templates... Rule Type Months Months January February March Ap…" at bounding box center [229, 112] width 179 height 139
click at [162, 148] on input "*" at bounding box center [189, 153] width 75 height 10
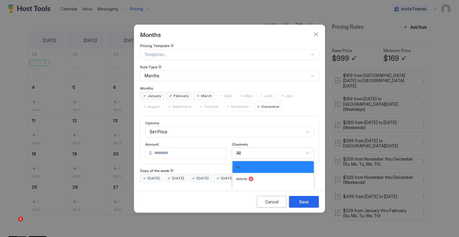
click at [264, 150] on div "All" at bounding box center [271, 152] width 68 height 5
click at [171, 149] on input "*" at bounding box center [189, 153] width 75 height 10
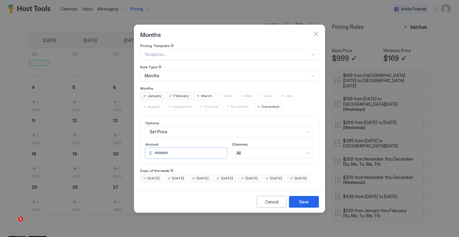
type input "***"
click at [160, 175] on span "Monday" at bounding box center [154, 177] width 12 height 5
click at [182, 175] on span "Tuesday" at bounding box center [178, 177] width 12 height 5
click at [197, 174] on div "Wednesday" at bounding box center [200, 178] width 22 height 8
click at [231, 175] on span "Thursday" at bounding box center [227, 177] width 12 height 5
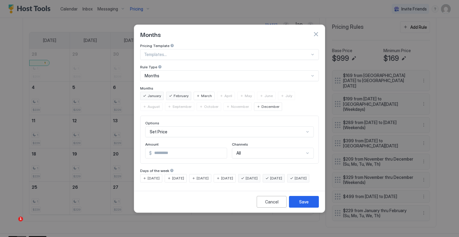
click at [295, 181] on span "Sunday" at bounding box center [301, 177] width 12 height 5
click at [310, 205] on button "Save" at bounding box center [304, 202] width 30 height 12
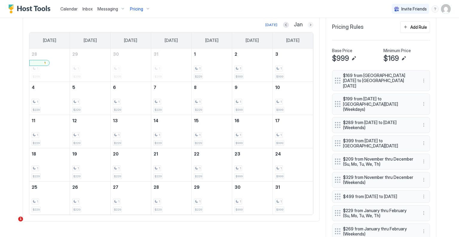
click at [309, 24] on button "Next month" at bounding box center [311, 25] width 6 height 6
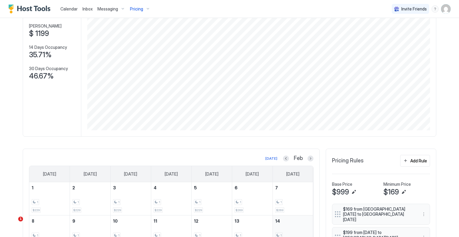
scroll to position [191, 0]
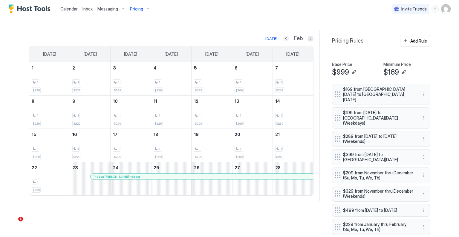
click at [285, 36] on button "Previous month" at bounding box center [286, 39] width 6 height 6
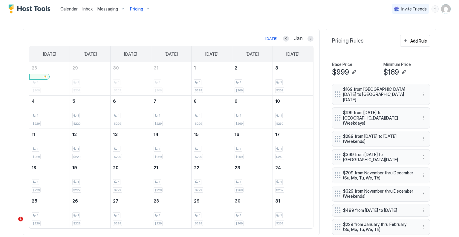
click at [311, 39] on div "Today Jan Sunday Monday Tuesday Wednesday Thursday Friday Saturday 28 1 $209 29…" at bounding box center [171, 132] width 297 height 206
click at [308, 39] on button "Next month" at bounding box center [311, 39] width 6 height 6
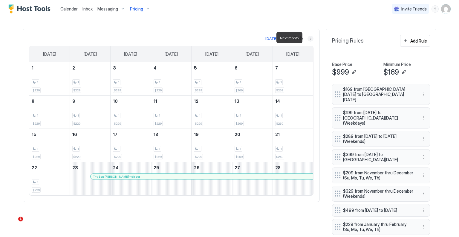
click at [308, 39] on button "Next month" at bounding box center [311, 39] width 6 height 6
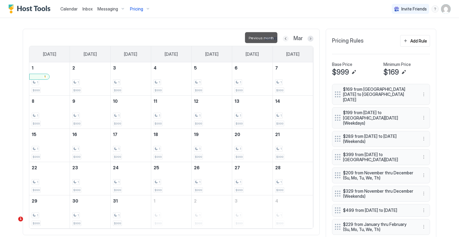
click at [283, 39] on button "Previous month" at bounding box center [286, 39] width 6 height 6
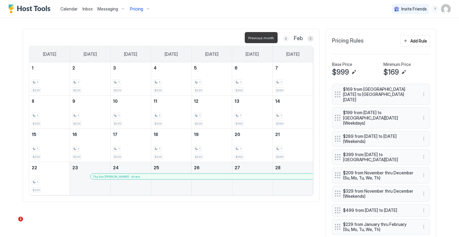
click at [283, 39] on button "Previous month" at bounding box center [286, 39] width 6 height 6
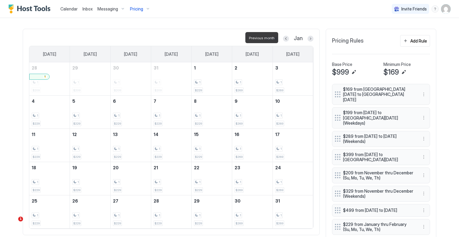
click at [286, 40] on div at bounding box center [286, 39] width 6 height 6
click at [417, 43] on button "Add Rule" at bounding box center [416, 41] width 30 height 12
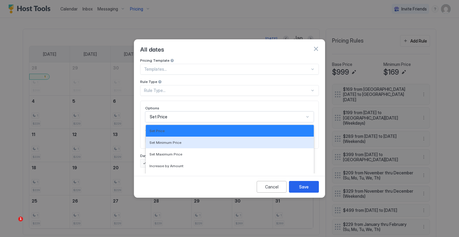
scroll to position [31, 0]
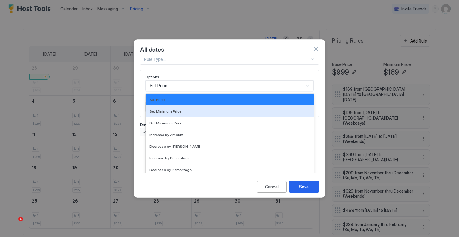
click at [202, 91] on div "17 results available. Use Up and Down to choose options, press Enter to select …" at bounding box center [229, 85] width 169 height 11
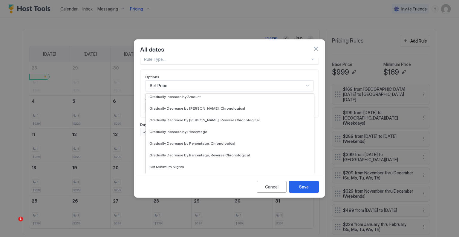
scroll to position [90, 0]
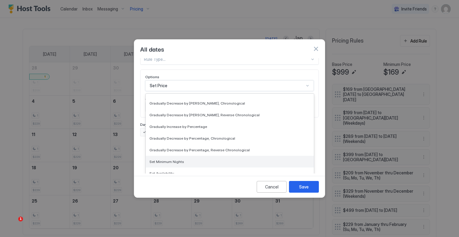
click at [178, 159] on span "Set Minimum Nights" at bounding box center [167, 161] width 35 height 4
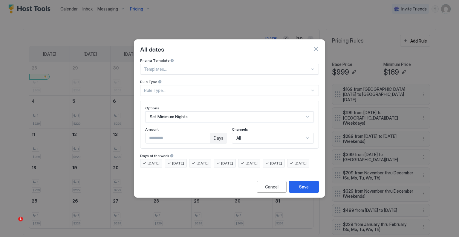
scroll to position [0, 0]
click at [189, 88] on div "Rule Type..." at bounding box center [229, 90] width 179 height 11
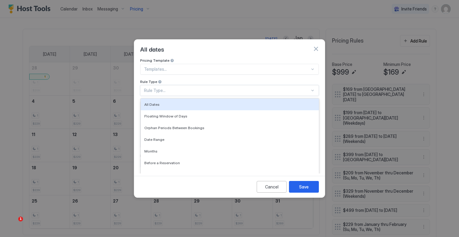
click at [198, 79] on div "Rule Type" at bounding box center [229, 82] width 179 height 6
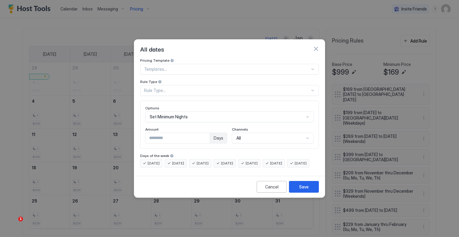
click at [197, 88] on div "Rule Type..." at bounding box center [227, 90] width 166 height 5
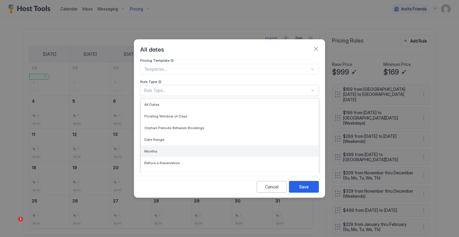
click at [166, 145] on div "Months" at bounding box center [230, 151] width 178 height 12
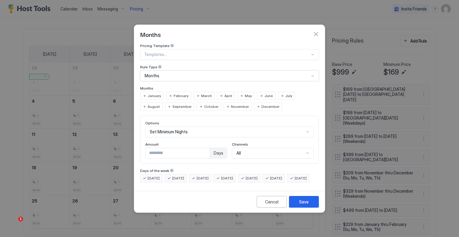
click at [157, 93] on span "January" at bounding box center [154, 95] width 13 height 5
click at [181, 93] on span "February" at bounding box center [181, 95] width 15 height 5
click at [202, 93] on span "March" at bounding box center [206, 95] width 11 height 5
click at [230, 92] on div "April" at bounding box center [226, 96] width 18 height 8
click at [245, 93] on span "May" at bounding box center [248, 95] width 7 height 5
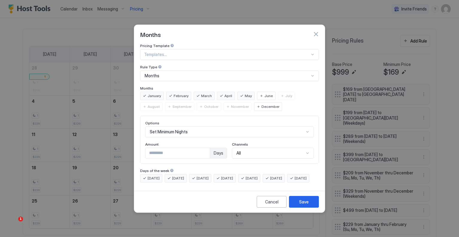
click at [262, 104] on span "December" at bounding box center [271, 106] width 18 height 5
click at [190, 149] on input "*" at bounding box center [178, 153] width 64 height 10
type input "*"
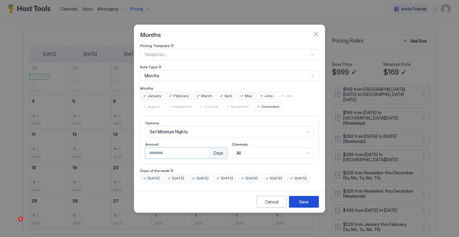
click at [301, 205] on div "Save" at bounding box center [304, 201] width 10 height 6
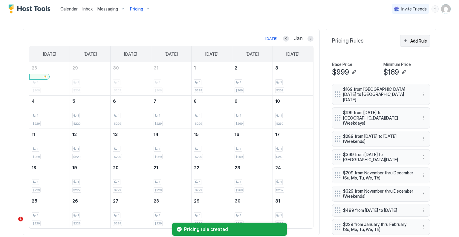
click at [420, 39] on div "Add Rule" at bounding box center [419, 41] width 17 height 6
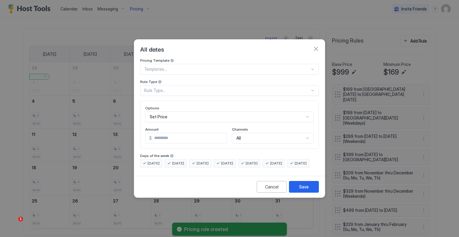
click at [188, 66] on div at bounding box center [227, 68] width 166 height 5
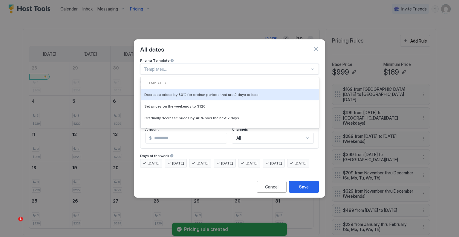
click at [194, 48] on div "All dates" at bounding box center [229, 48] width 179 height 9
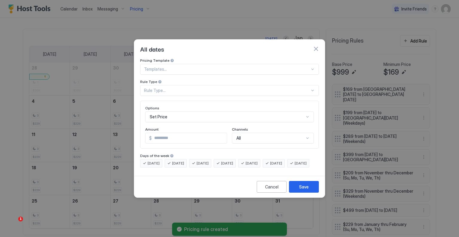
click at [183, 66] on div at bounding box center [227, 68] width 166 height 5
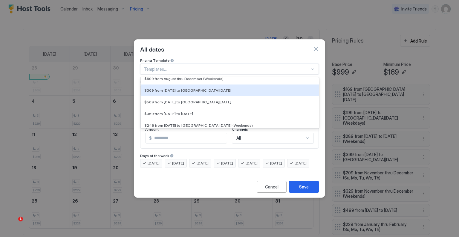
scroll to position [269, 0]
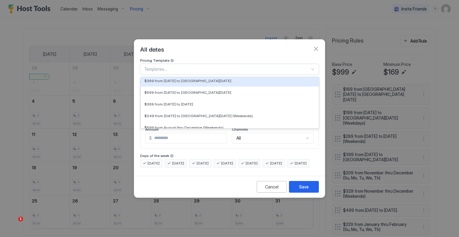
click at [206, 51] on div "All dates" at bounding box center [229, 48] width 191 height 19
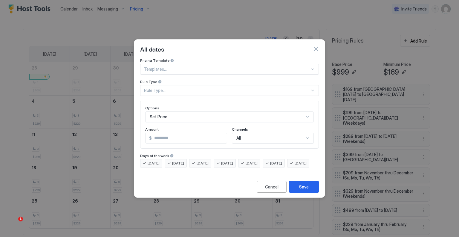
click at [181, 88] on div "Rule Type..." at bounding box center [227, 90] width 166 height 5
click at [193, 58] on div "Pricing Template" at bounding box center [229, 61] width 179 height 6
click at [192, 66] on div at bounding box center [227, 68] width 166 height 5
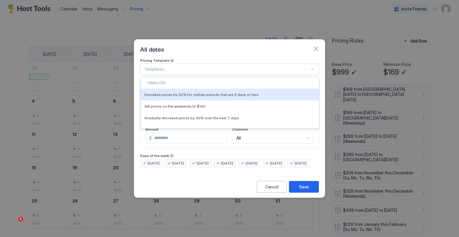
click at [202, 58] on div "Pricing Template" at bounding box center [229, 61] width 179 height 6
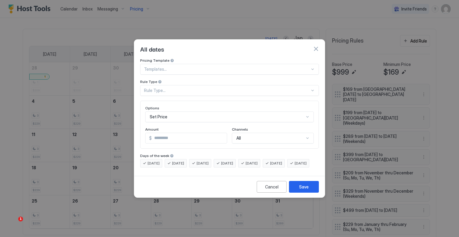
click at [181, 111] on div "Set Price" at bounding box center [229, 116] width 169 height 11
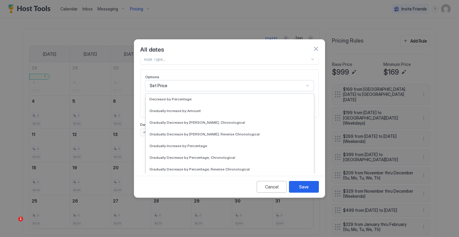
scroll to position [109, 0]
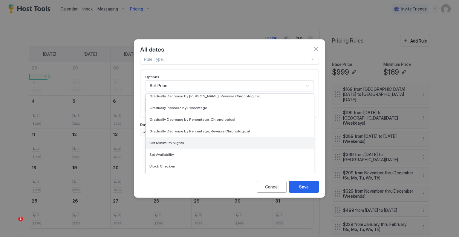
click at [173, 140] on div "Set Minimum Nights" at bounding box center [230, 143] width 168 height 12
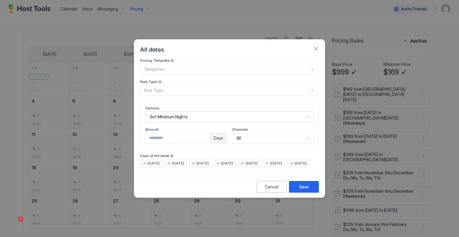
scroll to position [0, 0]
click at [184, 88] on div "Rule Type..." at bounding box center [227, 90] width 166 height 5
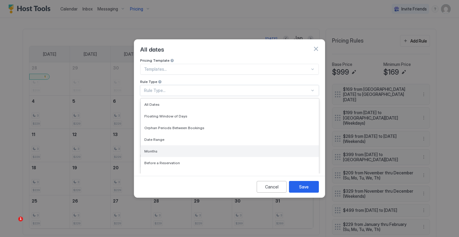
click at [163, 149] on div "Months" at bounding box center [229, 151] width 171 height 4
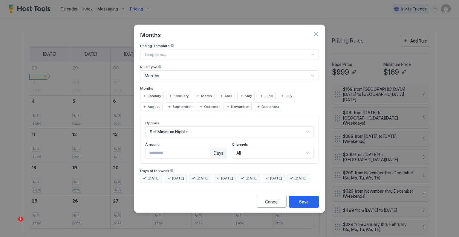
click at [260, 92] on div "June" at bounding box center [266, 96] width 19 height 8
click at [286, 93] on span "July" at bounding box center [289, 95] width 7 height 5
click at [160, 104] on span "August" at bounding box center [154, 106] width 12 height 5
click at [170, 149] on input "*" at bounding box center [178, 153] width 64 height 10
type input "*"
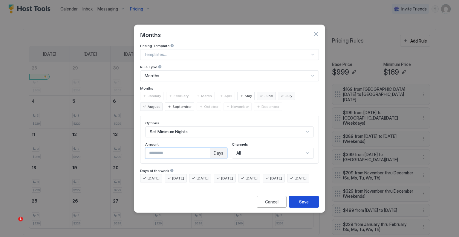
click at [309, 205] on button "Save" at bounding box center [304, 202] width 30 height 12
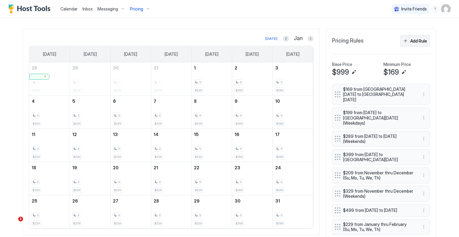
click at [413, 38] on div "Add Rule" at bounding box center [419, 41] width 17 height 6
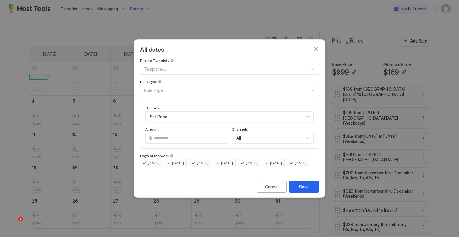
click at [174, 66] on div at bounding box center [227, 68] width 166 height 5
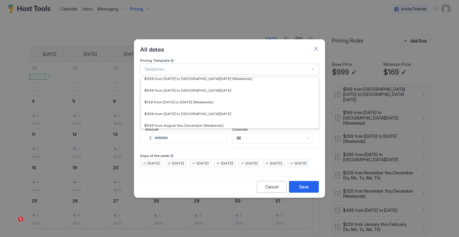
scroll to position [299, 0]
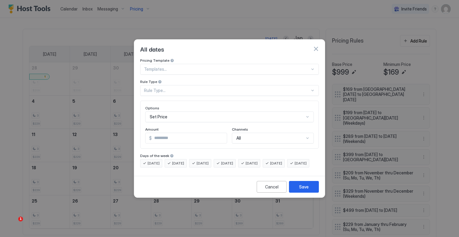
click at [211, 44] on div "All dates" at bounding box center [229, 48] width 179 height 9
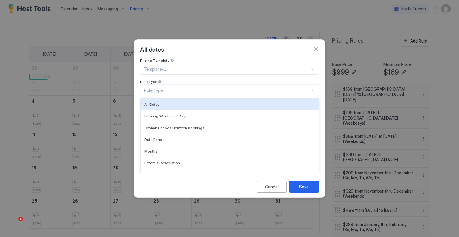
click at [195, 88] on div "Rule Type..." at bounding box center [227, 90] width 166 height 5
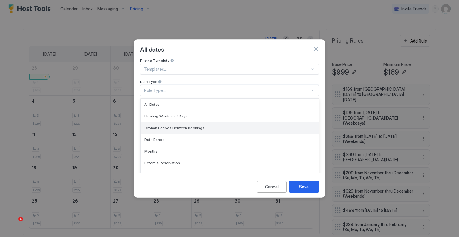
click at [191, 125] on span "Orphan Periods Between Bookings" at bounding box center [174, 127] width 60 height 4
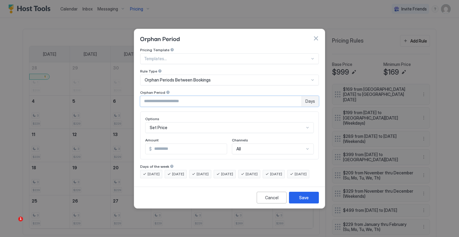
click at [165, 96] on input "*" at bounding box center [221, 101] width 161 height 10
type input "*"
click at [171, 105] on div "Pricing Template Templates... Rule Type Orphan Periods Between Bookings Orphan …" at bounding box center [229, 113] width 179 height 130
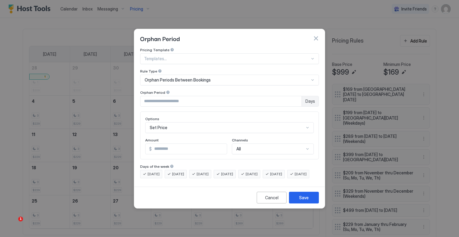
click at [172, 122] on div "Set Price" at bounding box center [229, 127] width 169 height 11
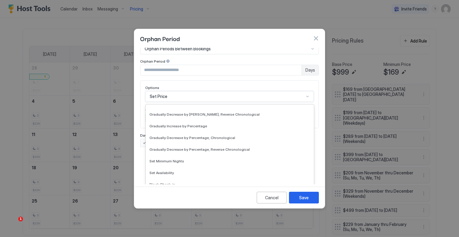
scroll to position [109, 0]
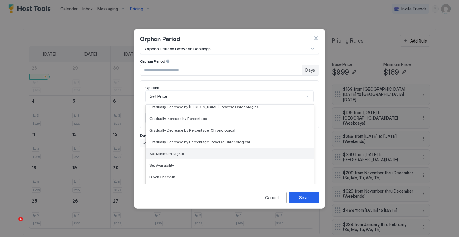
click at [177, 151] on span "Set Minimum Nights" at bounding box center [167, 153] width 35 height 4
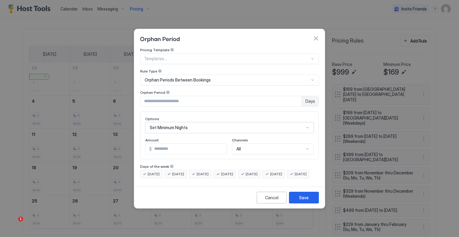
scroll to position [0, 0]
click at [158, 144] on input "*" at bounding box center [178, 149] width 64 height 10
type input "*"
click at [250, 158] on div "Pricing Template Templates... Rule Type Orphan Periods Between Bookings Orphan …" at bounding box center [229, 113] width 179 height 130
click at [309, 203] on button "Save" at bounding box center [304, 197] width 30 height 12
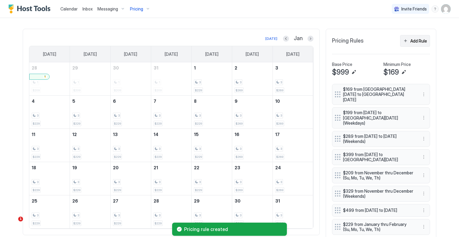
click at [413, 43] on button "Add Rule" at bounding box center [416, 41] width 30 height 12
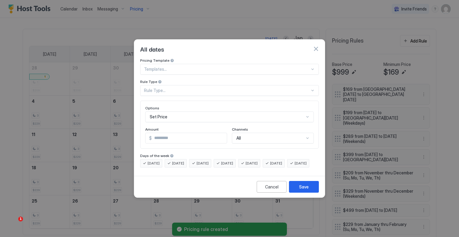
click at [182, 88] on div "Rule Type..." at bounding box center [229, 90] width 179 height 11
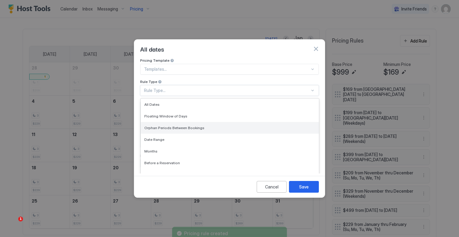
click at [178, 125] on span "Orphan Periods Between Bookings" at bounding box center [174, 127] width 60 height 4
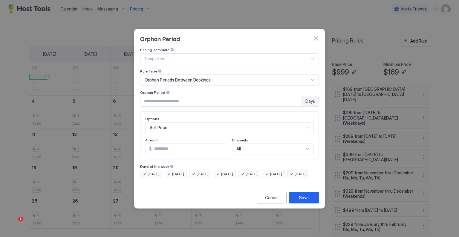
click at [158, 96] on input "*" at bounding box center [221, 101] width 161 height 10
type input "*"
type input "**"
click at [173, 123] on div "Set Price" at bounding box center [229, 127] width 169 height 11
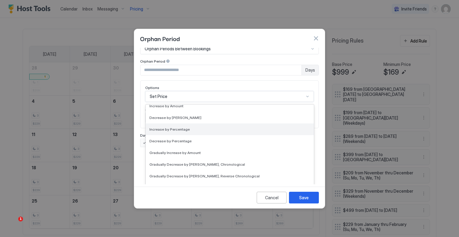
scroll to position [109, 0]
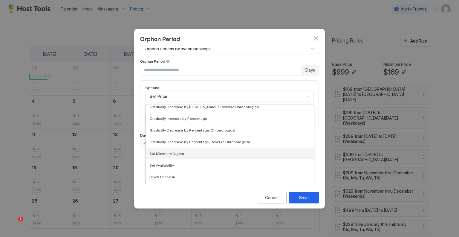
click at [172, 150] on div "Set Minimum Nights" at bounding box center [230, 153] width 168 height 12
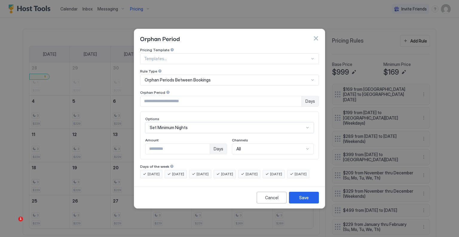
click at [172, 144] on input "*" at bounding box center [178, 149] width 64 height 10
type input "*"
click at [305, 198] on button "Save" at bounding box center [304, 197] width 30 height 12
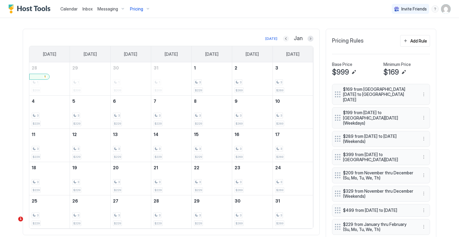
click at [287, 37] on button "Previous month" at bounding box center [286, 39] width 6 height 6
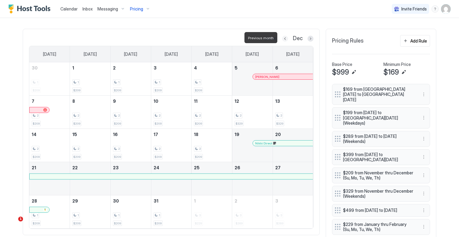
click at [282, 38] on button "Previous month" at bounding box center [285, 39] width 6 height 6
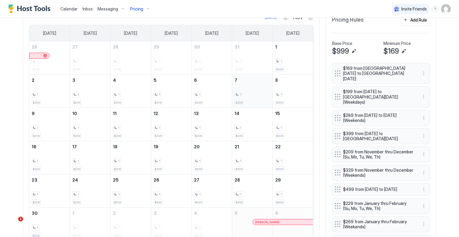
scroll to position [191, 0]
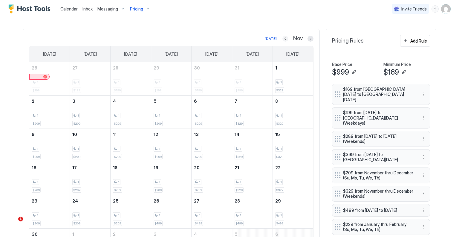
click at [283, 39] on button "Previous month" at bounding box center [286, 39] width 6 height 6
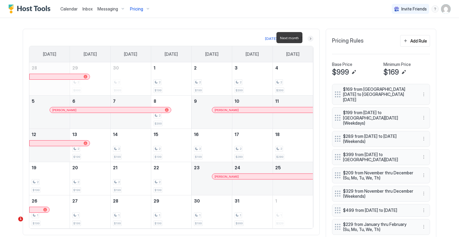
click at [310, 37] on button "Next month" at bounding box center [311, 39] width 6 height 6
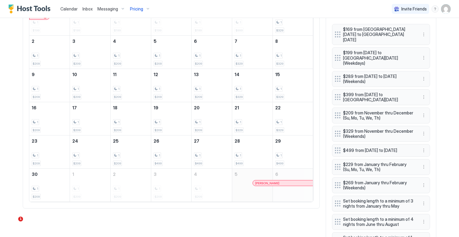
scroll to position [221, 0]
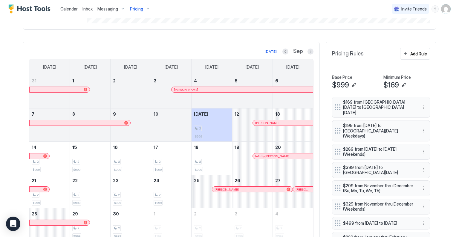
scroll to position [179, 0]
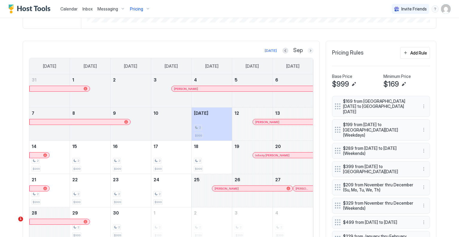
click at [308, 50] on button "Next month" at bounding box center [311, 51] width 6 height 6
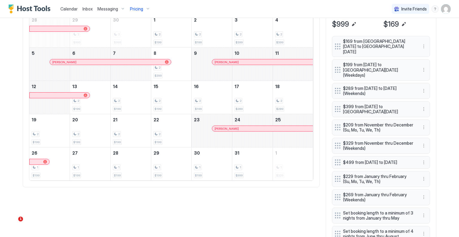
scroll to position [209, 0]
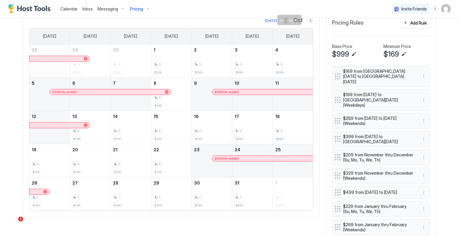
click at [309, 21] on button "Next month" at bounding box center [311, 21] width 6 height 6
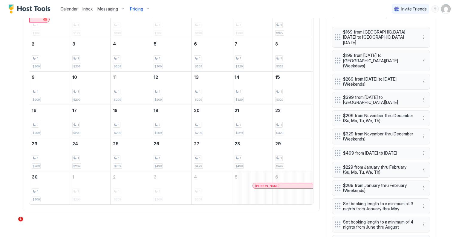
scroll to position [299, 0]
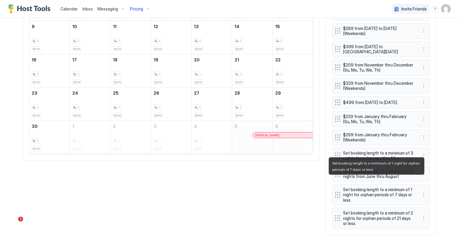
click at [390, 188] on span "Set booking length to a minimum of 1 night for orphan periods of 7 days or less" at bounding box center [378, 195] width 71 height 16
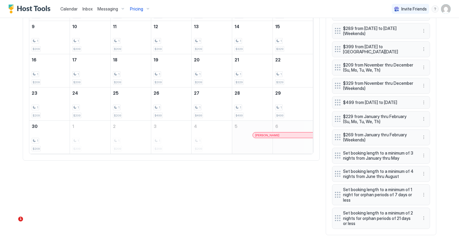
click at [334, 184] on div "$169 from [GEOGRAPHIC_DATA][DATE] to [GEOGRAPHIC_DATA][DATE] $199 from [DATE] t…" at bounding box center [381, 102] width 98 height 252
click at [421, 191] on button "More options" at bounding box center [424, 194] width 7 height 7
click at [428, 195] on span "Edit" at bounding box center [431, 193] width 7 height 4
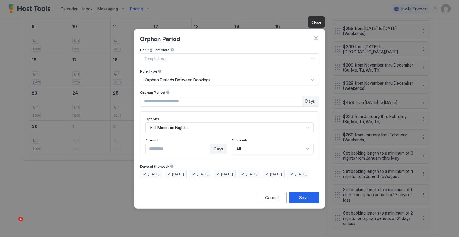
click at [313, 35] on button "button" at bounding box center [316, 38] width 6 height 6
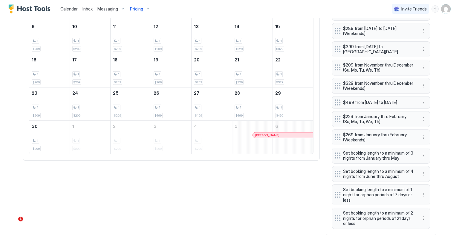
click at [186, 200] on div "[DATE] Nov [DATE] [DATE] [DATE] [DATE] [DATE] [DATE] [DATE] 26 1 $199 27 1 $199…" at bounding box center [230, 78] width 414 height 314
click at [422, 191] on button "More options" at bounding box center [424, 194] width 7 height 7
click at [433, 212] on span "Delete" at bounding box center [433, 213] width 11 height 4
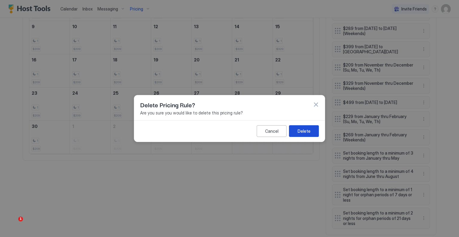
click at [307, 130] on div "Delete" at bounding box center [304, 131] width 13 height 6
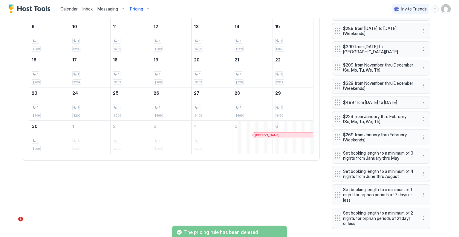
scroll to position [281, 0]
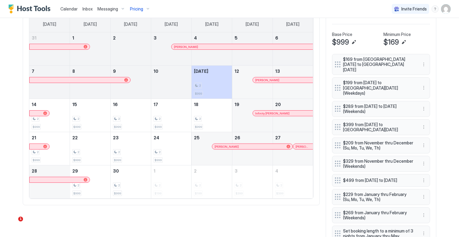
scroll to position [191, 0]
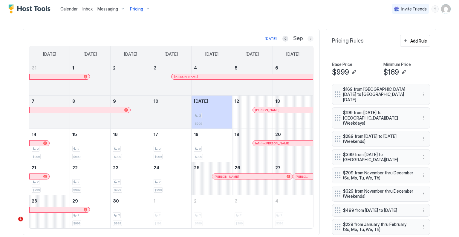
click at [308, 39] on button "Next month" at bounding box center [311, 39] width 6 height 6
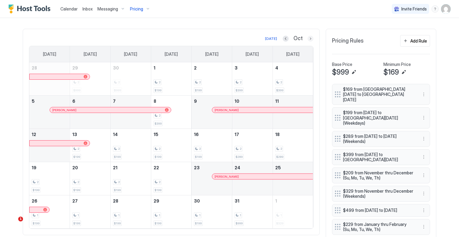
click at [308, 39] on button "Next month" at bounding box center [311, 39] width 6 height 6
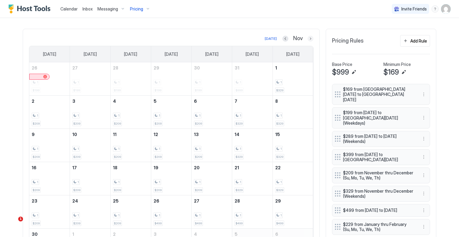
click at [308, 37] on button "Next month" at bounding box center [311, 39] width 6 height 6
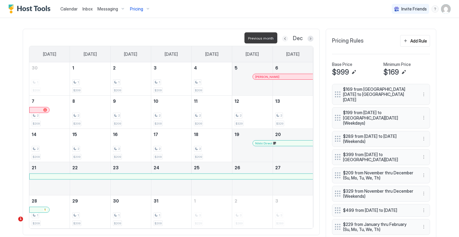
click at [286, 39] on button "Previous month" at bounding box center [285, 39] width 6 height 6
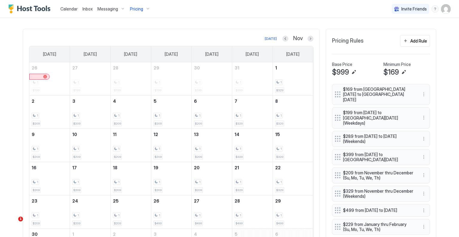
scroll to position [221, 0]
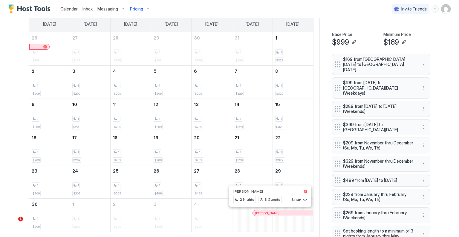
click at [268, 211] on div at bounding box center [270, 212] width 5 height 5
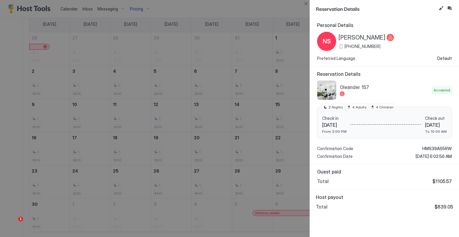
click at [298, 7] on div at bounding box center [229, 118] width 459 height 237
click at [305, 5] on button "Close" at bounding box center [306, 3] width 7 height 7
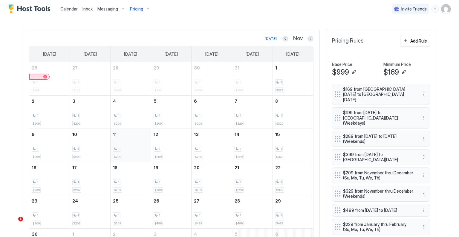
scroll to position [191, 0]
click at [296, 75] on div "1 $329" at bounding box center [293, 79] width 36 height 28
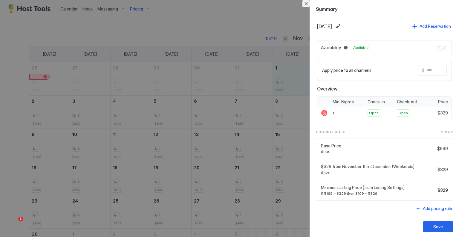
click at [304, 4] on button "Close" at bounding box center [306, 3] width 7 height 7
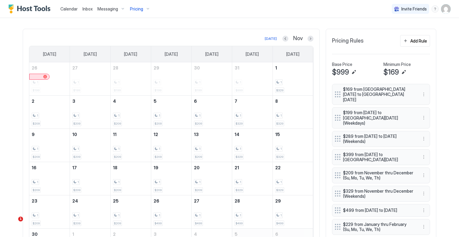
click at [308, 37] on button "Next month" at bounding box center [311, 39] width 6 height 6
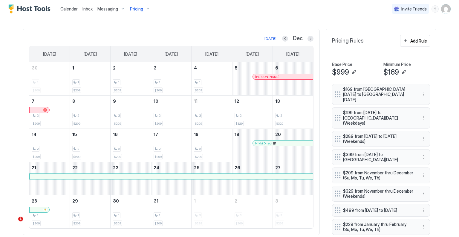
click at [288, 75] on div at bounding box center [290, 76] width 5 height 5
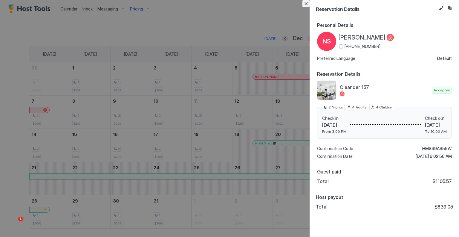
click at [306, 7] on button "Close" at bounding box center [306, 3] width 7 height 7
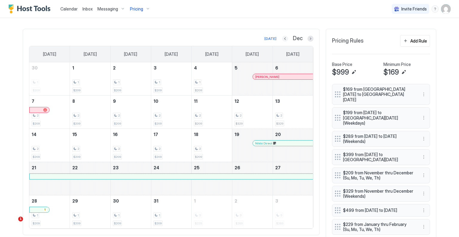
click at [282, 39] on button "Previous month" at bounding box center [285, 39] width 6 height 6
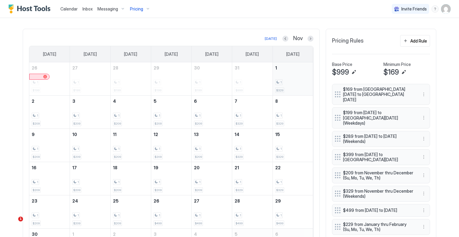
click at [276, 75] on div "1 $329" at bounding box center [293, 79] width 36 height 28
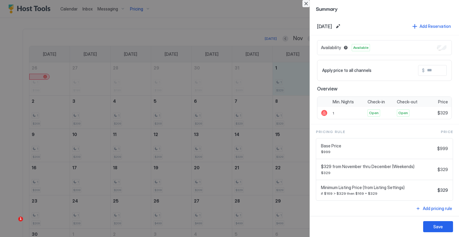
click at [305, 1] on button "Close" at bounding box center [306, 3] width 7 height 7
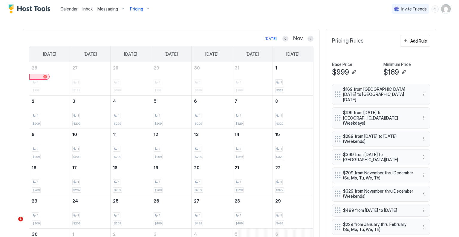
click at [283, 38] on button "Previous month" at bounding box center [286, 39] width 6 height 6
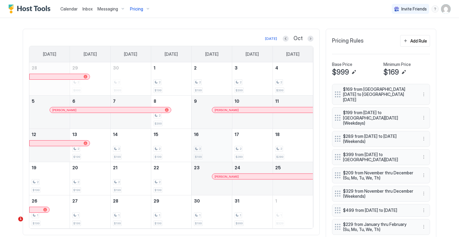
scroll to position [221, 0]
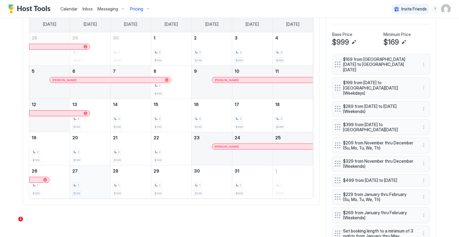
click at [91, 174] on div "1 $199" at bounding box center [90, 182] width 36 height 28
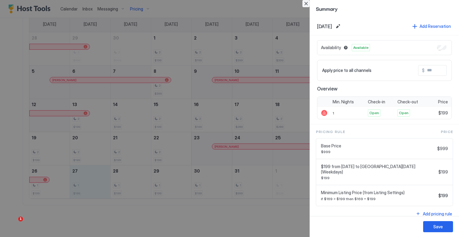
click at [307, 5] on button "Close" at bounding box center [306, 3] width 7 height 7
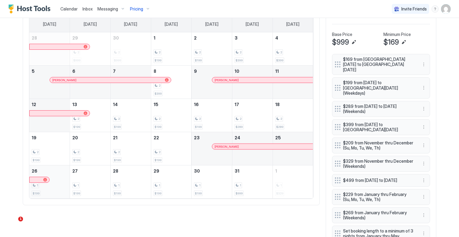
click at [63, 176] on div "1 $199" at bounding box center [50, 182] width 36 height 28
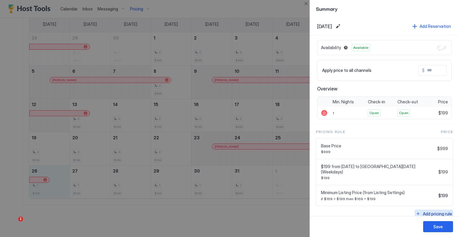
click at [430, 210] on div "Add pricing rule" at bounding box center [437, 213] width 29 height 6
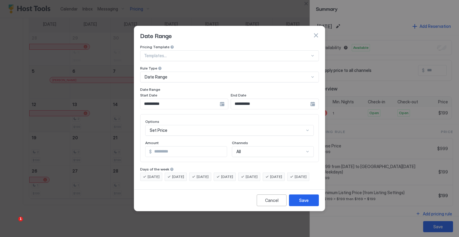
click at [224, 98] on div "**********" at bounding box center [184, 103] width 88 height 11
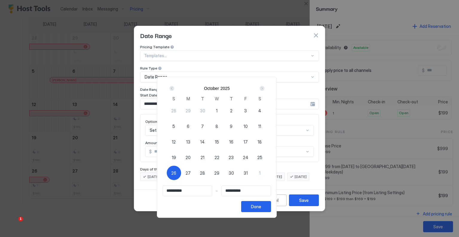
click at [181, 172] on div "26" at bounding box center [174, 172] width 14 height 14
click at [176, 172] on span "26" at bounding box center [173, 173] width 5 height 6
type input "**********"
click at [238, 189] on input "Input Field" at bounding box center [246, 190] width 49 height 10
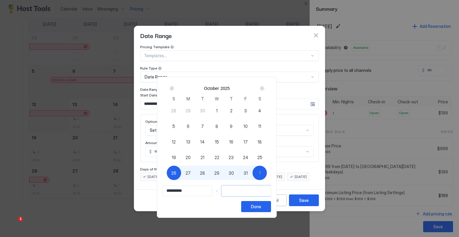
click at [266, 90] on div "Next" at bounding box center [262, 88] width 7 height 7
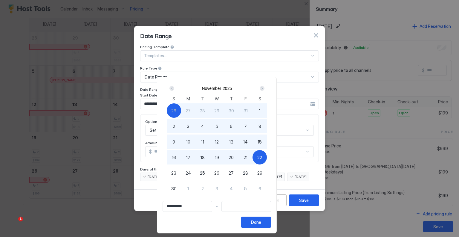
type input "**********"
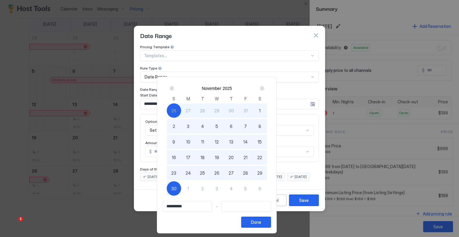
click at [177, 190] on span "30" at bounding box center [173, 188] width 5 height 6
type input "**********"
click at [261, 221] on div "Done" at bounding box center [256, 222] width 10 height 6
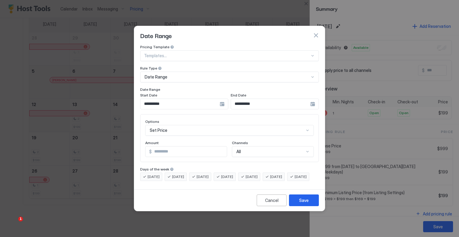
click at [187, 125] on div "Set Price" at bounding box center [229, 130] width 169 height 11
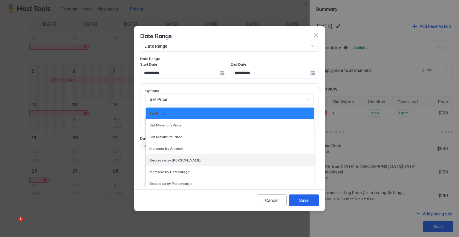
scroll to position [109, 0]
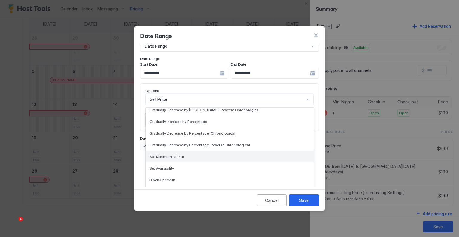
click at [179, 154] on div "Set Minimum Nights" at bounding box center [230, 156] width 168 height 12
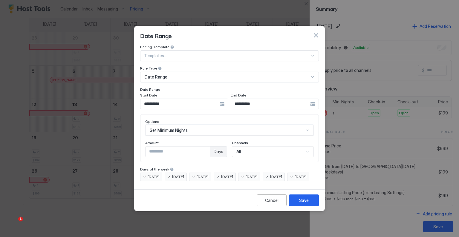
click at [184, 146] on input "*" at bounding box center [178, 151] width 64 height 10
type input "*"
click at [301, 203] on div "Save" at bounding box center [304, 200] width 10 height 6
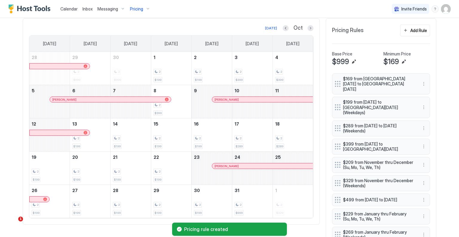
scroll to position [191, 0]
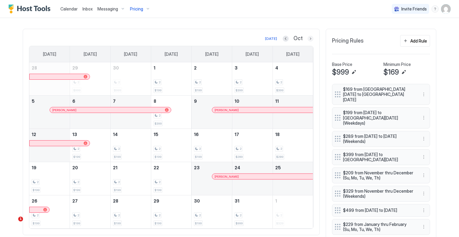
click at [310, 38] on button "Next month" at bounding box center [311, 39] width 6 height 6
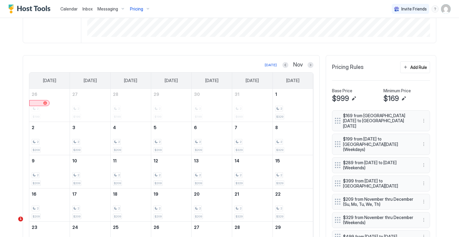
scroll to position [162, 0]
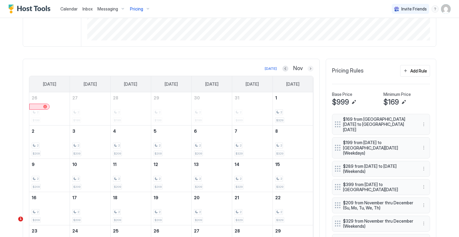
click at [308, 66] on button "Next month" at bounding box center [311, 69] width 6 height 6
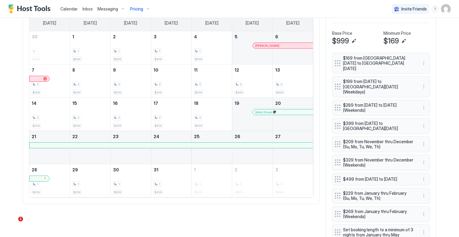
scroll to position [185, 0]
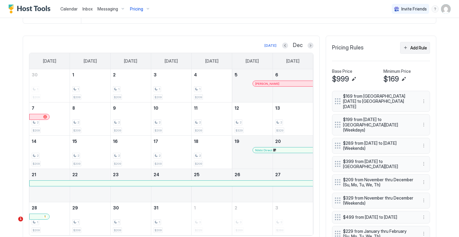
click at [419, 50] on button "Add Rule" at bounding box center [416, 48] width 30 height 12
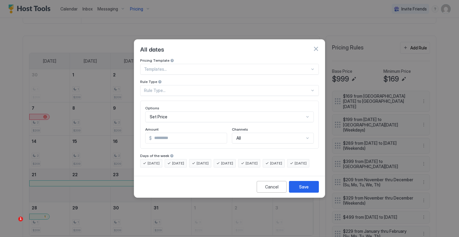
click at [181, 88] on div "Rule Type..." at bounding box center [227, 90] width 166 height 5
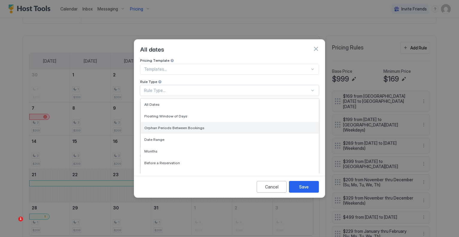
click at [170, 125] on span "Orphan Periods Between Bookings" at bounding box center [174, 127] width 60 height 4
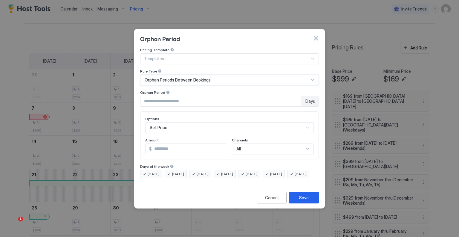
click at [171, 97] on input "*" at bounding box center [221, 101] width 161 height 10
type input "*"
click at [162, 124] on div "Set Price" at bounding box center [229, 127] width 169 height 11
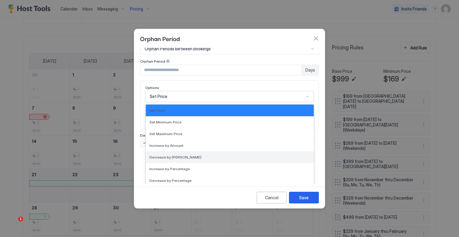
scroll to position [109, 0]
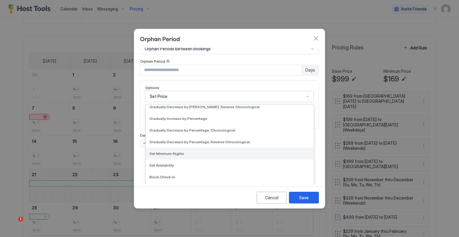
click at [162, 151] on span "Set Minimum Nights" at bounding box center [167, 153] width 35 height 4
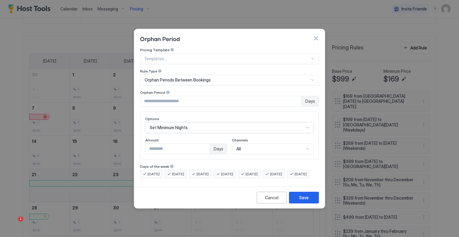
click at [165, 144] on input "*" at bounding box center [178, 149] width 64 height 10
type input "*"
click at [307, 200] on div "Save" at bounding box center [304, 197] width 10 height 6
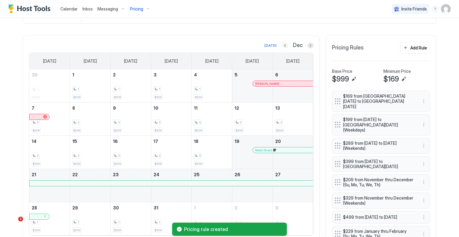
click at [283, 45] on button "Previous month" at bounding box center [285, 45] width 6 height 6
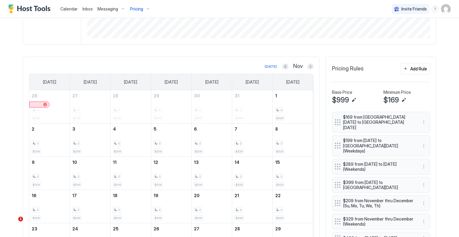
scroll to position [155, 0]
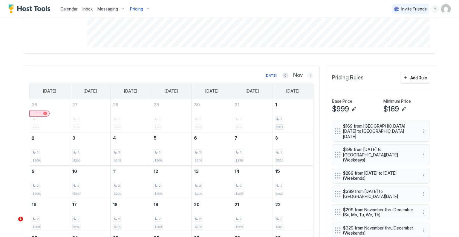
click at [309, 74] on button "Next month" at bounding box center [311, 75] width 6 height 6
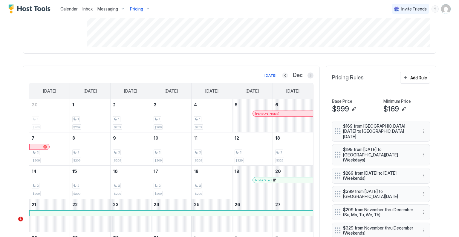
click at [284, 75] on button "Previous month" at bounding box center [285, 75] width 6 height 6
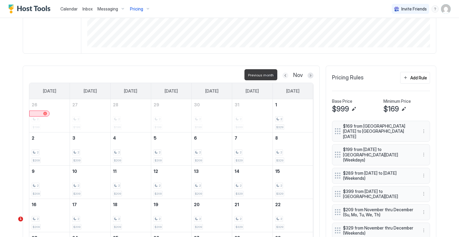
click at [284, 75] on button "Previous month" at bounding box center [286, 75] width 6 height 6
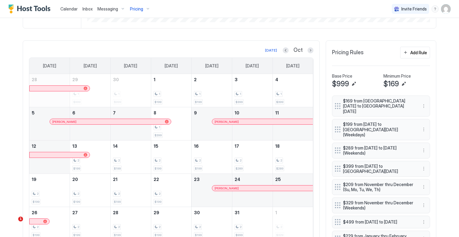
scroll to position [148, 0]
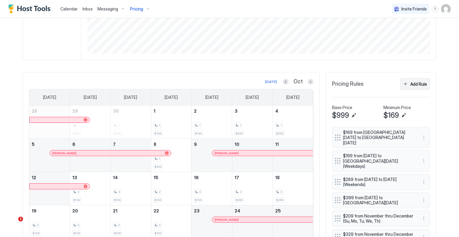
click at [403, 85] on button "Add Rule" at bounding box center [416, 84] width 30 height 12
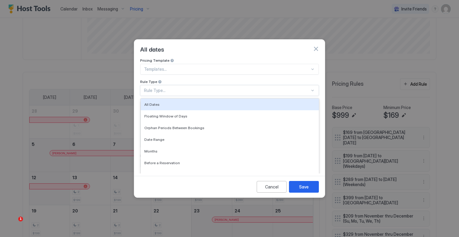
click at [168, 88] on div "Rule Type..." at bounding box center [227, 90] width 166 height 5
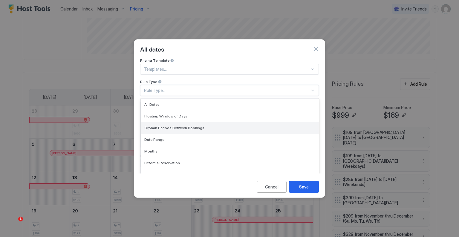
click at [177, 125] on span "Orphan Periods Between Bookings" at bounding box center [174, 127] width 60 height 4
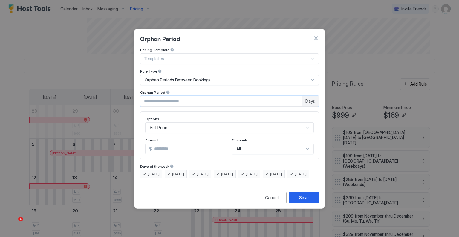
click at [160, 98] on input "*" at bounding box center [221, 101] width 161 height 10
type input "*"
click at [162, 144] on input "*" at bounding box center [189, 149] width 75 height 10
type input "***"
click at [276, 200] on div "Cancel" at bounding box center [271, 197] width 13 height 6
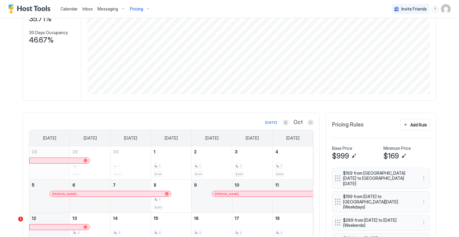
scroll to position [118, 0]
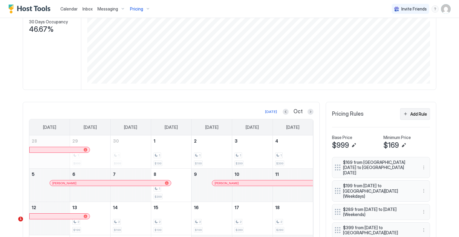
click at [423, 114] on div "Add Rule" at bounding box center [419, 114] width 17 height 6
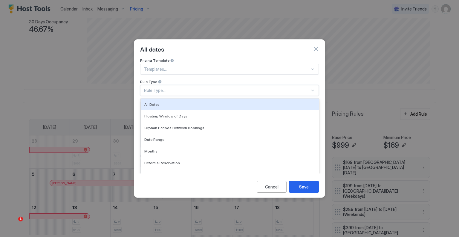
click at [191, 88] on div "Rule Type..." at bounding box center [229, 90] width 179 height 11
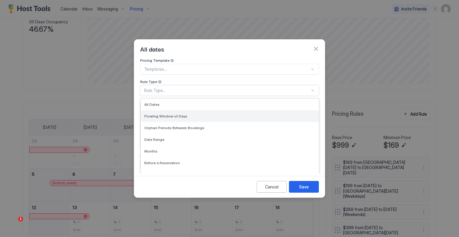
click at [189, 110] on div "Floating Window of Days" at bounding box center [230, 116] width 178 height 12
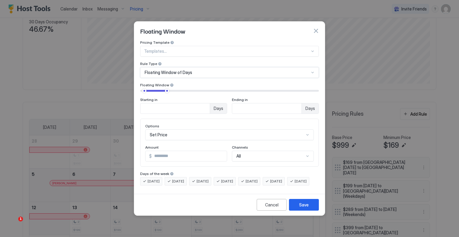
scroll to position [31, 0]
click at [207, 129] on div "Set Price" at bounding box center [229, 134] width 169 height 11
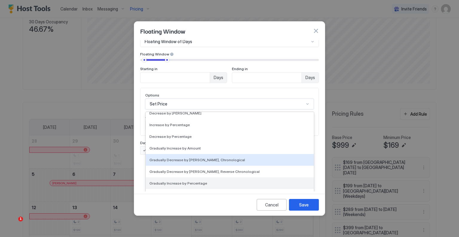
scroll to position [60, 0]
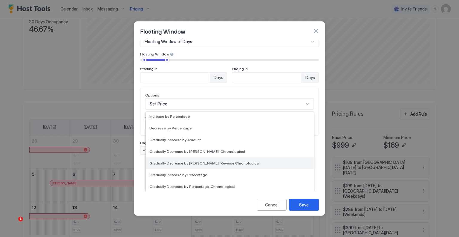
click at [217, 161] on span "Gradually Decrease by [PERSON_NAME], Reverse Chronological" at bounding box center [205, 163] width 110 height 4
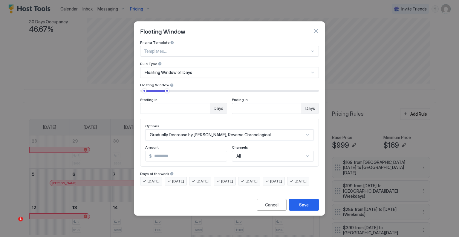
scroll to position [0, 0]
click at [205, 151] on input "*" at bounding box center [189, 156] width 75 height 10
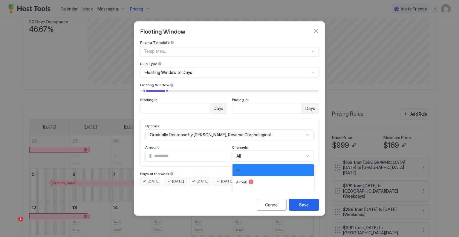
click at [255, 153] on div "All" at bounding box center [271, 155] width 68 height 5
click at [205, 151] on input "*" at bounding box center [189, 156] width 75 height 10
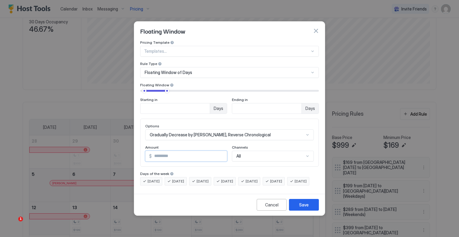
click at [146, 139] on div "Options Gradually Decrease by Amount, Reverse Chronological Amount $ * Channels…" at bounding box center [229, 143] width 169 height 38
click at [207, 151] on input "*" at bounding box center [189, 156] width 75 height 10
type input "*"
click at [220, 152] on input "Input Field" at bounding box center [189, 156] width 75 height 10
click at [221, 151] on input "*" at bounding box center [189, 156] width 75 height 10
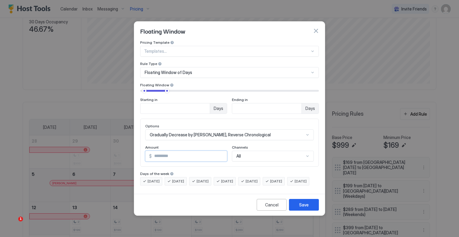
type input "*"
click at [196, 129] on div "Gradually Decrease by [PERSON_NAME], Reverse Chronological" at bounding box center [229, 134] width 169 height 11
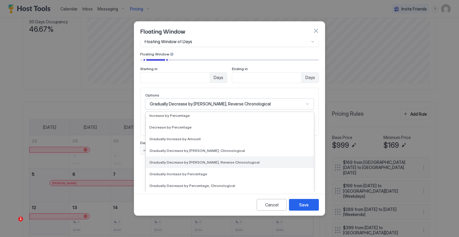
scroll to position [91, 0]
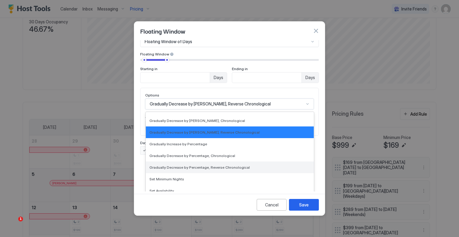
click at [211, 165] on span "Gradually Decrease by Percentage, Reverse Chronological" at bounding box center [200, 167] width 101 height 4
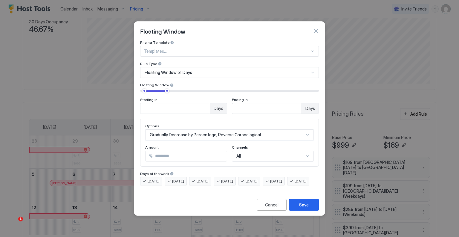
scroll to position [0, 0]
click at [168, 151] on input "Input Field" at bounding box center [190, 156] width 74 height 10
type input "*"
click at [202, 161] on div "Pricing Template Templates... Rule Type Floating Window of Days Floating Window…" at bounding box center [229, 112] width 179 height 145
click at [301, 208] on div "Save" at bounding box center [304, 204] width 10 height 6
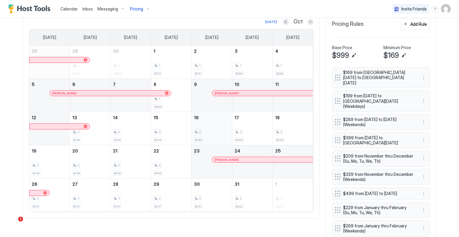
scroll to position [178, 0]
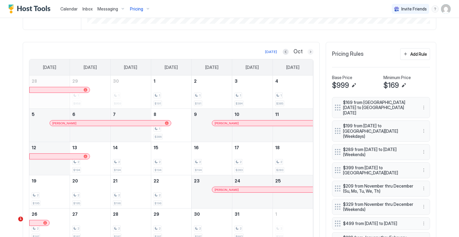
click at [308, 52] on button "Next month" at bounding box center [311, 52] width 6 height 6
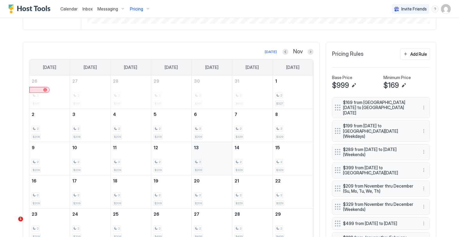
scroll to position [208, 0]
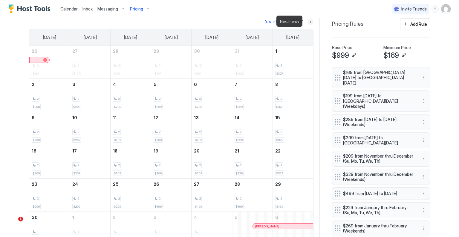
click at [309, 22] on button "Next month" at bounding box center [311, 22] width 6 height 6
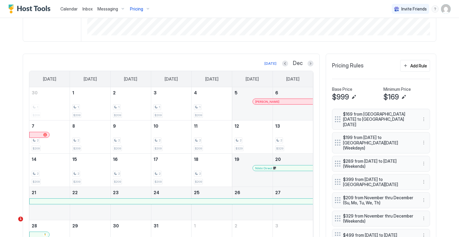
scroll to position [166, 0]
click at [441, 9] on img "User profile" at bounding box center [446, 9] width 10 height 10
click at [407, 43] on div "Logout" at bounding box center [408, 43] width 71 height 5
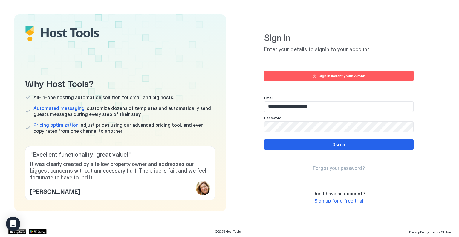
click at [336, 102] on input "**********" at bounding box center [339, 106] width 149 height 10
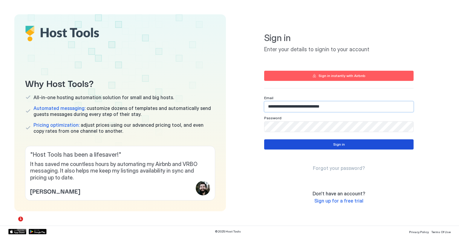
type input "**********"
click at [337, 145] on div "Sign in" at bounding box center [340, 143] width 12 height 5
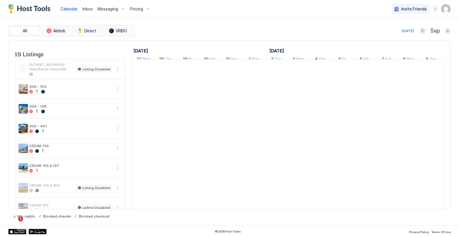
scroll to position [0, 332]
click at [442, 9] on img "User profile" at bounding box center [446, 9] width 10 height 10
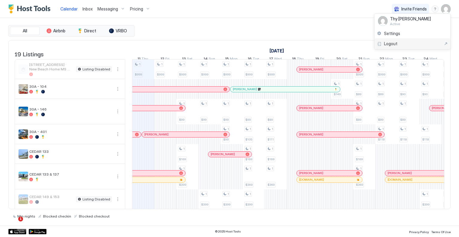
click at [407, 44] on div "Logout" at bounding box center [412, 43] width 71 height 5
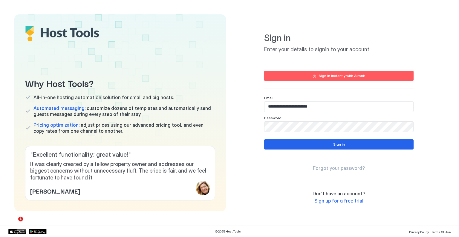
click at [353, 106] on input "**********" at bounding box center [339, 106] width 149 height 10
type input "**********"
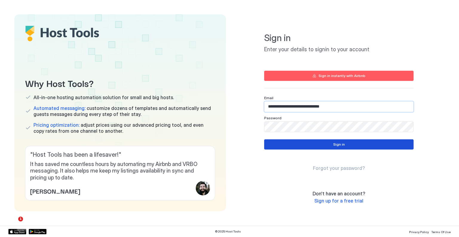
click at [326, 143] on button "Sign in" at bounding box center [339, 144] width 150 height 10
